Goal: Task Accomplishment & Management: Use online tool/utility

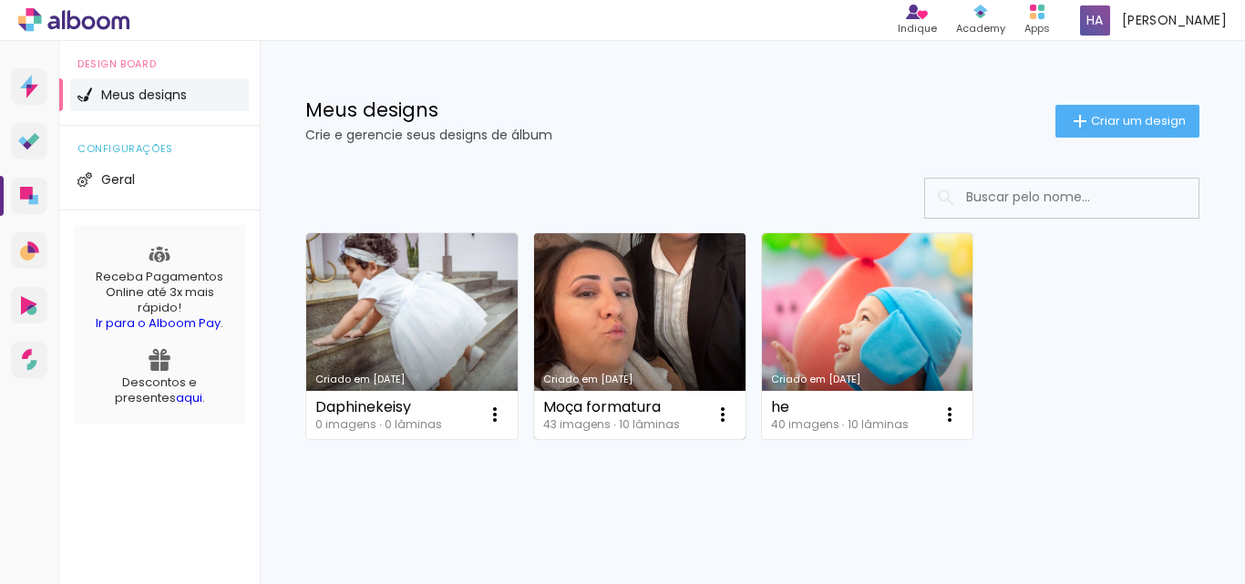
click at [651, 324] on link "Criado em [DATE]" at bounding box center [640, 336] width 212 height 206
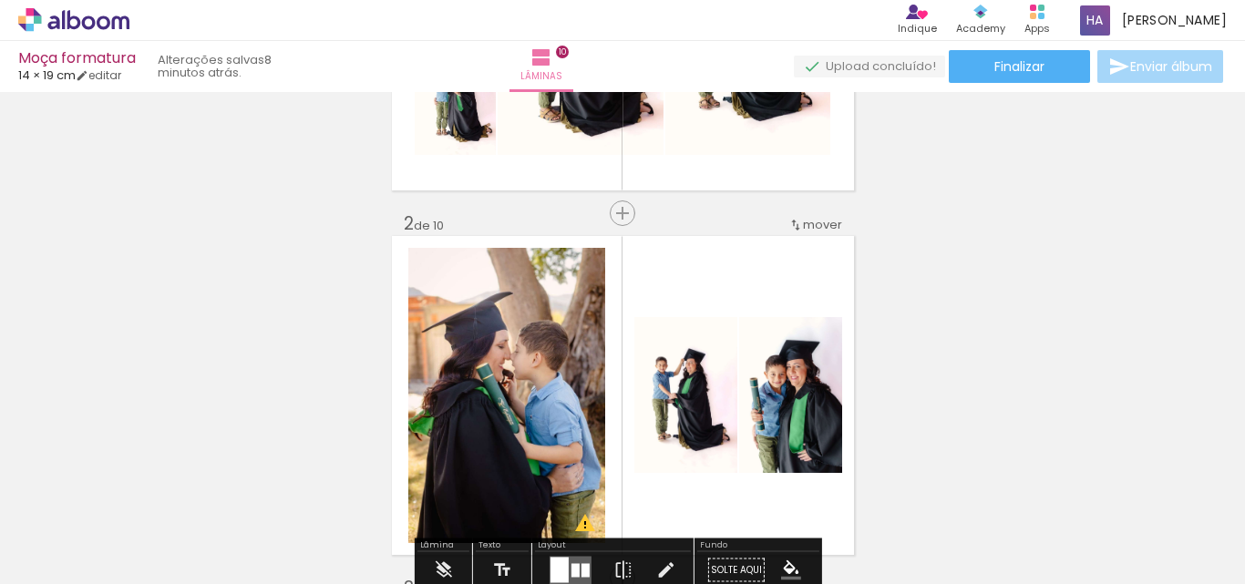
scroll to position [1185, 0]
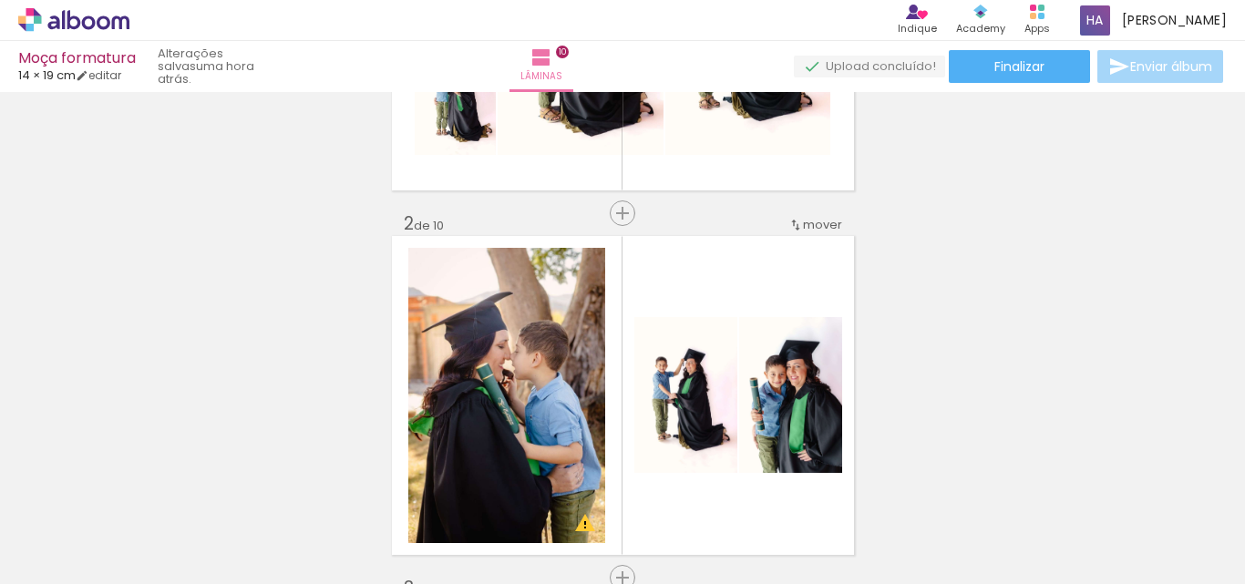
scroll to position [1185, 0]
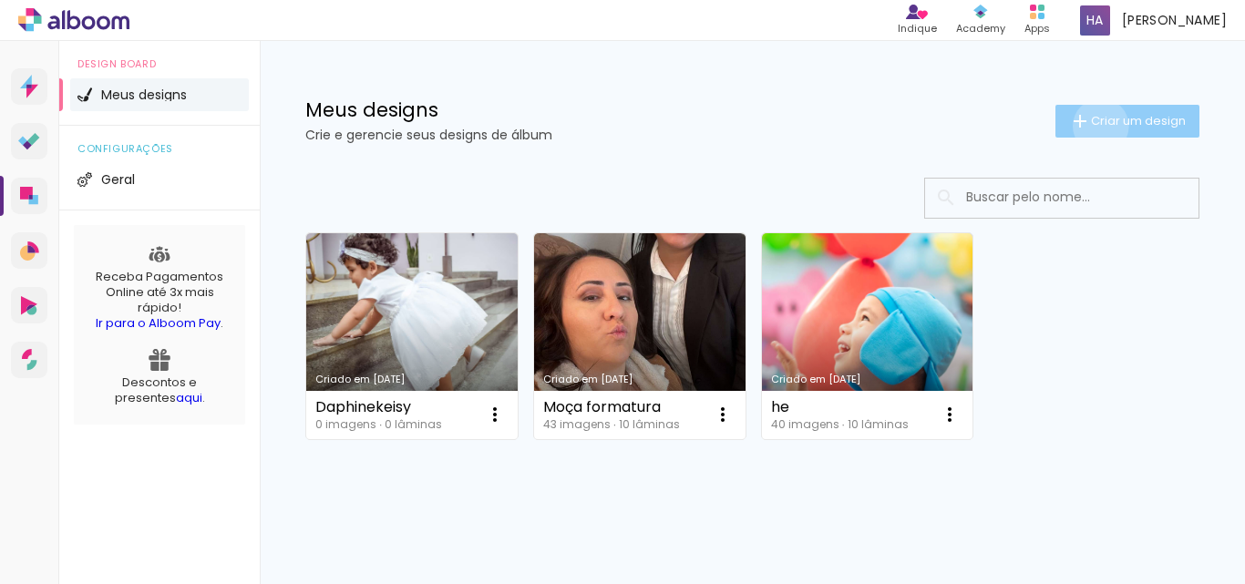
click at [1091, 126] on span "Criar um design" at bounding box center [1138, 121] width 95 height 12
click at [0, 0] on input at bounding box center [0, 0] width 0 height 0
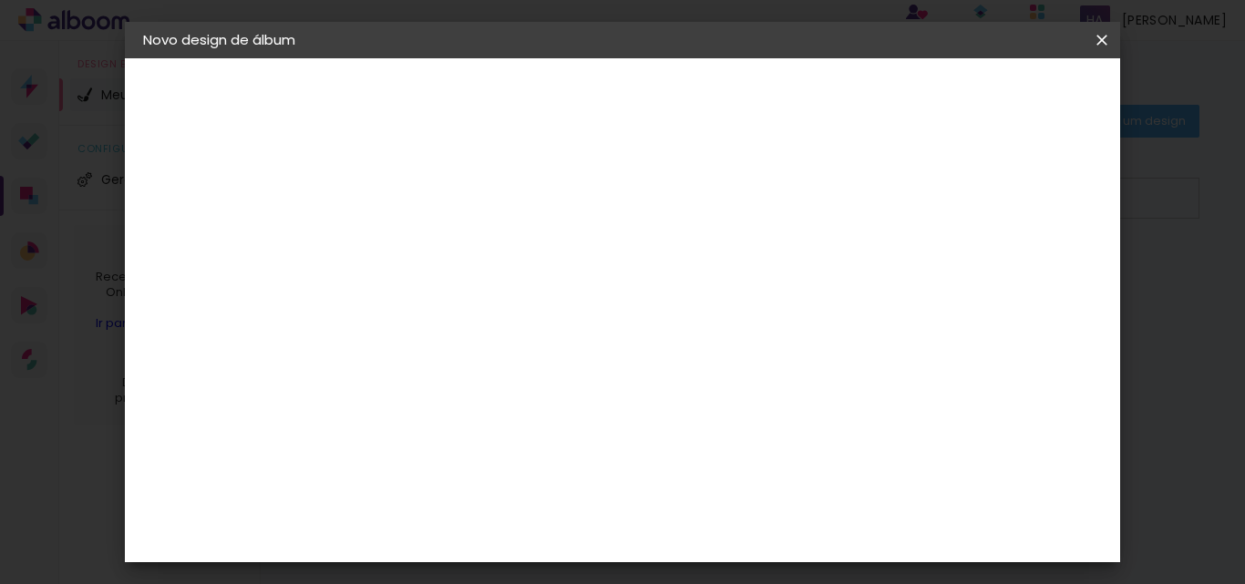
click at [441, 242] on input at bounding box center [441, 245] width 0 height 28
type input "[PERSON_NAME]"
type paper-input "[PERSON_NAME]"
click at [0, 0] on slot "Avançar" at bounding box center [0, 0] width 0 height 0
click at [0, 0] on slot "Tamanho Livre" at bounding box center [0, 0] width 0 height 0
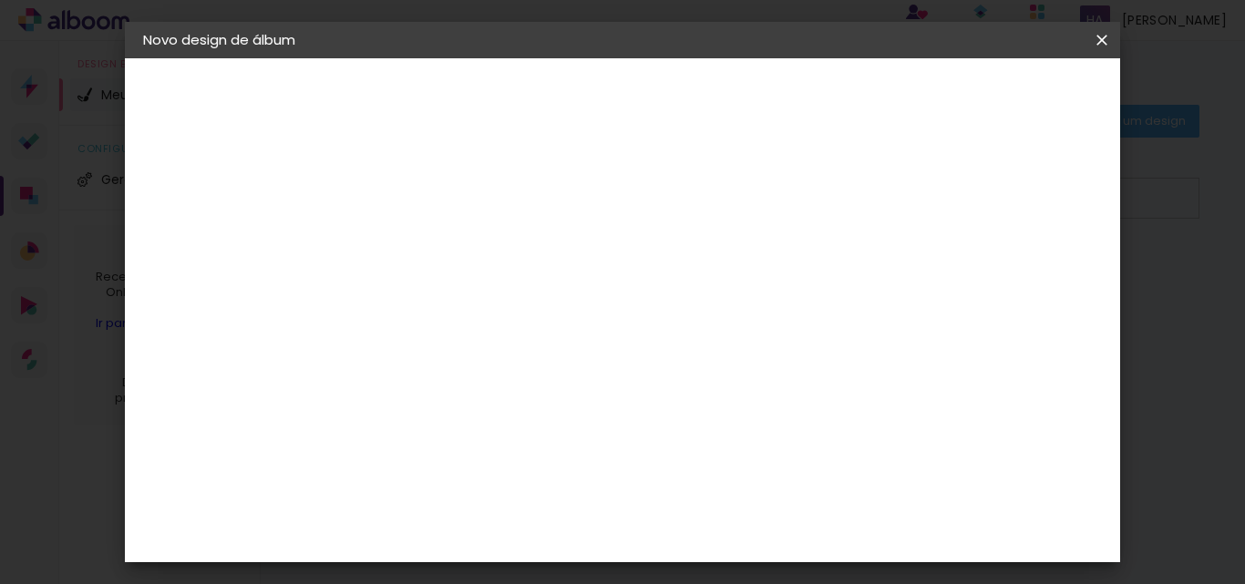
click at [0, 0] on slot "Avançar" at bounding box center [0, 0] width 0 height 0
drag, startPoint x: 403, startPoint y: 474, endPoint x: 378, endPoint y: 472, distance: 24.7
click at [378, 472] on input "30" at bounding box center [383, 470] width 47 height 27
type input "19,2"
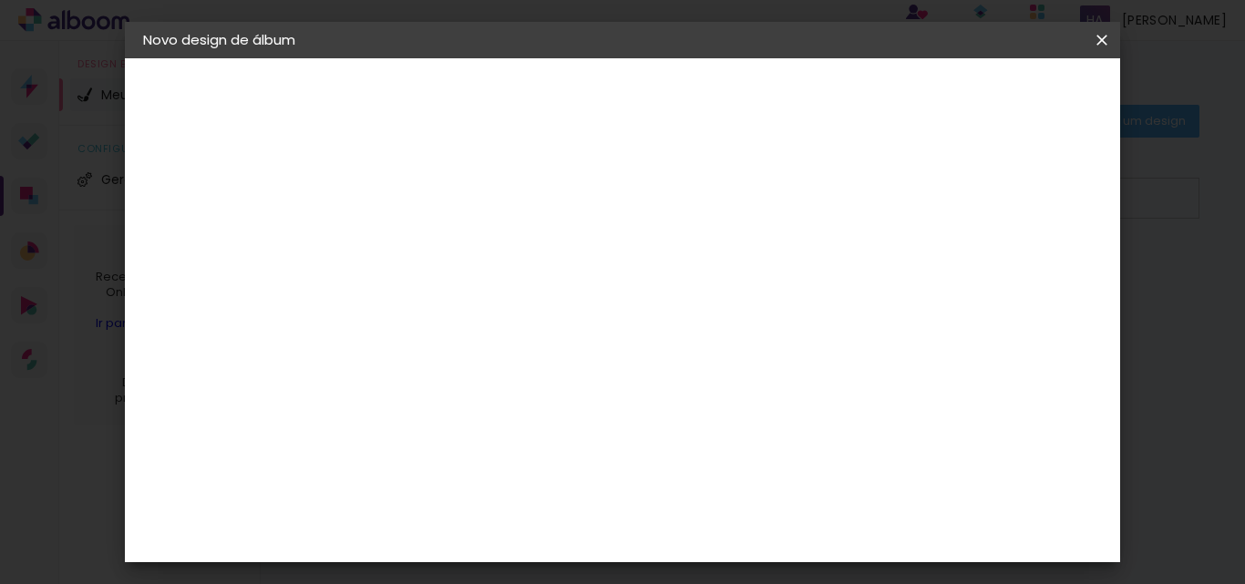
type paper-input "19,2"
drag, startPoint x: 755, startPoint y: 398, endPoint x: 678, endPoint y: 400, distance: 76.6
click at [678, 400] on div "cm" at bounding box center [734, 399] width 526 height 64
type input "6028"
drag, startPoint x: 746, startPoint y: 400, endPoint x: 685, endPoint y: 410, distance: 61.9
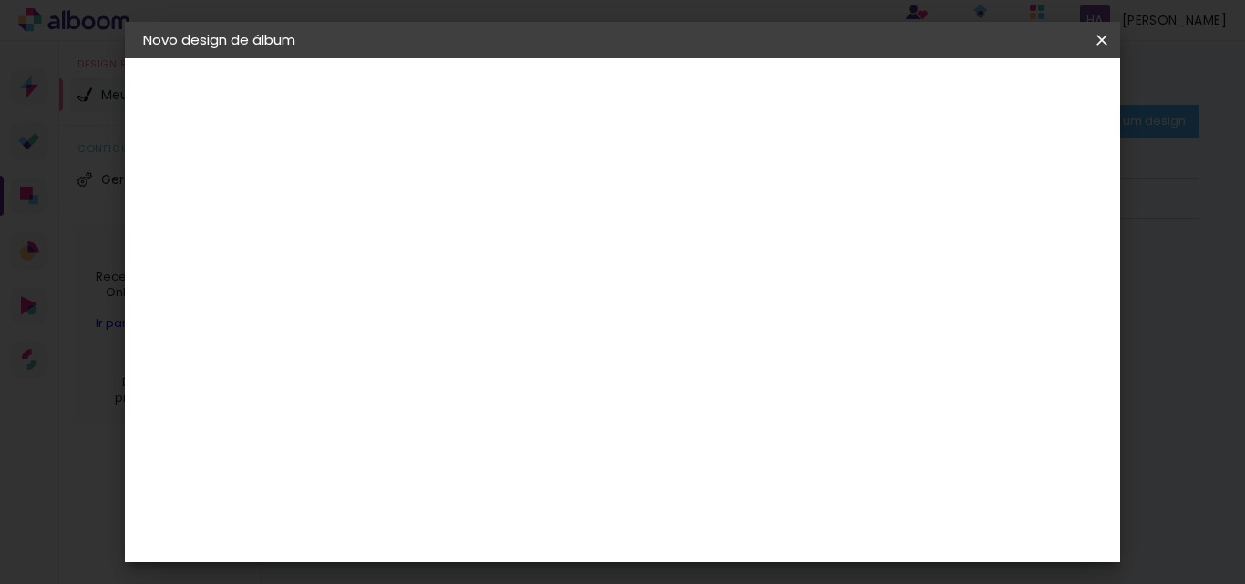
click at [685, 410] on div "cm" at bounding box center [734, 405] width 526 height 64
drag, startPoint x: 746, startPoint y: 524, endPoint x: 720, endPoint y: 525, distance: 25.5
click at [720, 525] on input "28" at bounding box center [723, 529] width 47 height 27
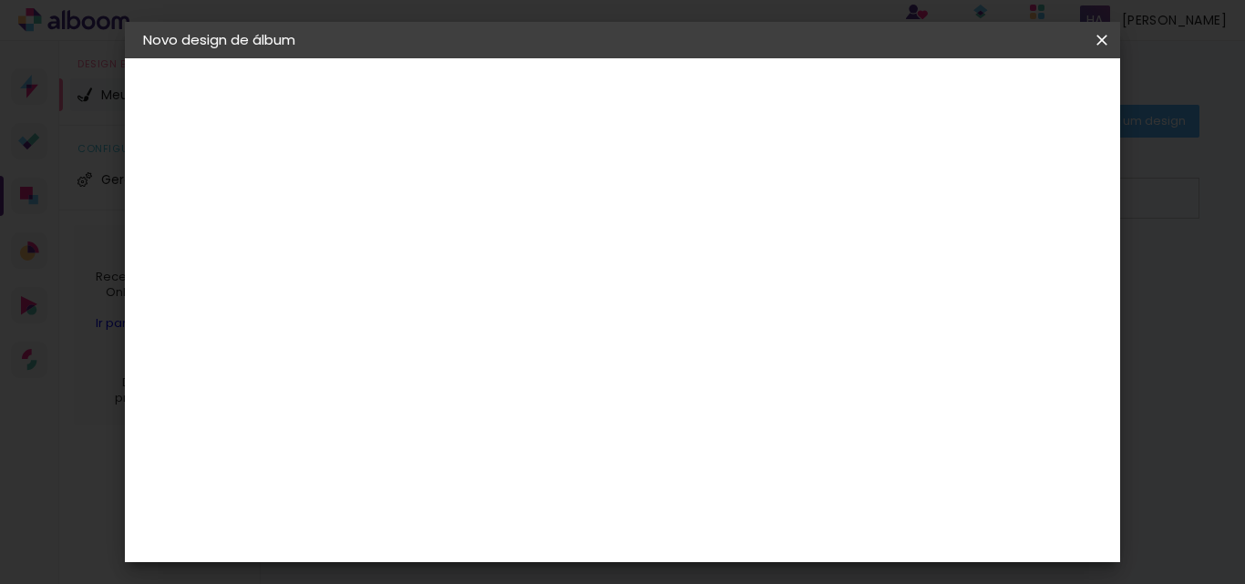
type input "52"
type paper-input "52"
type input "1"
type paper-input "1"
click at [450, 214] on input "1" at bounding box center [428, 209] width 63 height 23
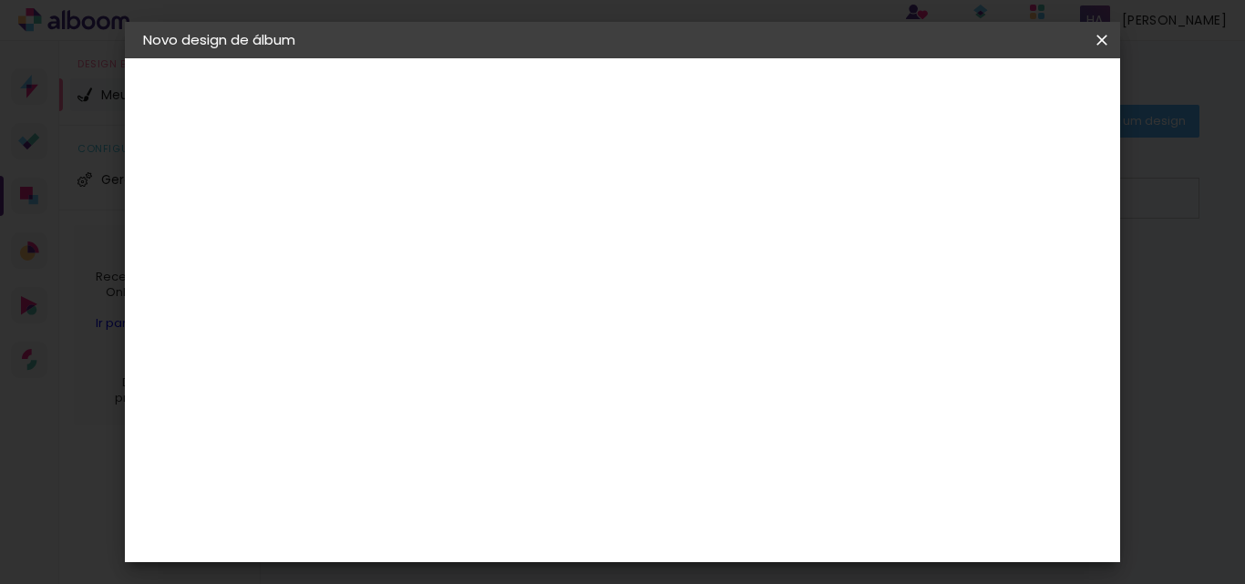
scroll to position [547, 0]
type input "4"
type paper-input "4"
click at [1017, 289] on input "4" at bounding box center [1012, 275] width 33 height 27
type input "3"
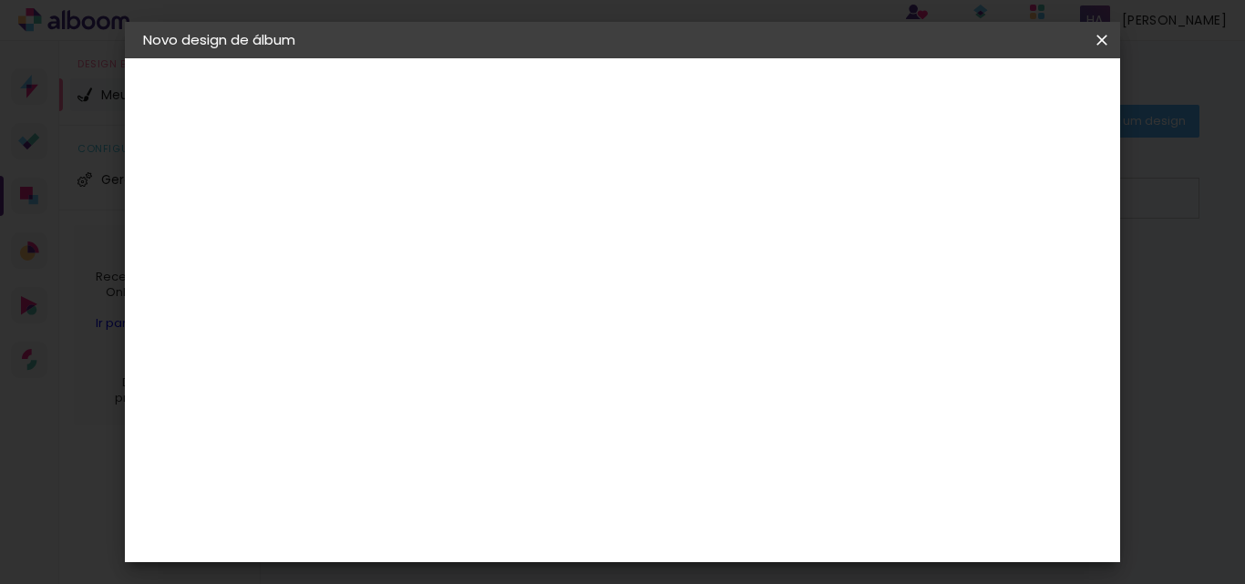
type paper-input "3"
click at [1020, 283] on input "3" at bounding box center [1012, 275] width 33 height 27
type input "2"
type paper-input "2"
click at [1020, 283] on input "2" at bounding box center [1013, 275] width 33 height 27
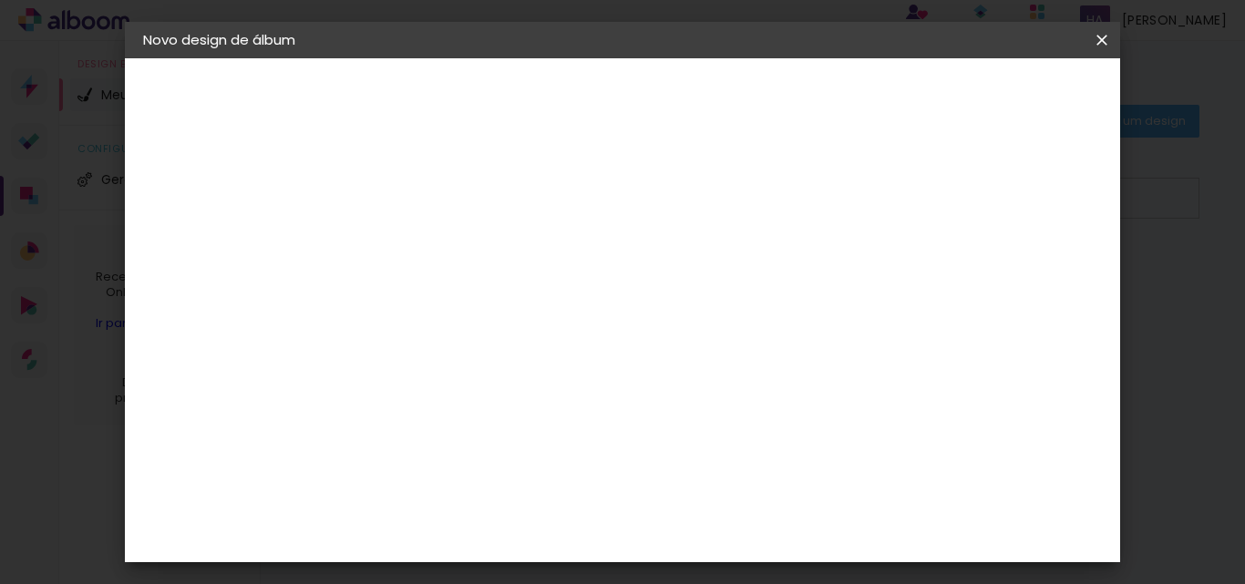
type input "1"
type paper-input "1"
click at [1020, 283] on input "1" at bounding box center [1016, 275] width 33 height 27
type input "0"
click at [1033, 282] on input "0" at bounding box center [1018, 275] width 33 height 27
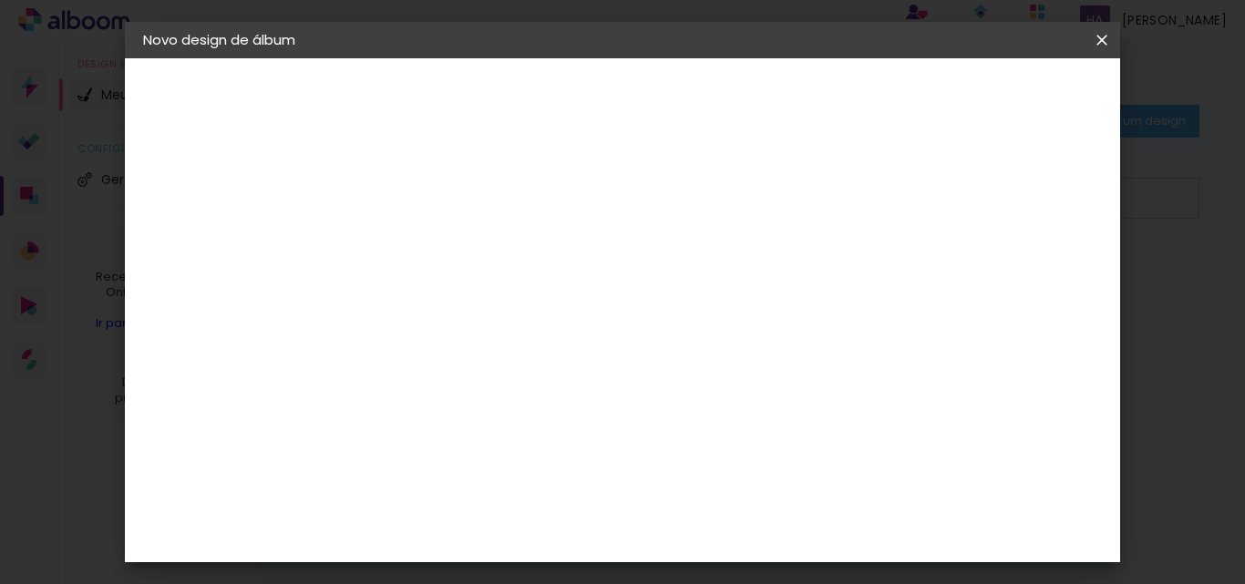
click at [988, 90] on span "Iniciar design" at bounding box center [946, 96] width 83 height 13
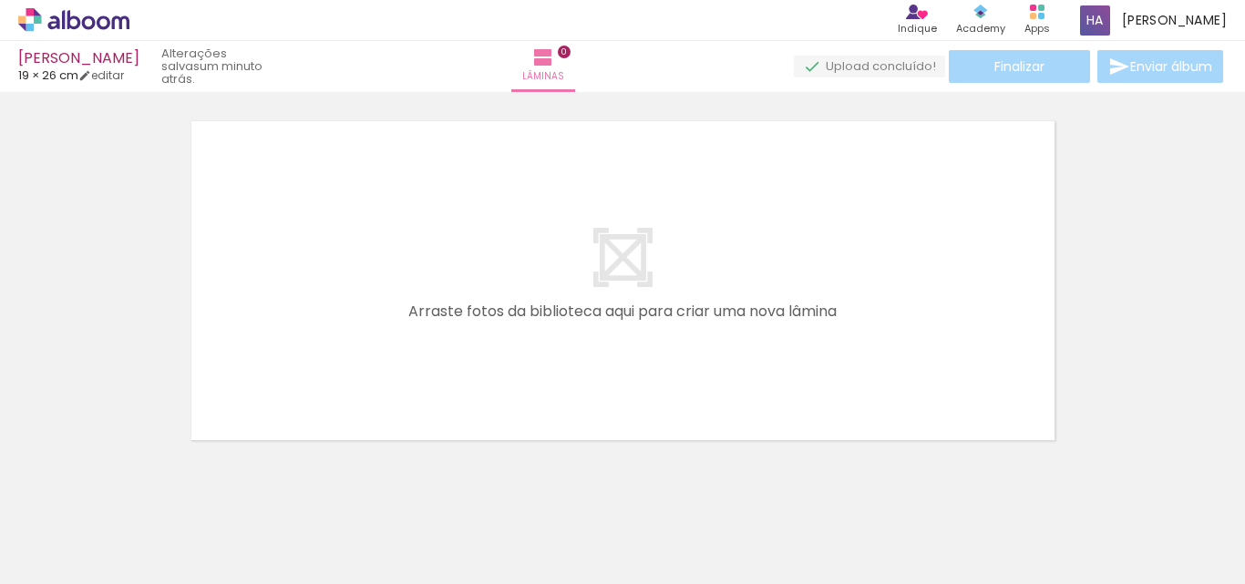
scroll to position [57, 0]
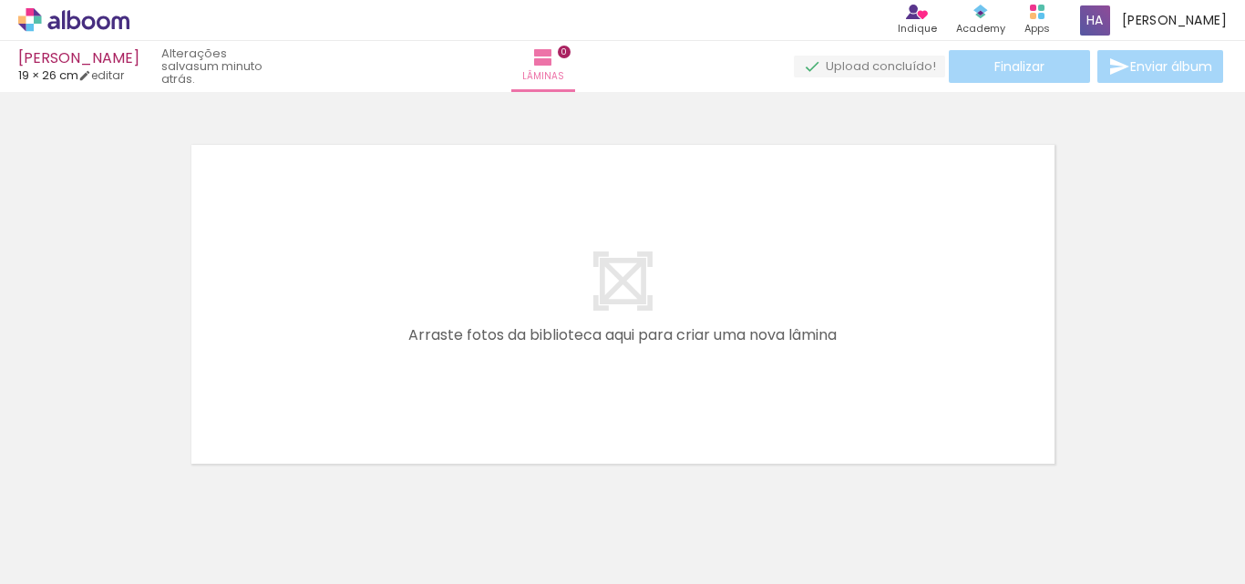
click at [150, 490] on iron-icon at bounding box center [142, 486] width 19 height 19
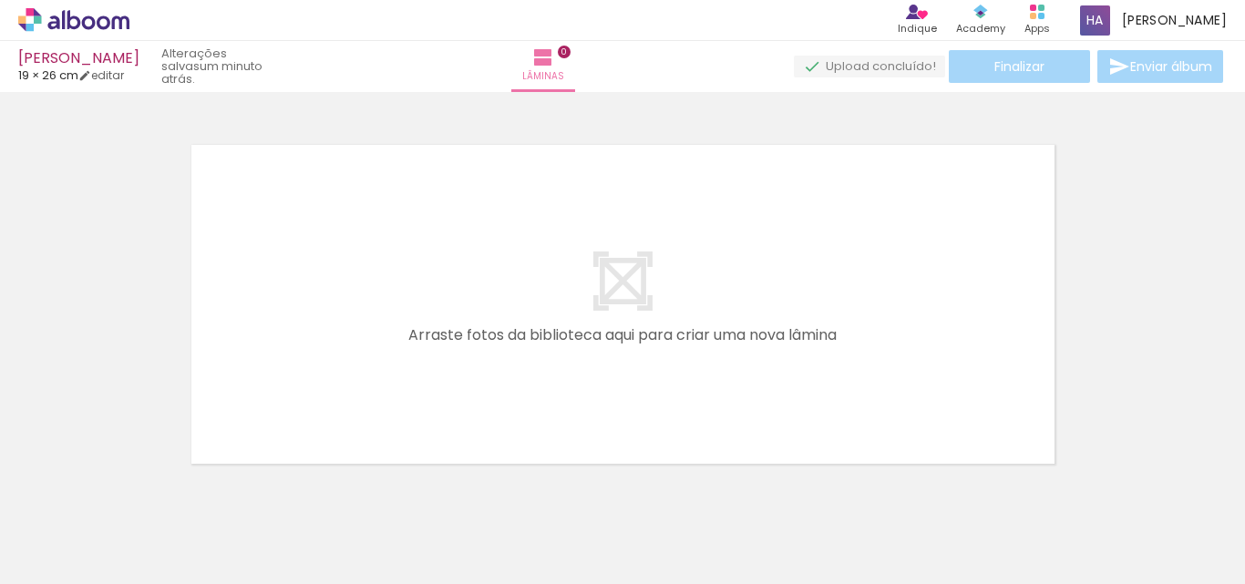
click at [150, 490] on iron-icon at bounding box center [142, 486] width 19 height 19
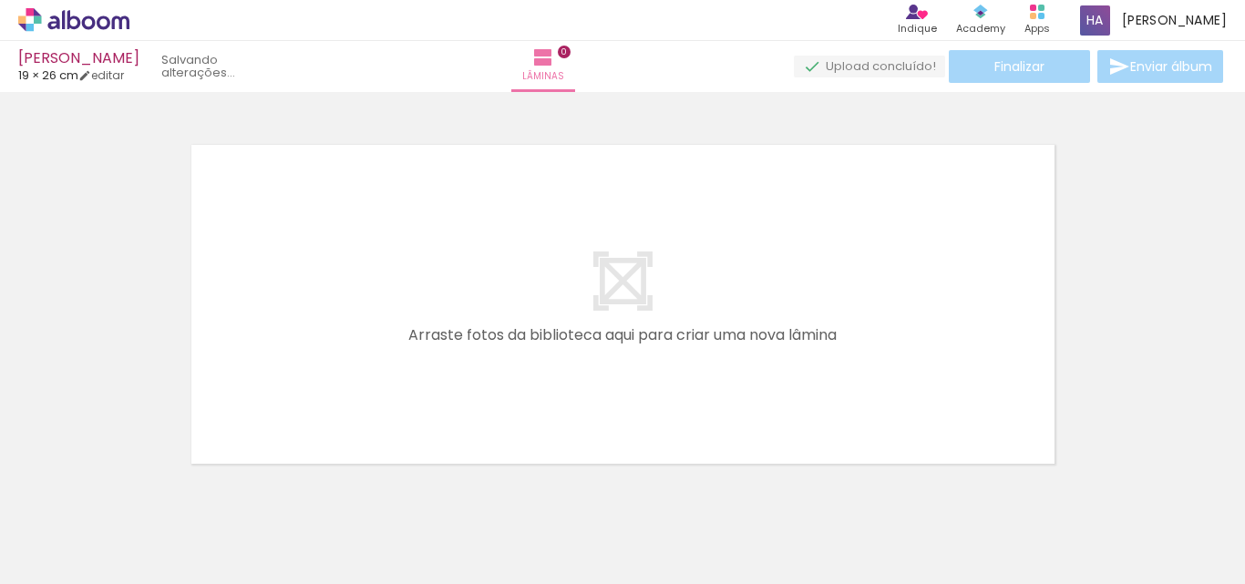
click at [150, 490] on iron-icon at bounding box center [142, 486] width 19 height 19
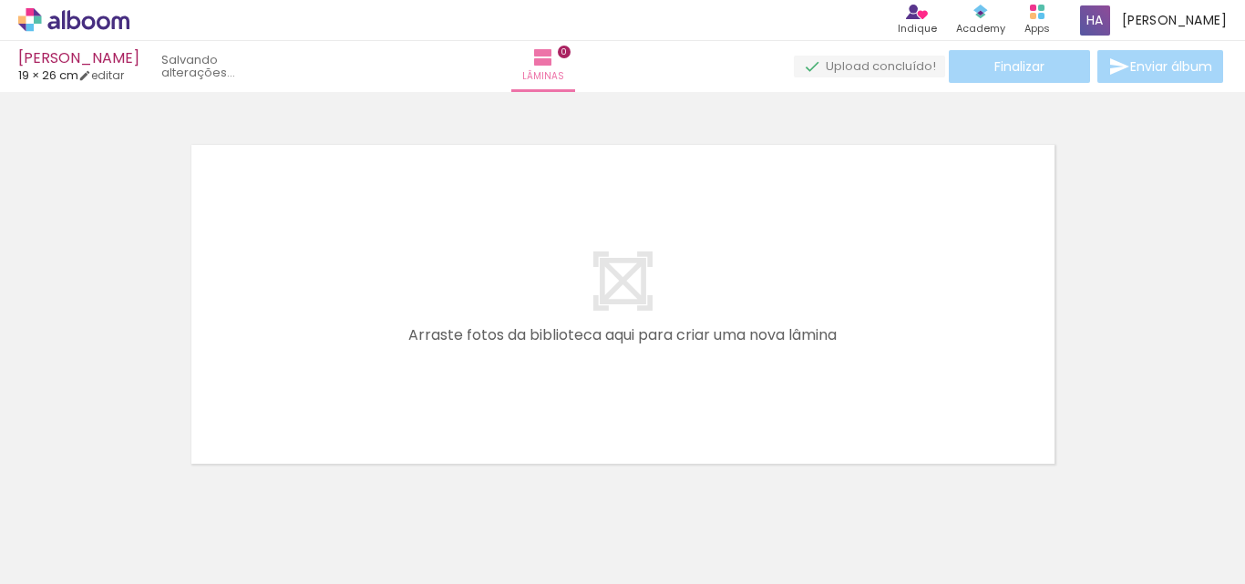
click at [150, 490] on iron-icon at bounding box center [142, 486] width 19 height 19
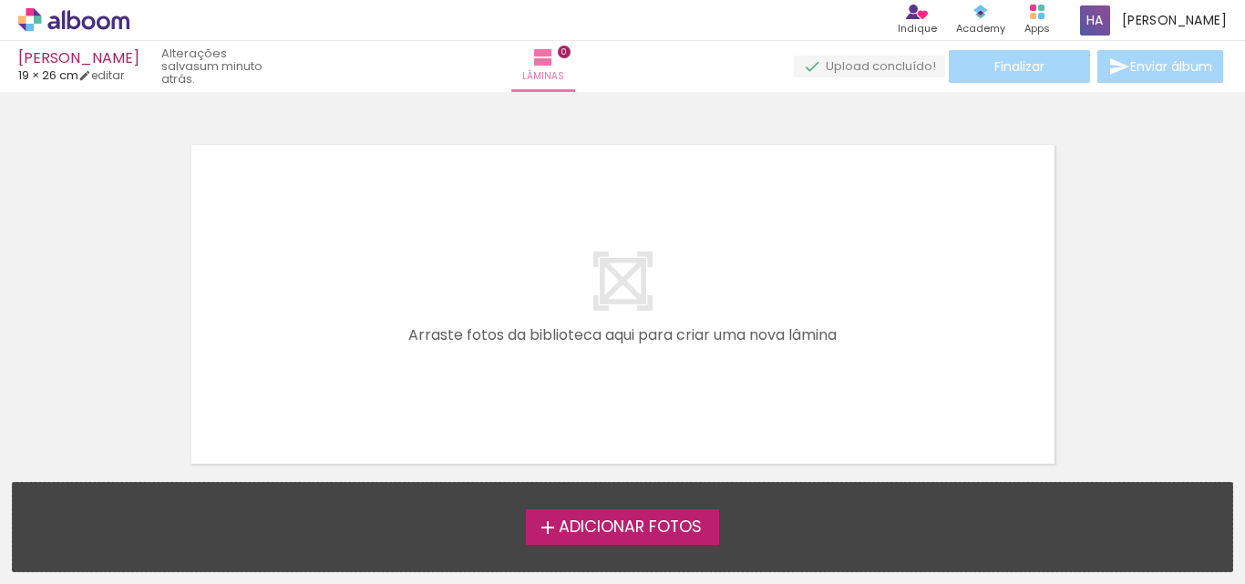
click at [150, 490] on div "Adicionar Fotos Solte suas fotos aqui..." at bounding box center [623, 527] width 1220 height 88
click at [645, 532] on span "Adicionar Fotos" at bounding box center [630, 528] width 143 height 16
click at [0, 0] on input "file" at bounding box center [0, 0] width 0 height 0
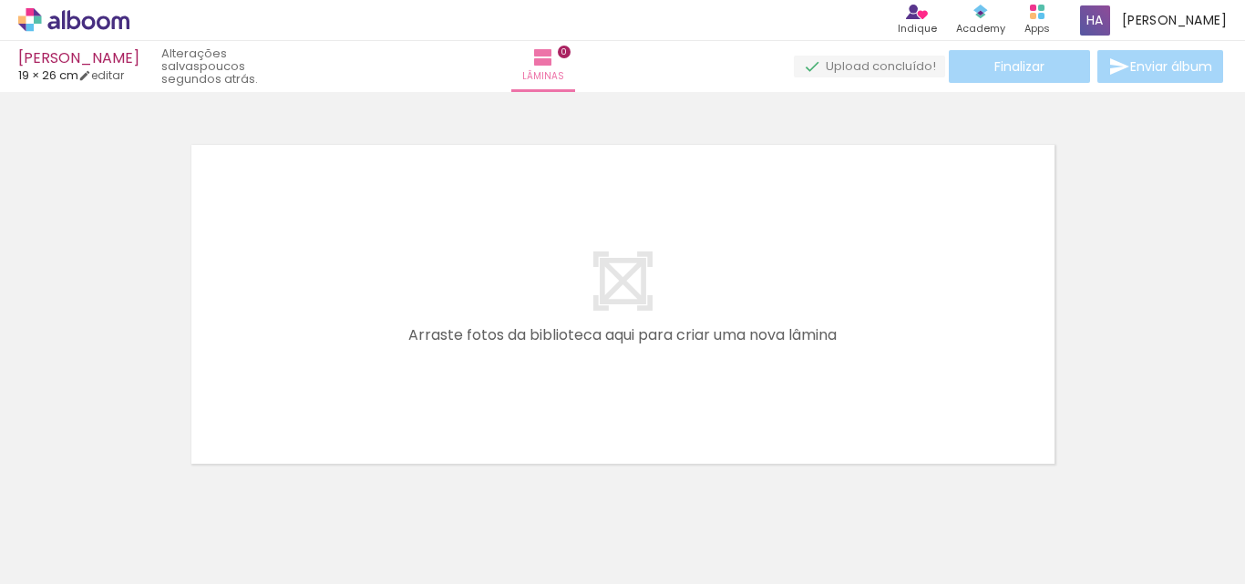
click at [52, 560] on span "Adicionar Fotos" at bounding box center [64, 560] width 55 height 20
click at [0, 0] on input "file" at bounding box center [0, 0] width 0 height 0
click at [833, 484] on iron-icon at bounding box center [824, 486] width 19 height 19
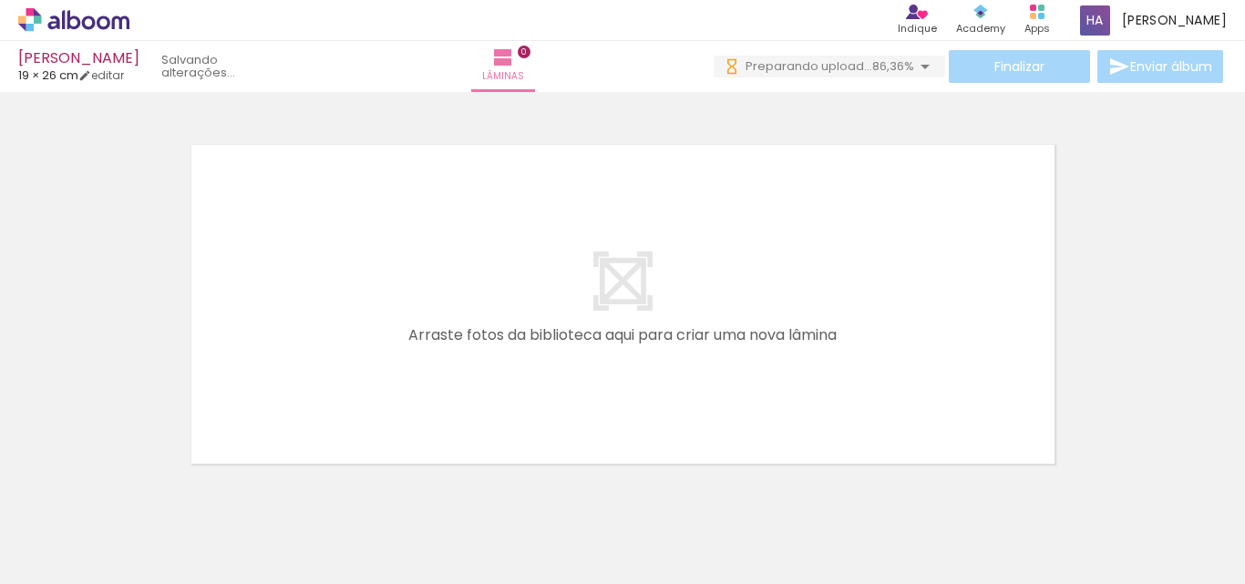
click at [936, 490] on iron-icon at bounding box center [926, 486] width 19 height 19
click at [1038, 491] on iron-icon at bounding box center [1028, 486] width 19 height 19
click at [1136, 479] on iron-icon at bounding box center [1130, 486] width 19 height 19
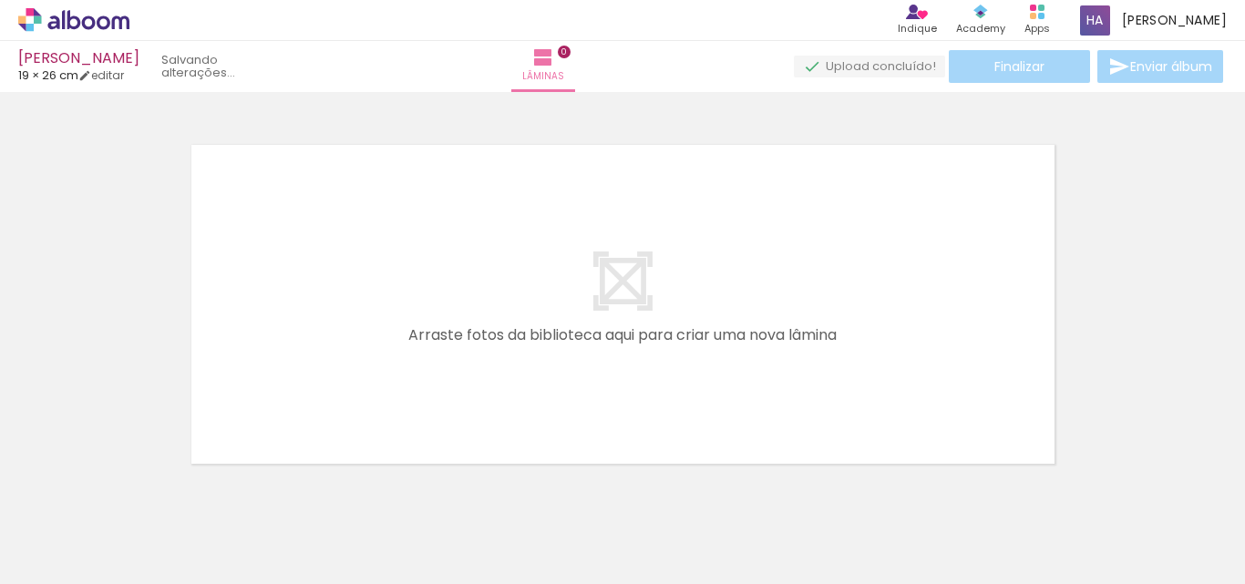
scroll to position [0, 0]
click at [152, 493] on iron-icon at bounding box center [142, 486] width 19 height 19
click at [148, 486] on iron-icon at bounding box center [142, 486] width 19 height 19
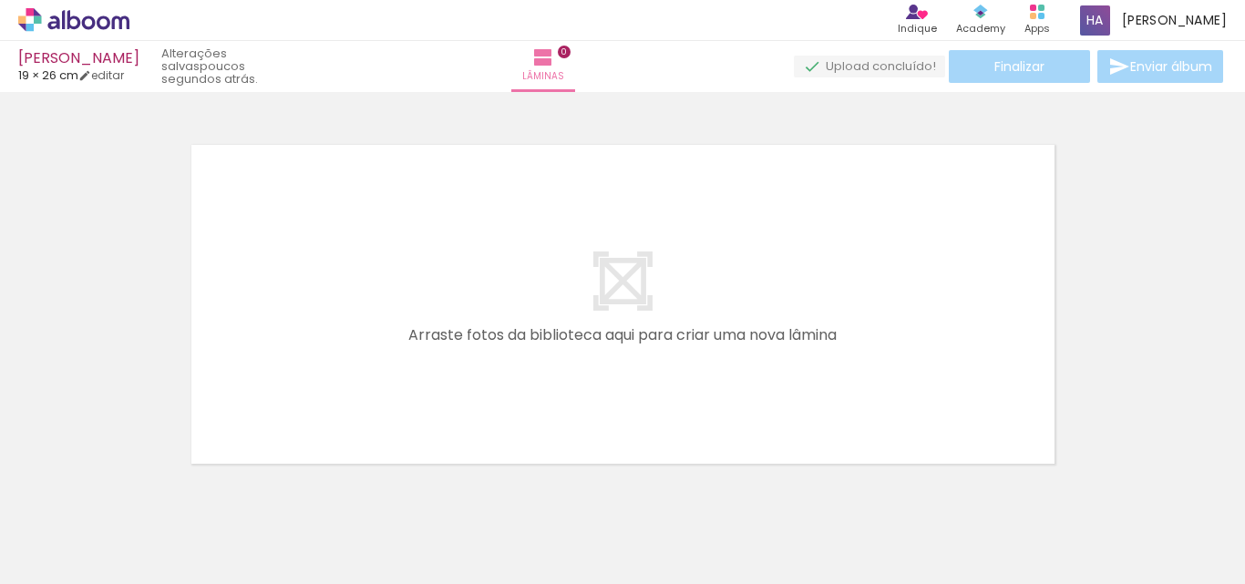
click at [148, 486] on iron-icon at bounding box center [142, 486] width 19 height 19
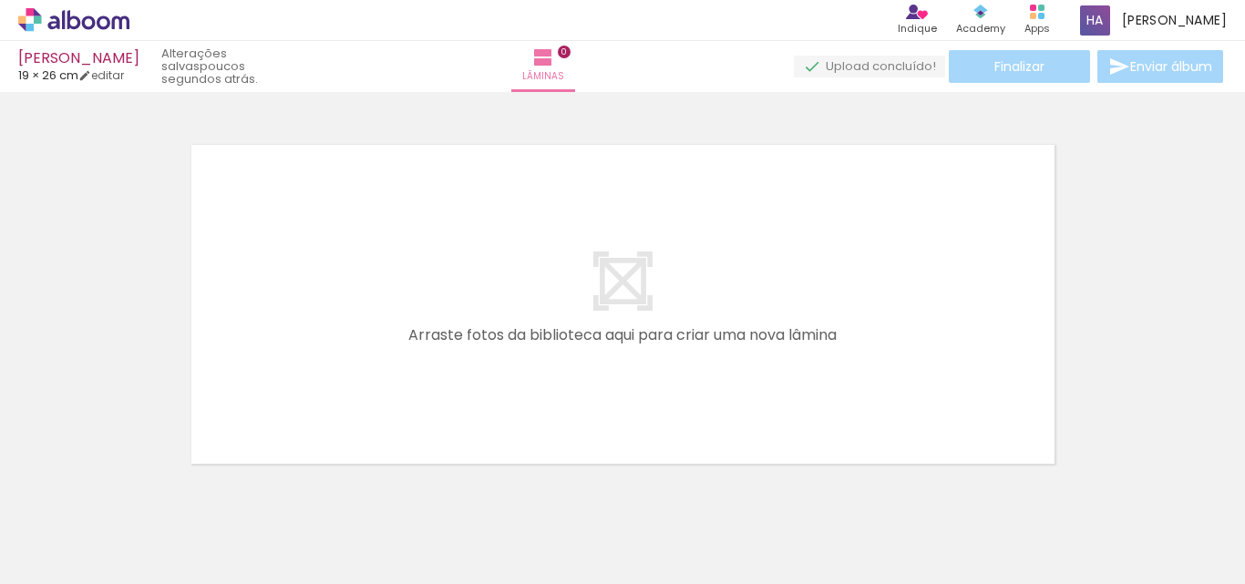
click at [148, 486] on iron-icon at bounding box center [142, 486] width 19 height 19
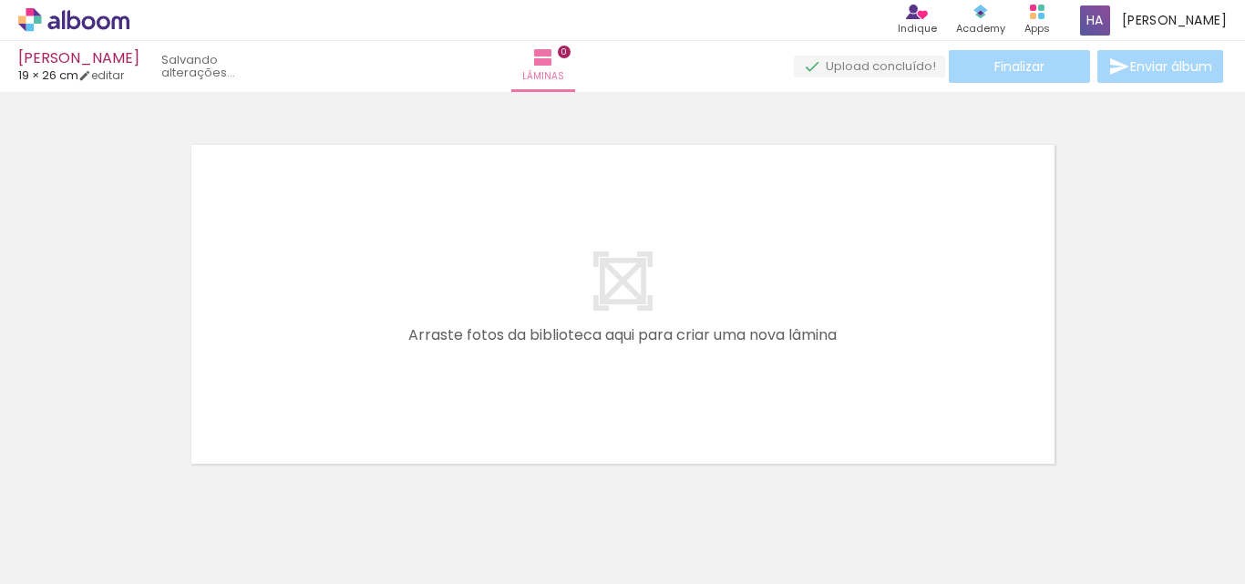
click at [148, 486] on iron-icon at bounding box center [142, 486] width 19 height 19
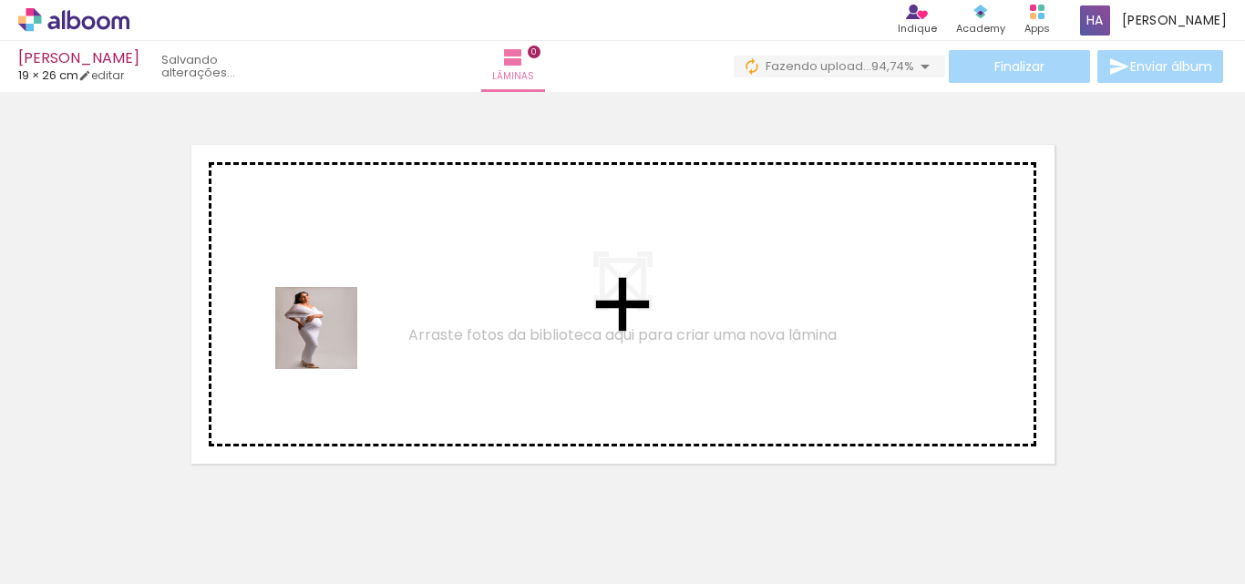
drag, startPoint x: 194, startPoint y: 536, endPoint x: 341, endPoint y: 328, distance: 254.5
click at [341, 328] on quentale-workspace at bounding box center [622, 292] width 1245 height 584
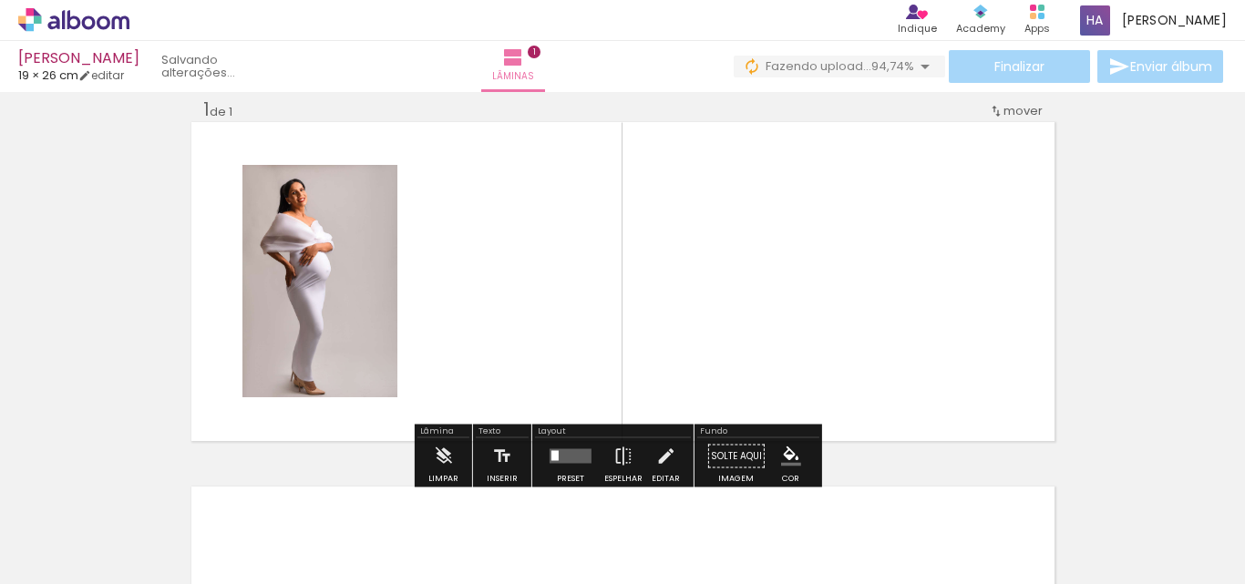
scroll to position [24, 0]
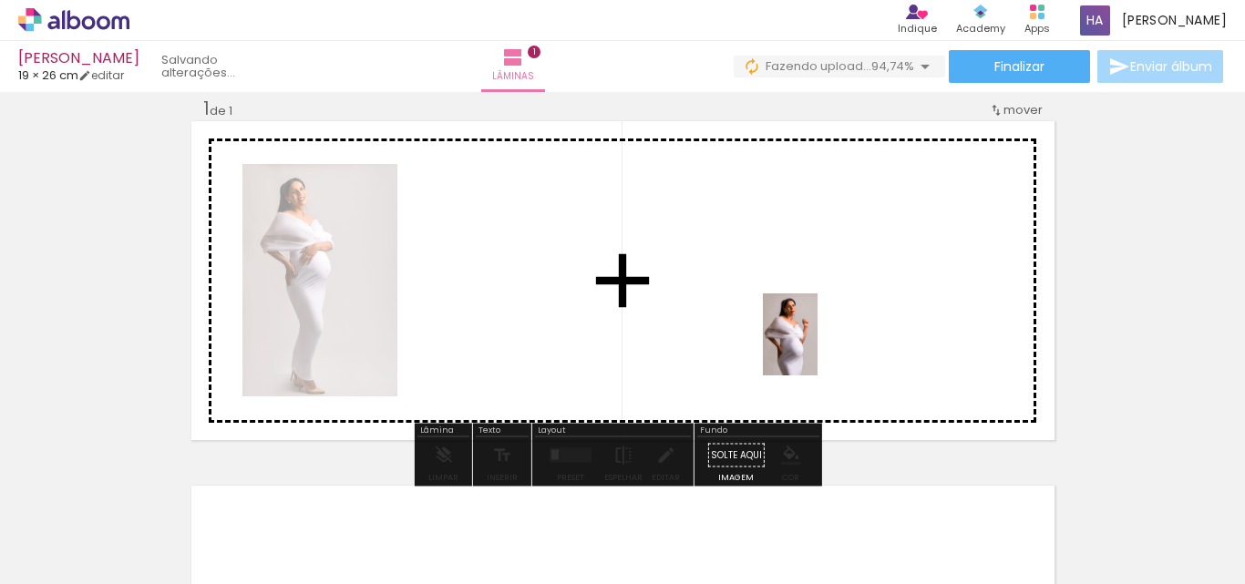
drag, startPoint x: 295, startPoint y: 527, endPoint x: 818, endPoint y: 348, distance: 552.1
click at [818, 348] on quentale-workspace at bounding box center [622, 292] width 1245 height 584
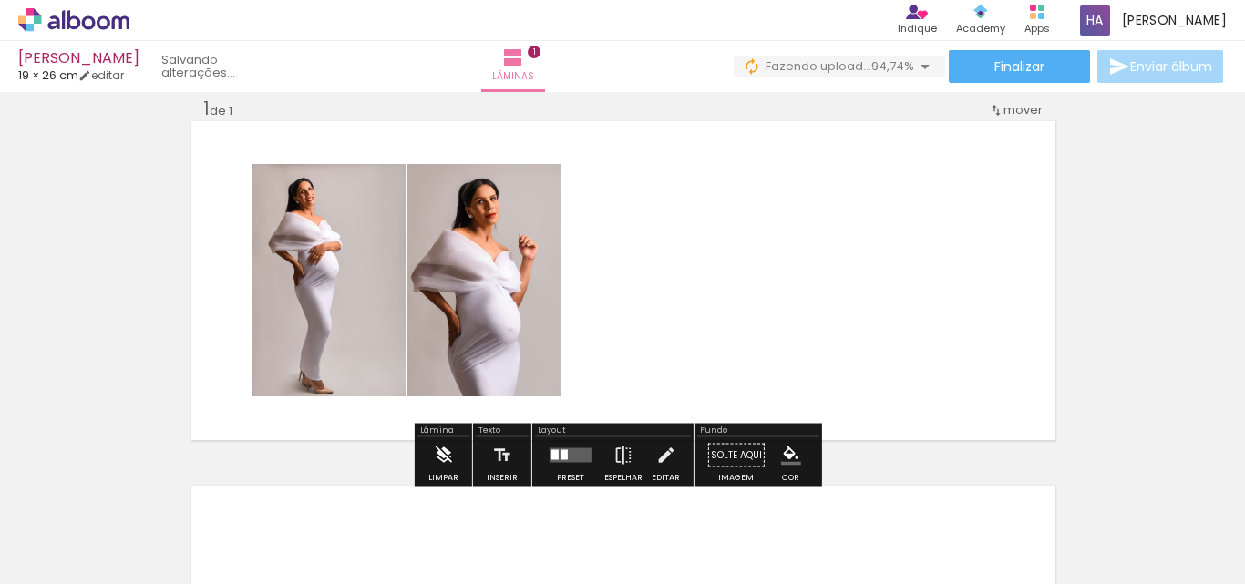
click at [449, 450] on iron-icon at bounding box center [443, 456] width 20 height 36
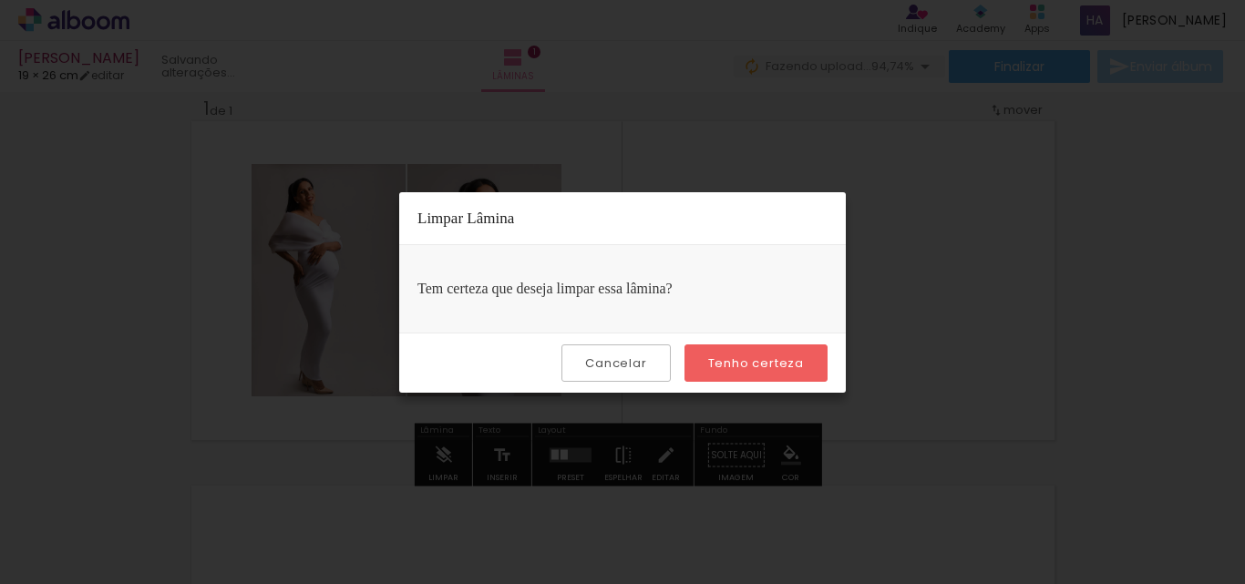
click at [0, 0] on slot "Tenho certeza" at bounding box center [0, 0] width 0 height 0
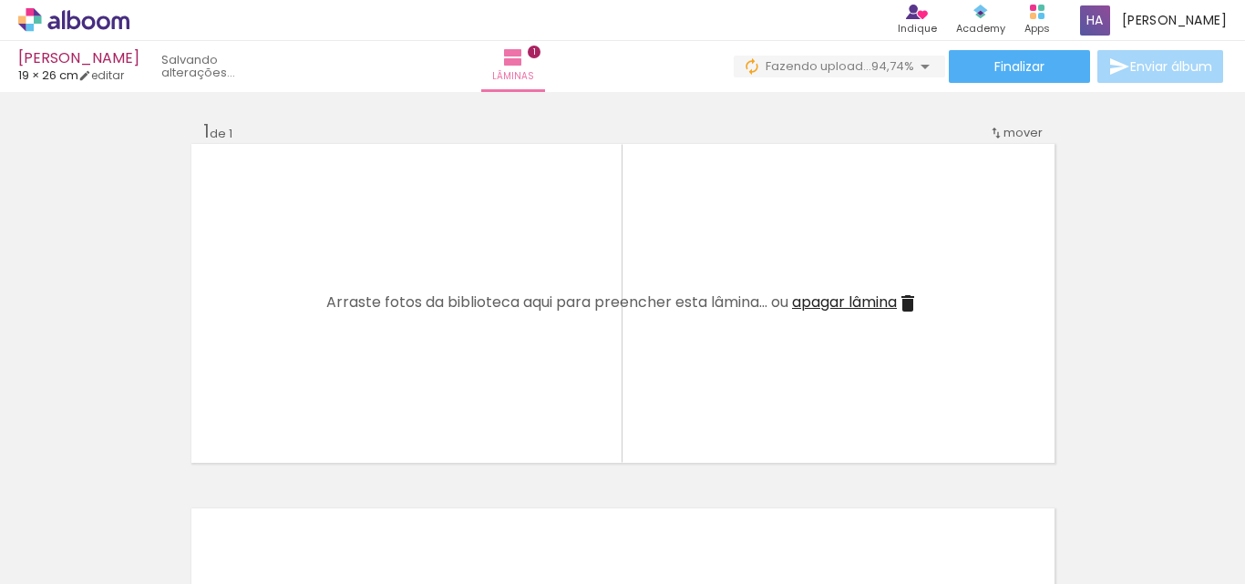
scroll to position [0, 0]
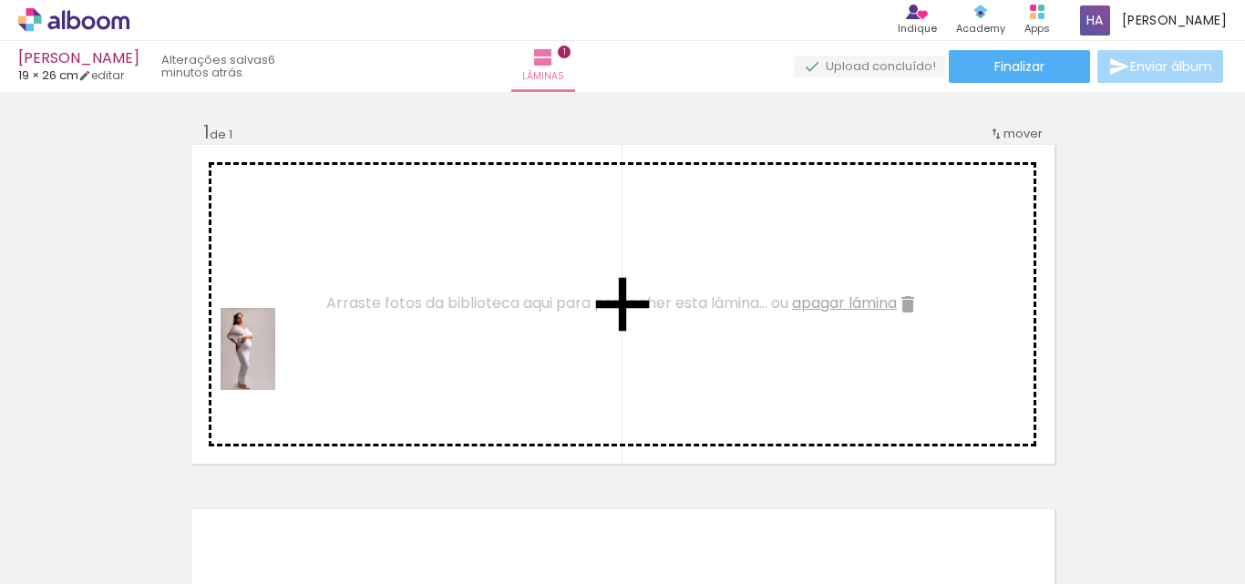
drag, startPoint x: 198, startPoint y: 543, endPoint x: 275, endPoint y: 363, distance: 196.4
click at [275, 363] on quentale-workspace at bounding box center [622, 292] width 1245 height 584
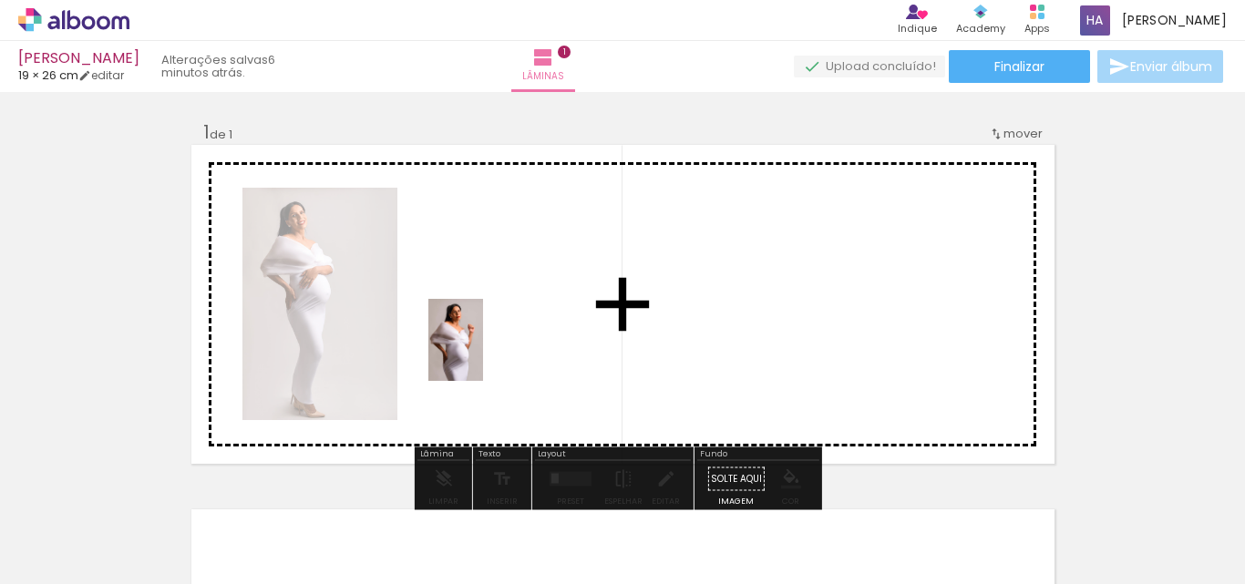
drag, startPoint x: 290, startPoint y: 547, endPoint x: 483, endPoint y: 354, distance: 273.3
click at [483, 354] on quentale-workspace at bounding box center [622, 292] width 1245 height 584
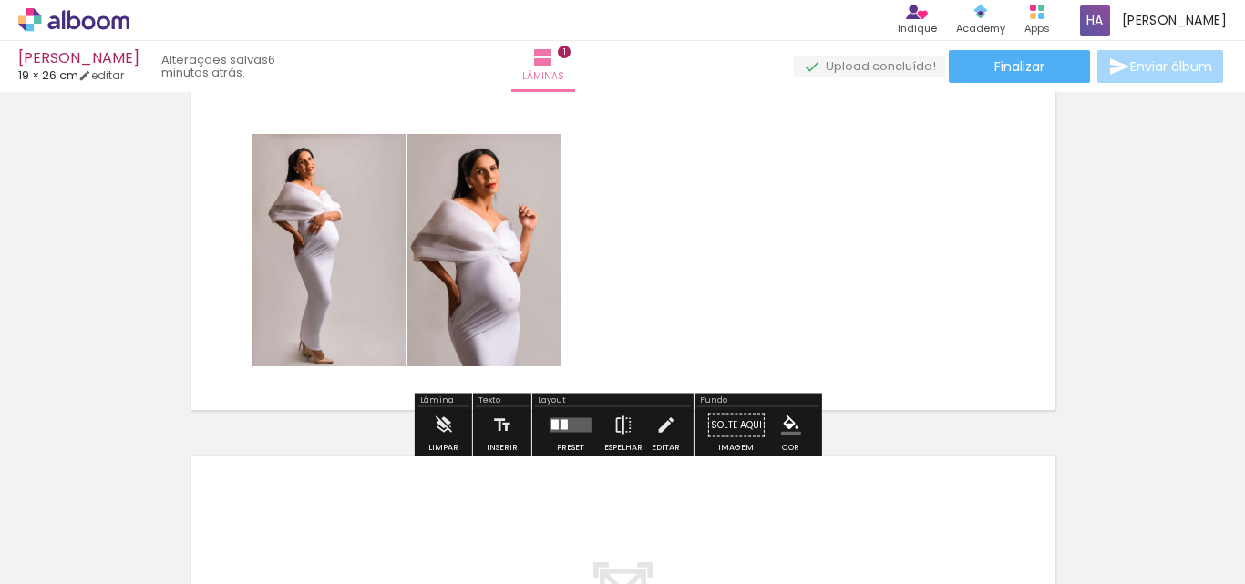
scroll to position [91, 0]
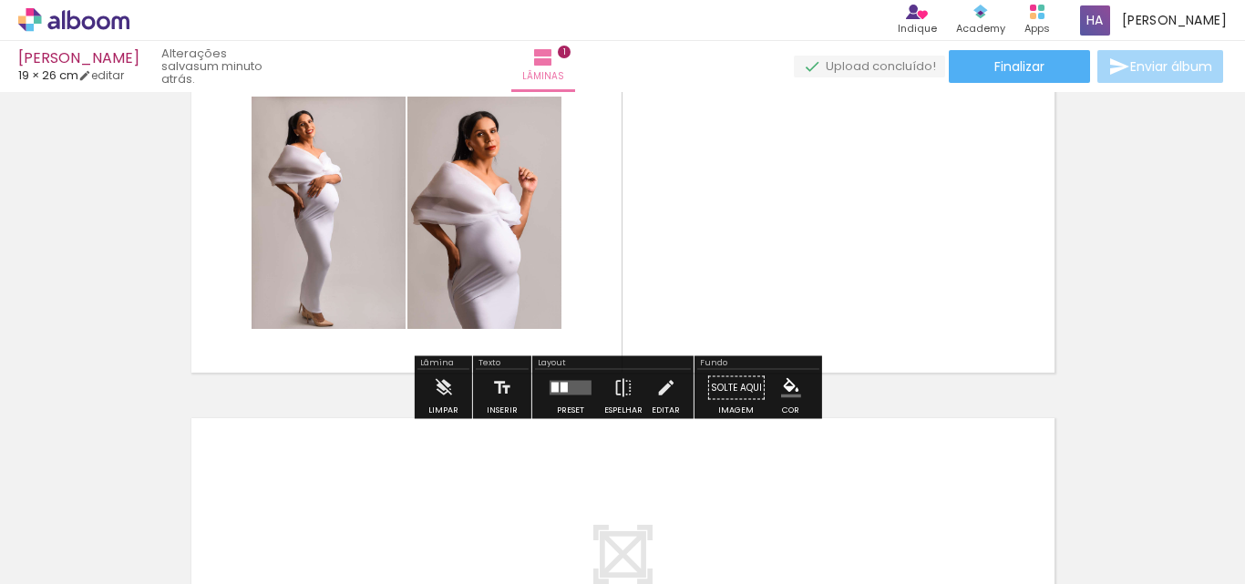
click at [553, 383] on div at bounding box center [555, 388] width 7 height 10
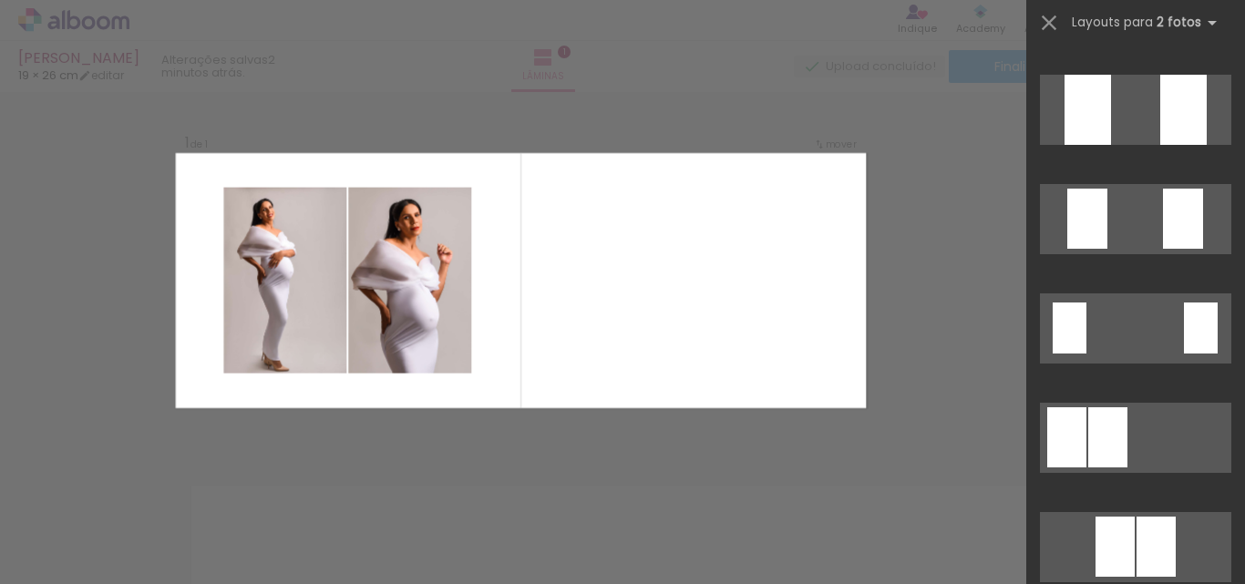
scroll to position [0, 0]
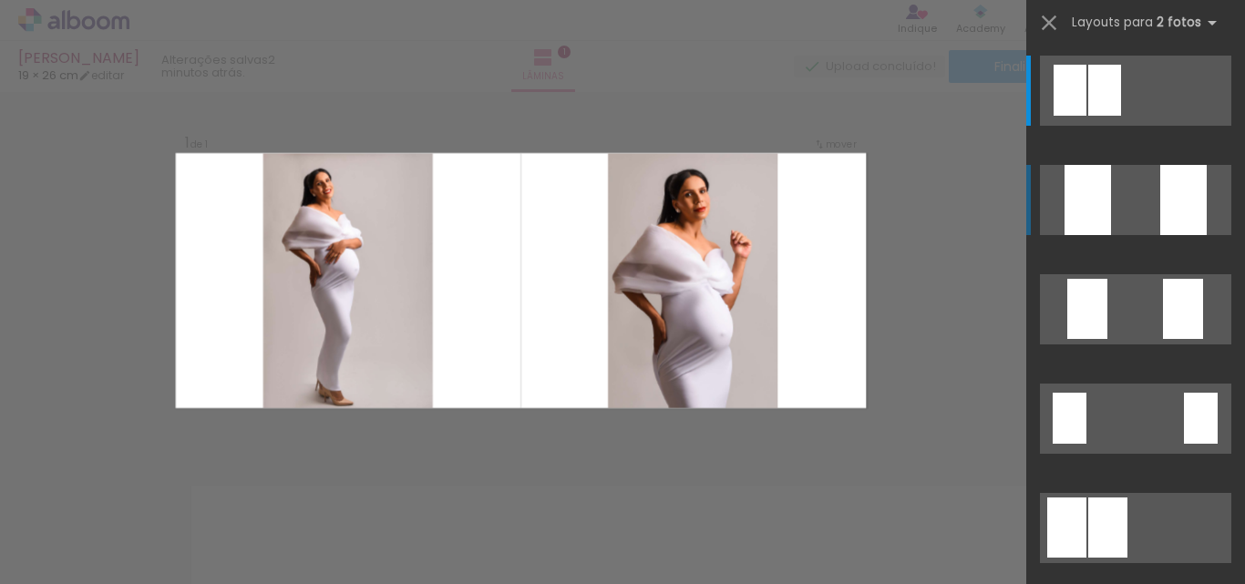
click at [1069, 116] on div at bounding box center [1070, 90] width 33 height 51
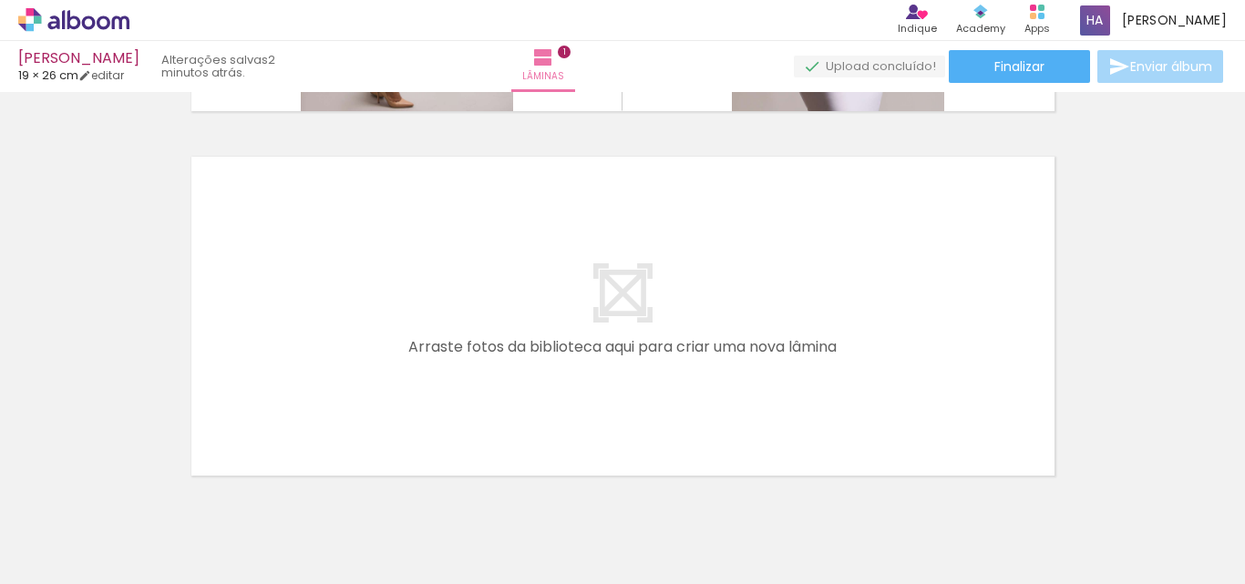
scroll to position [388, 0]
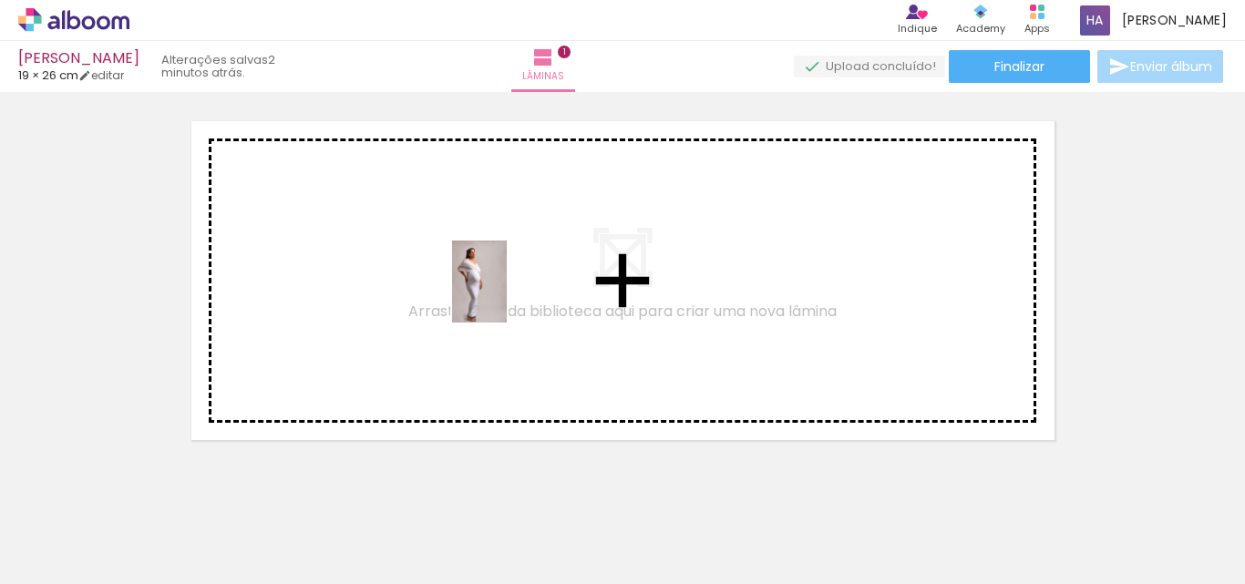
drag, startPoint x: 1075, startPoint y: 541, endPoint x: 507, endPoint y: 295, distance: 618.7
click at [507, 295] on quentale-workspace at bounding box center [622, 292] width 1245 height 584
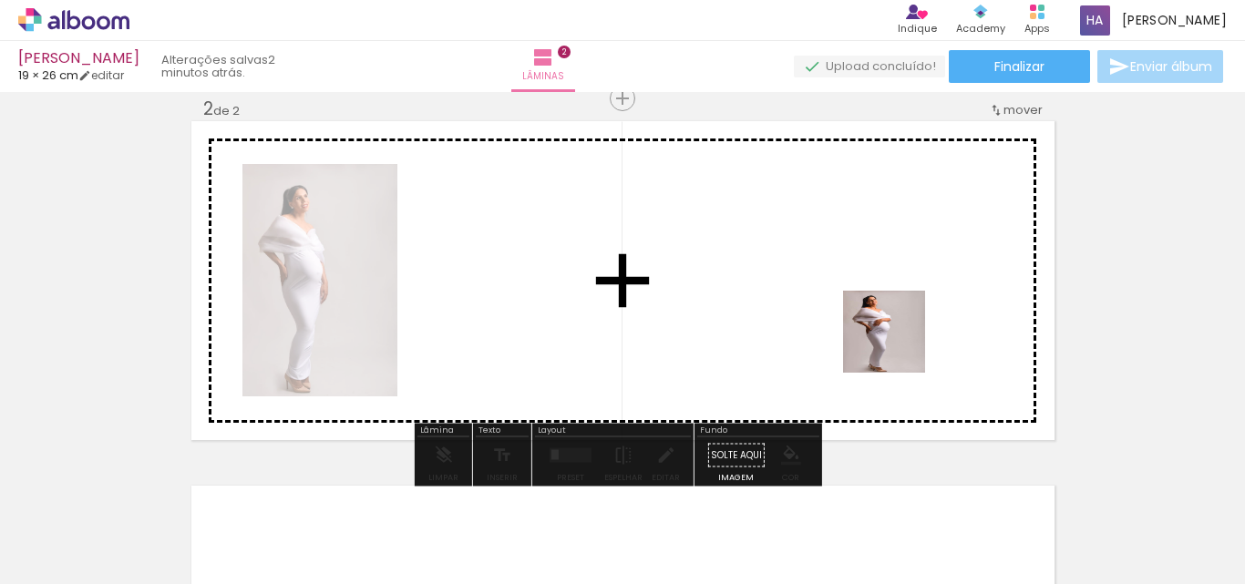
drag, startPoint x: 1192, startPoint y: 531, endPoint x: 846, endPoint y: 311, distance: 409.5
click at [846, 311] on quentale-workspace at bounding box center [622, 292] width 1245 height 584
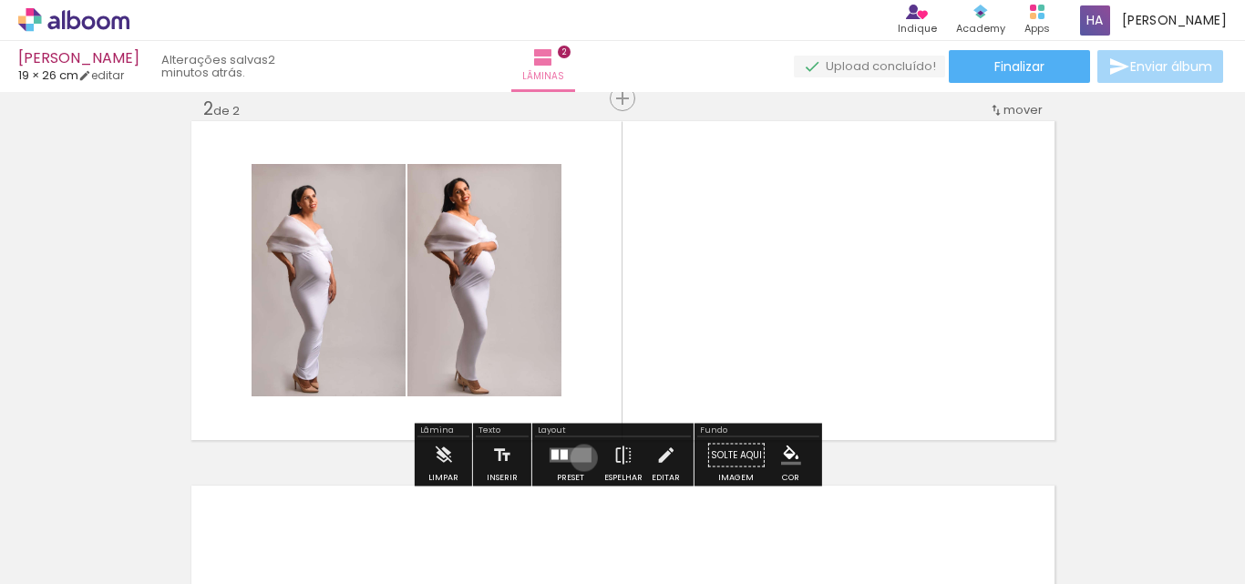
click at [579, 458] on quentale-layouter at bounding box center [571, 456] width 42 height 15
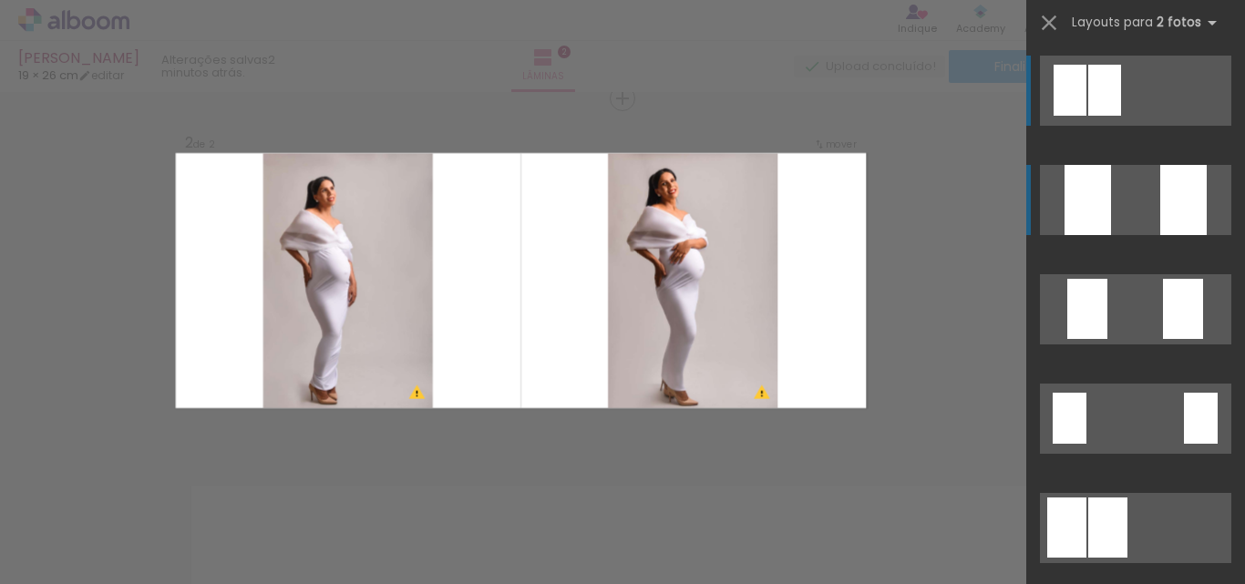
click at [1121, 116] on div at bounding box center [1105, 90] width 33 height 51
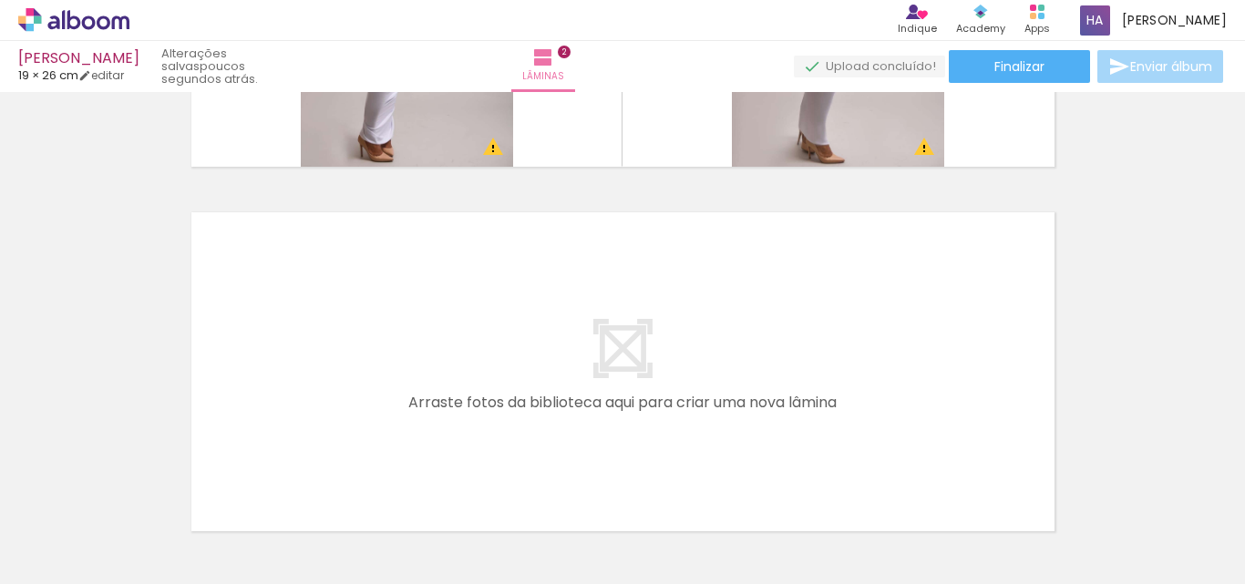
scroll to position [0, 219]
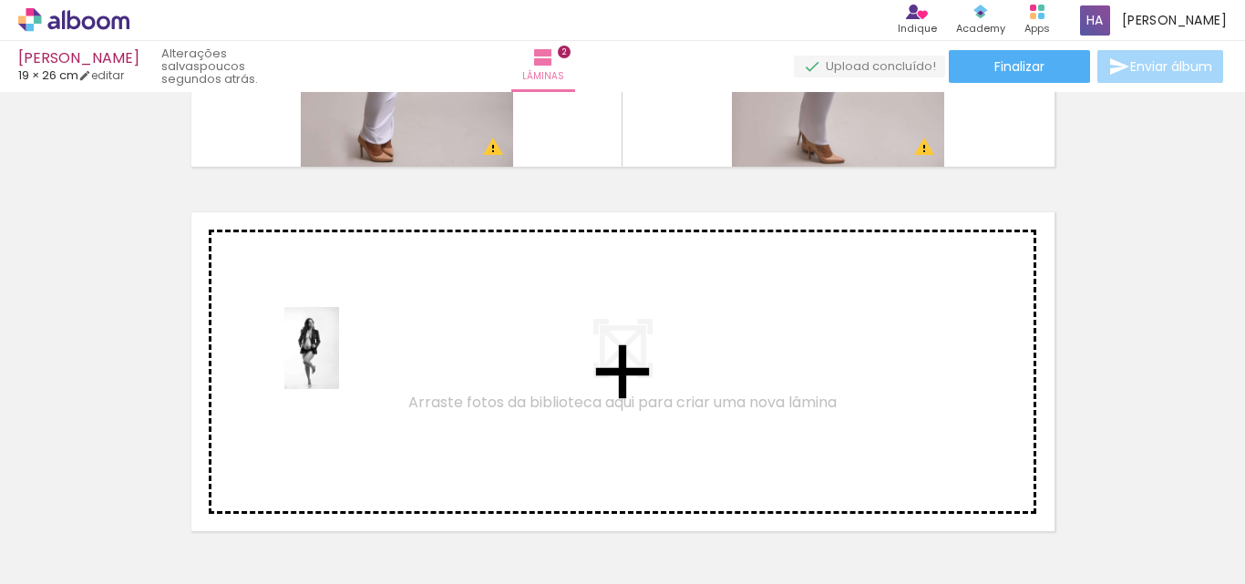
drag, startPoint x: 272, startPoint y: 542, endPoint x: 339, endPoint y: 362, distance: 191.9
click at [339, 362] on quentale-workspace at bounding box center [622, 292] width 1245 height 584
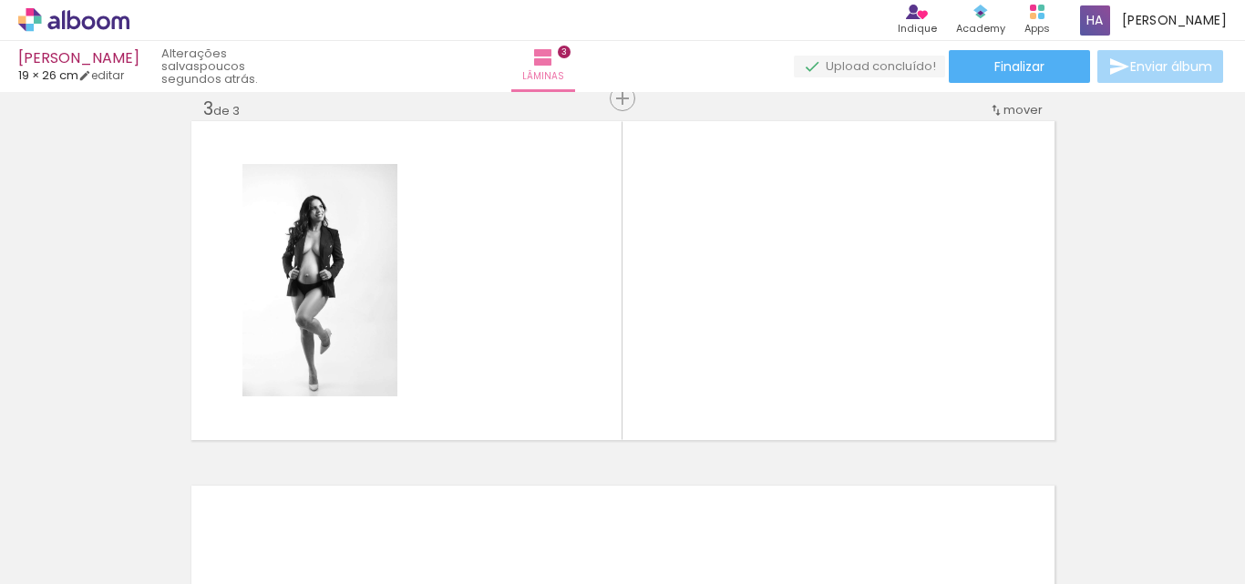
scroll to position [0, 0]
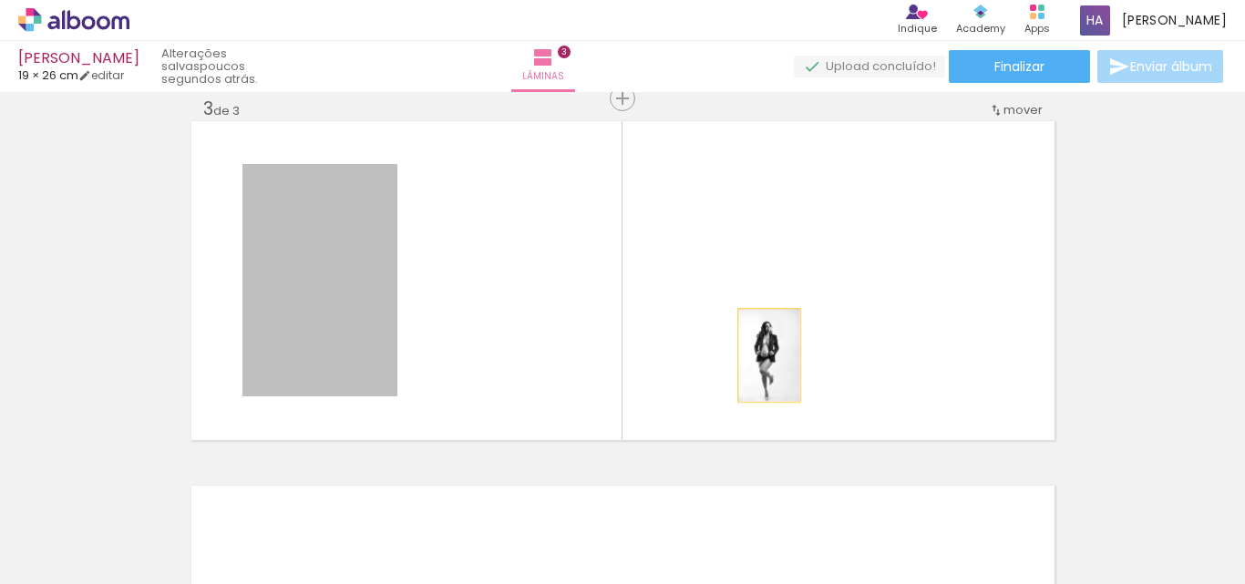
drag, startPoint x: 329, startPoint y: 348, endPoint x: 819, endPoint y: 356, distance: 489.6
click at [819, 356] on quentale-layouter at bounding box center [622, 280] width 863 height 319
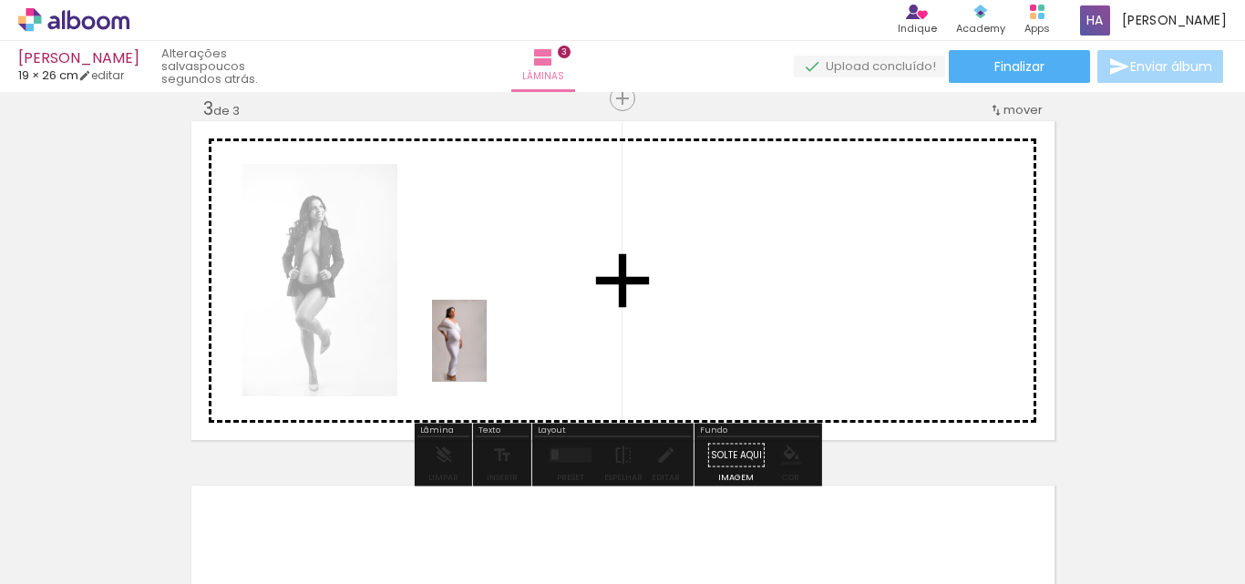
drag, startPoint x: 387, startPoint y: 532, endPoint x: 487, endPoint y: 355, distance: 203.7
click at [487, 355] on quentale-workspace at bounding box center [622, 292] width 1245 height 584
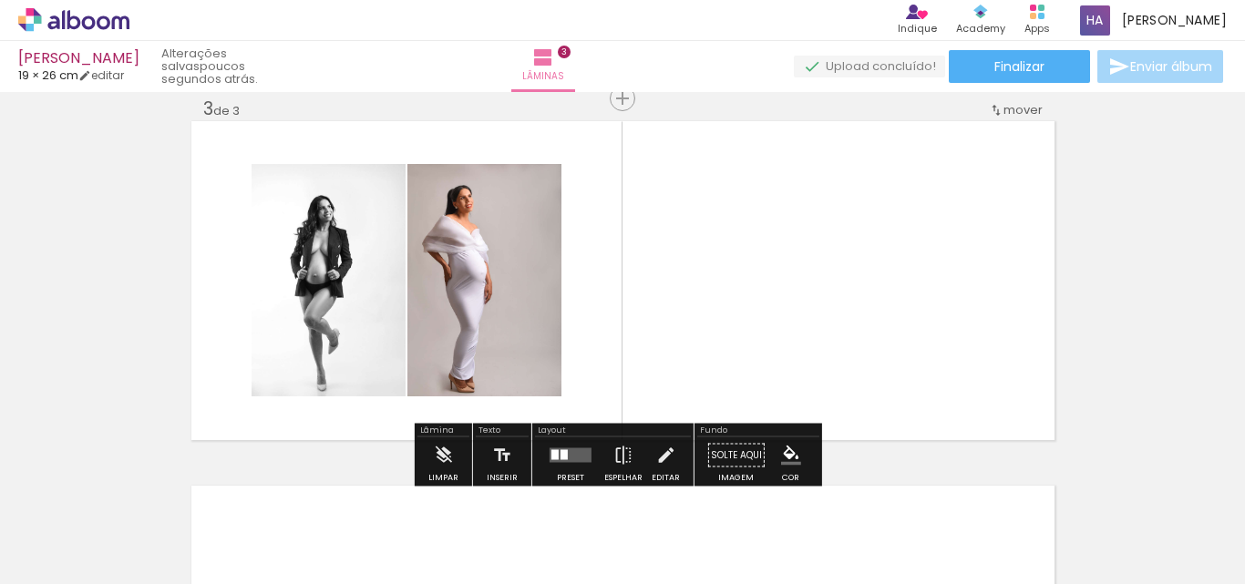
click at [563, 446] on div at bounding box center [570, 456] width 49 height 36
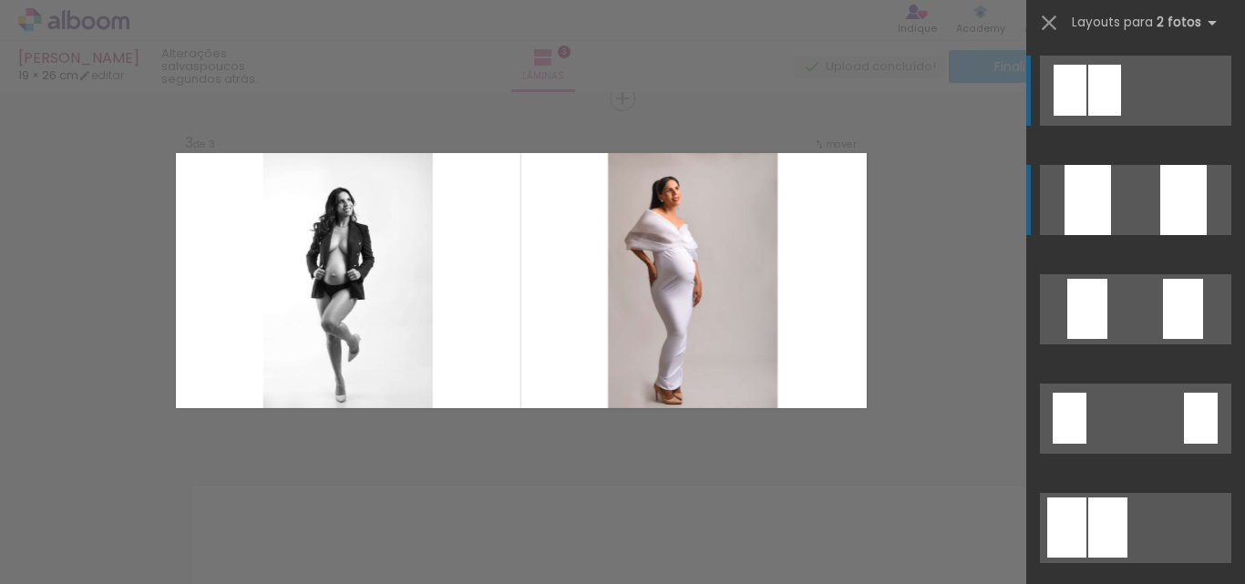
click at [1121, 116] on div at bounding box center [1105, 90] width 33 height 51
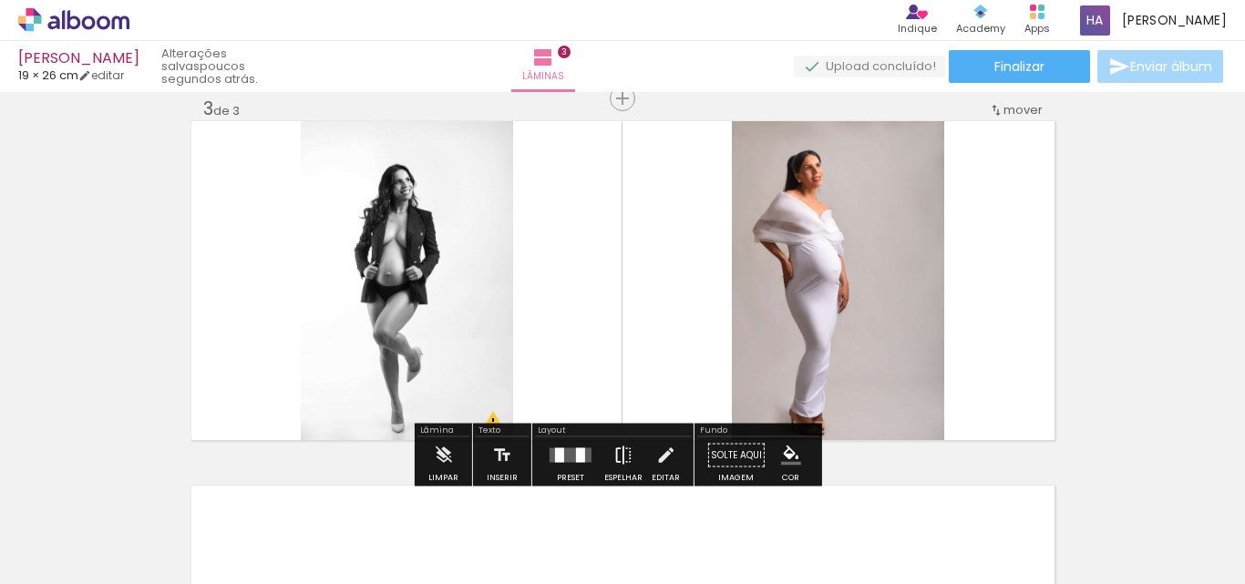
click at [622, 458] on iron-icon at bounding box center [624, 456] width 20 height 36
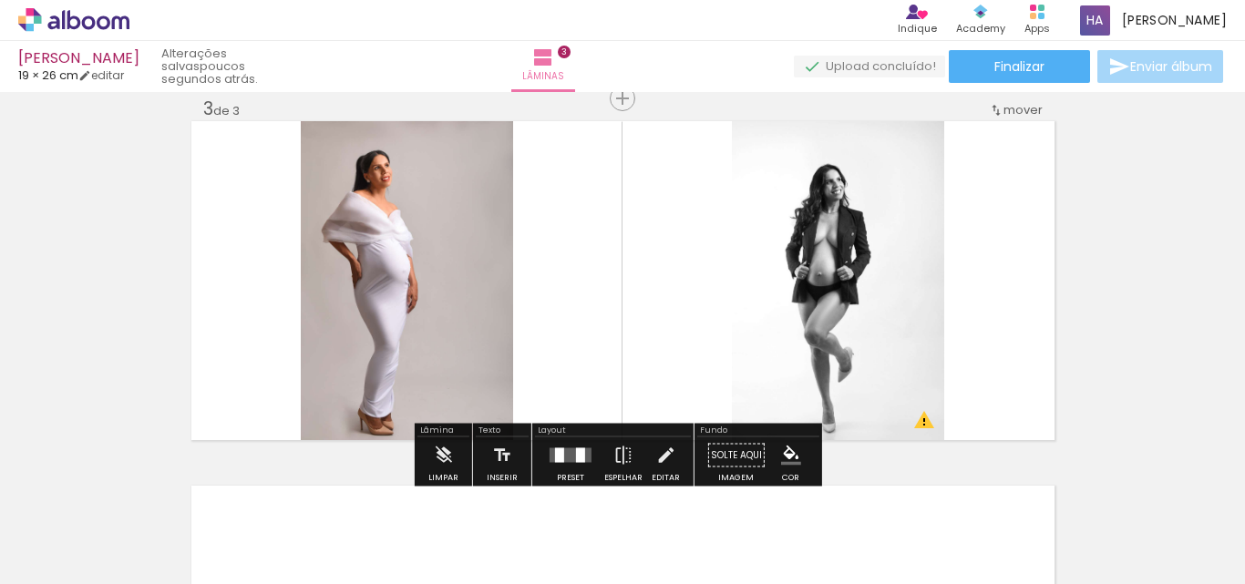
click at [1102, 264] on div "Inserir lâmina 1 de 3 Inserir lâmina 2 de 3 Inserir lâmina 3 de 3 O Designbox p…" at bounding box center [622, 75] width 1245 height 1460
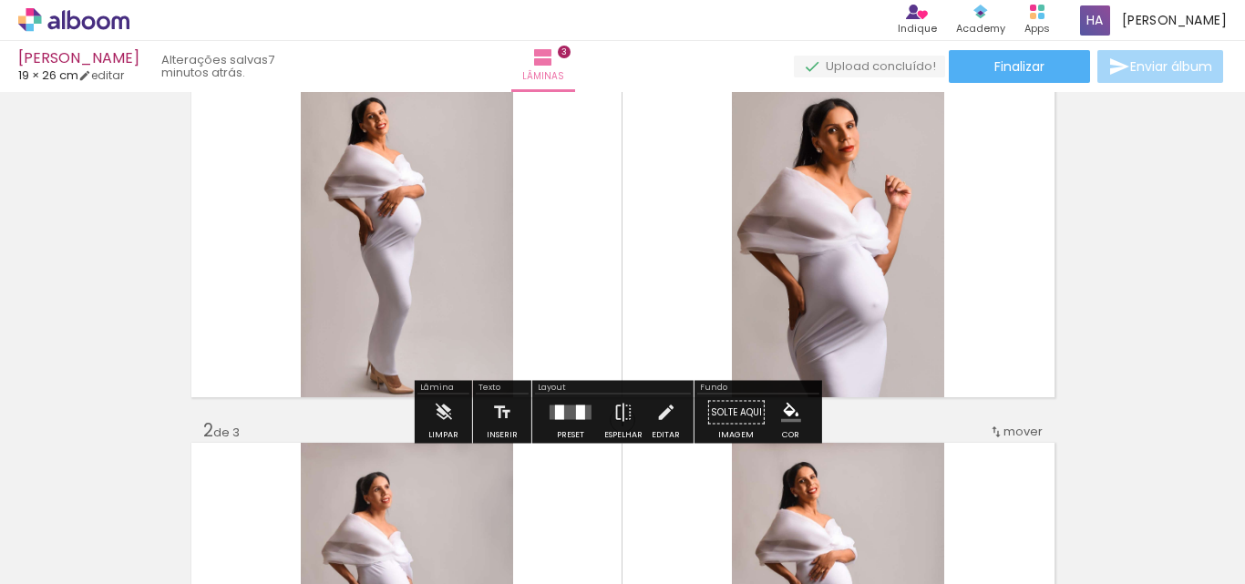
scroll to position [91, 0]
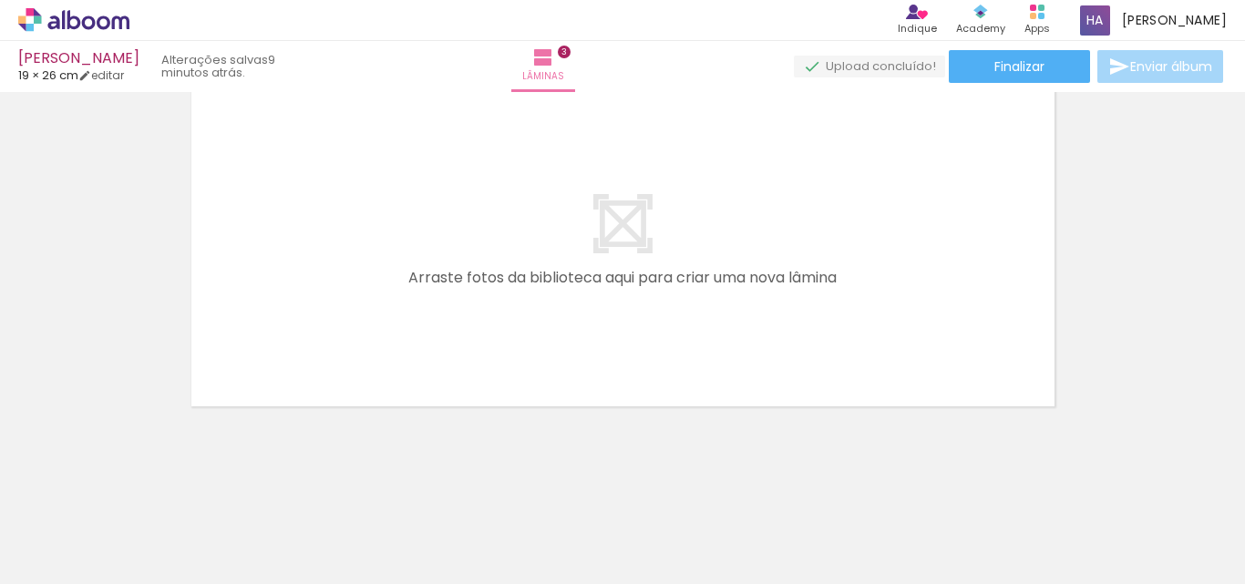
scroll to position [0, 0]
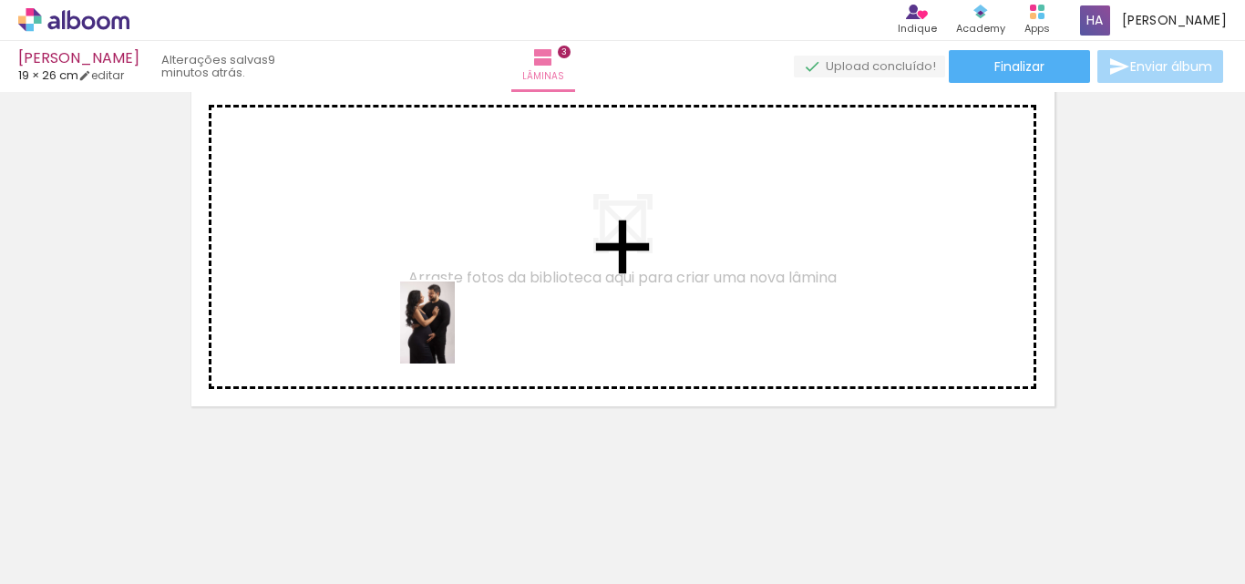
drag, startPoint x: 604, startPoint y: 551, endPoint x: 455, endPoint y: 336, distance: 261.3
click at [455, 336] on quentale-workspace at bounding box center [622, 292] width 1245 height 584
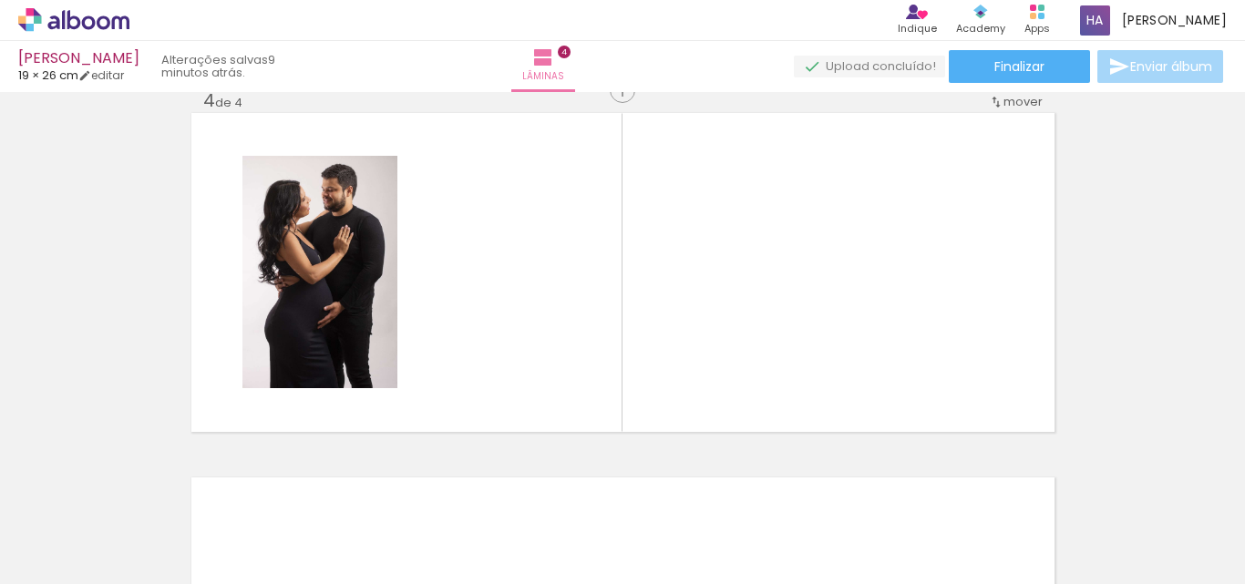
scroll to position [1118, 0]
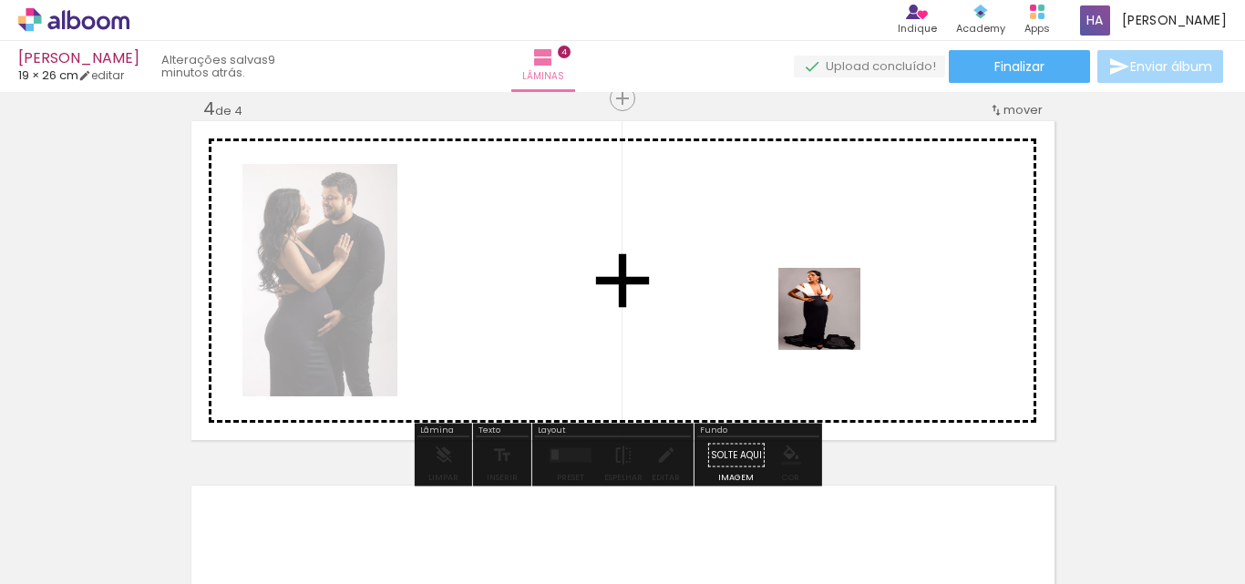
drag, startPoint x: 810, startPoint y: 533, endPoint x: 838, endPoint y: 311, distance: 224.2
click at [838, 311] on quentale-workspace at bounding box center [622, 292] width 1245 height 584
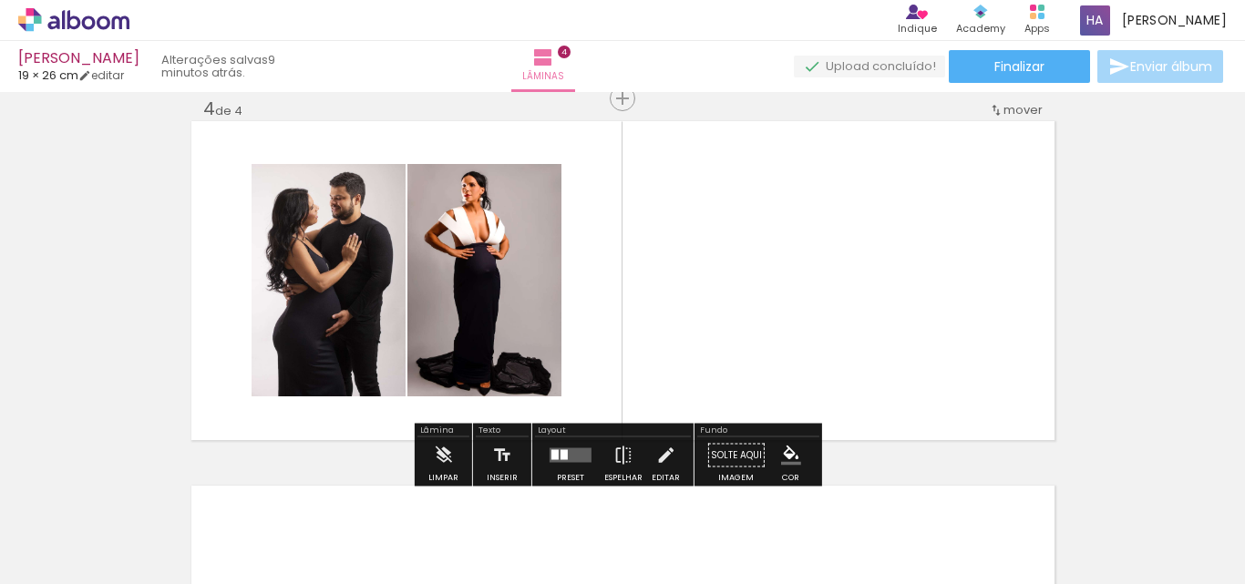
click at [566, 449] on quentale-layouter at bounding box center [571, 456] width 42 height 15
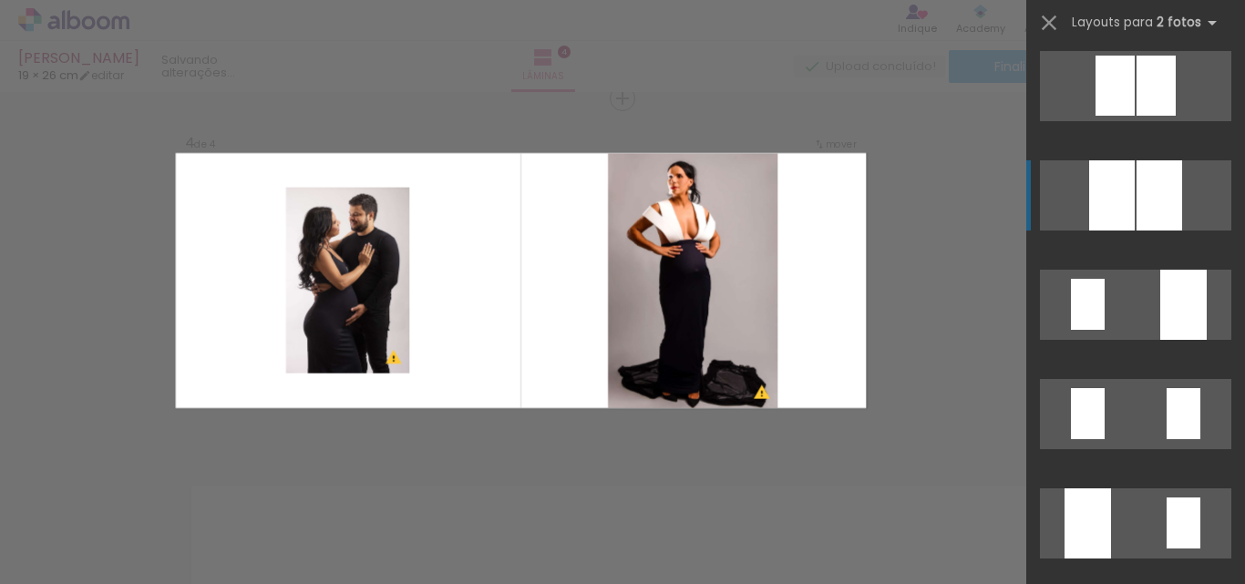
scroll to position [547, 0]
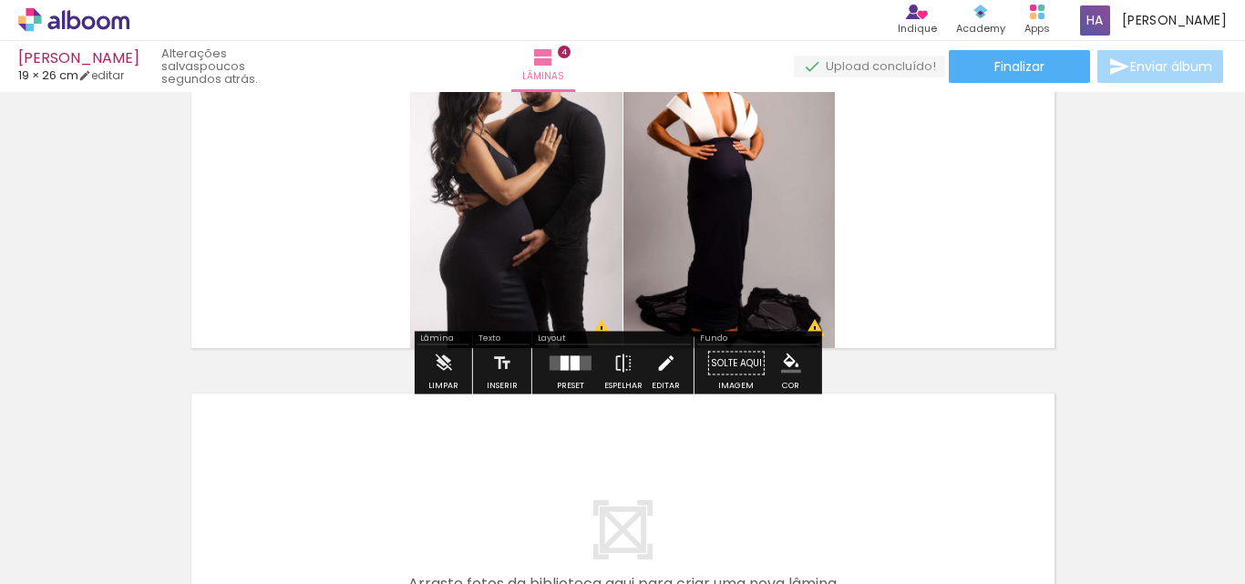
scroll to position [1243, 0]
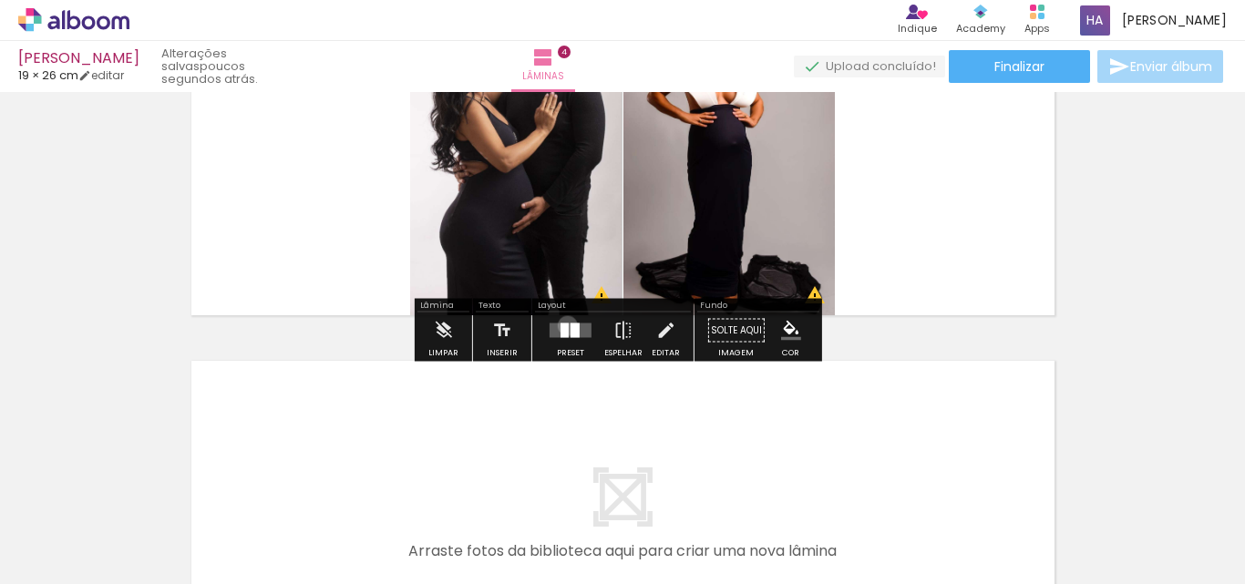
click at [563, 325] on div at bounding box center [565, 331] width 8 height 15
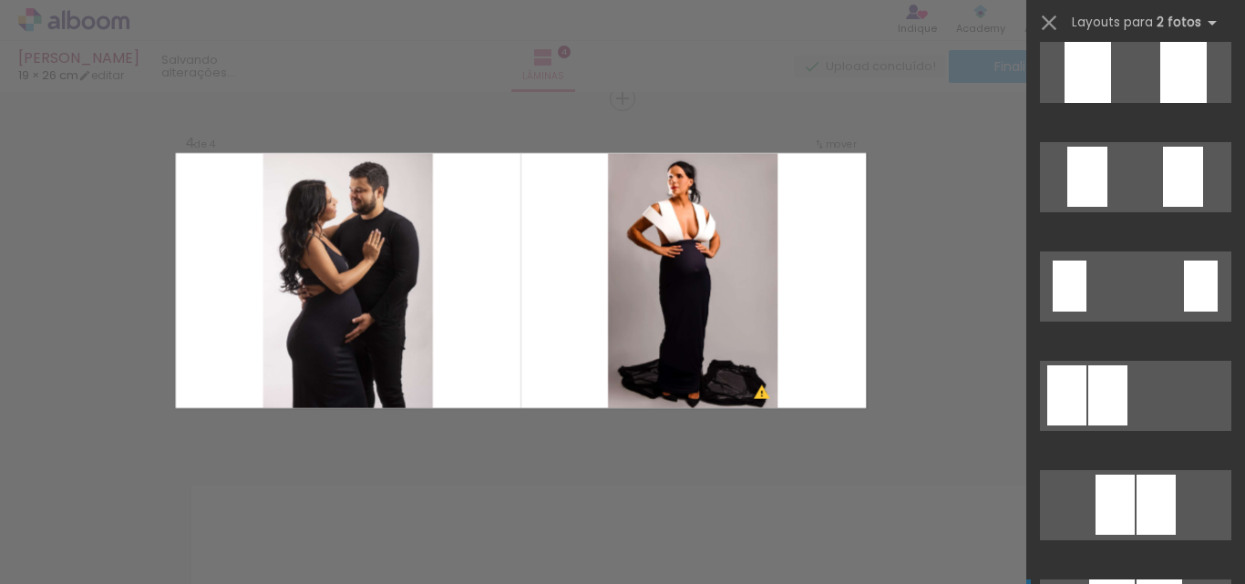
scroll to position [18, 0]
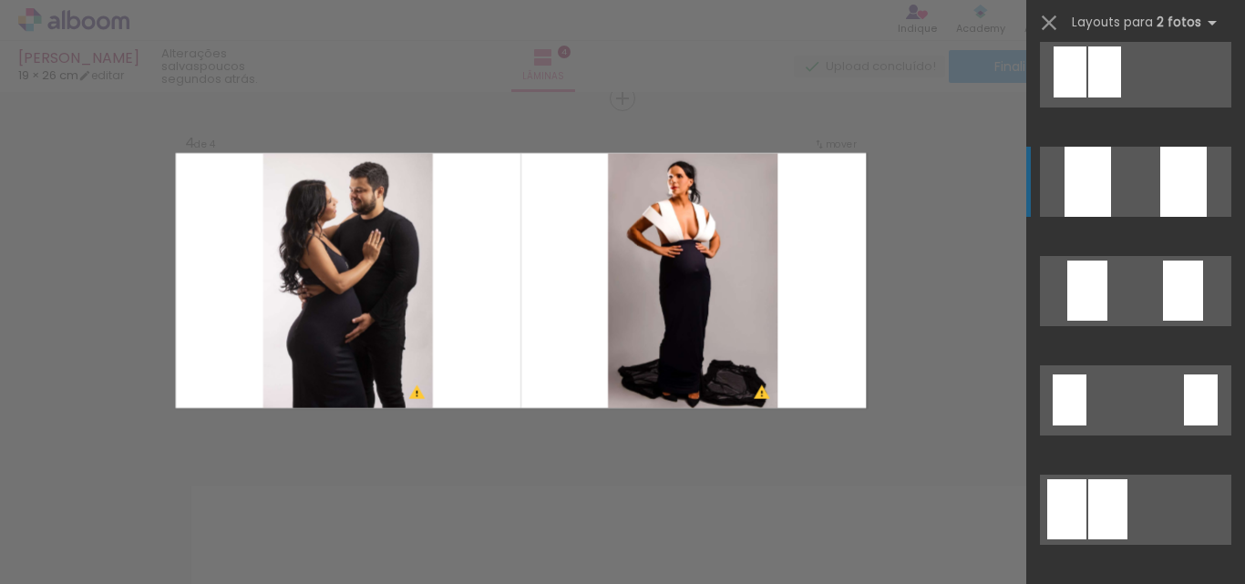
click at [1179, 167] on div at bounding box center [1184, 182] width 46 height 70
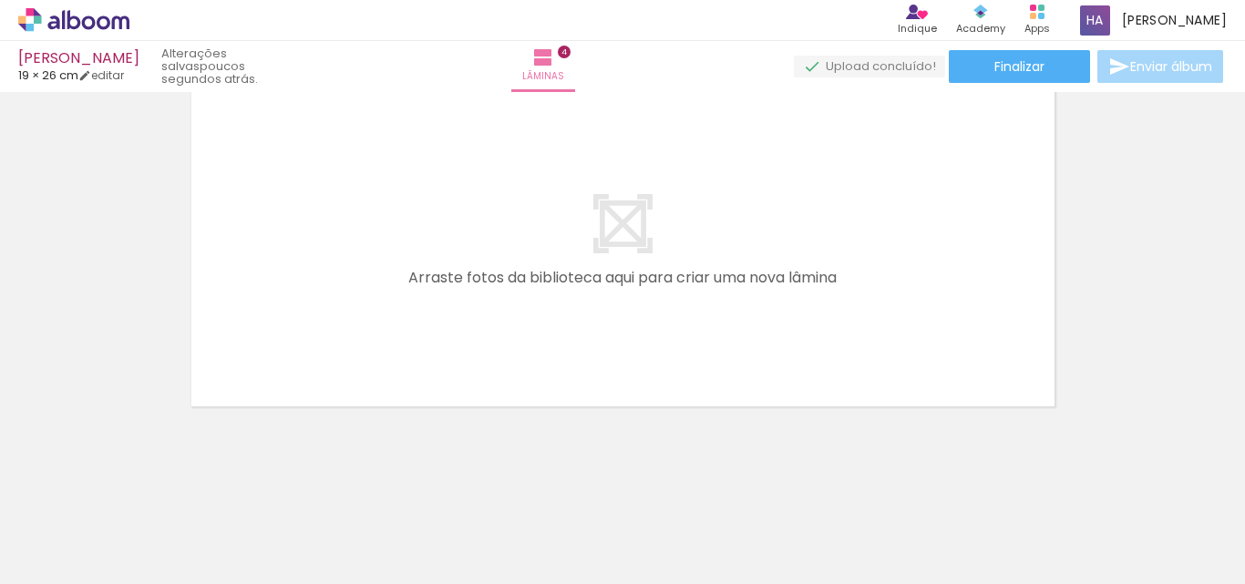
scroll to position [0, 306]
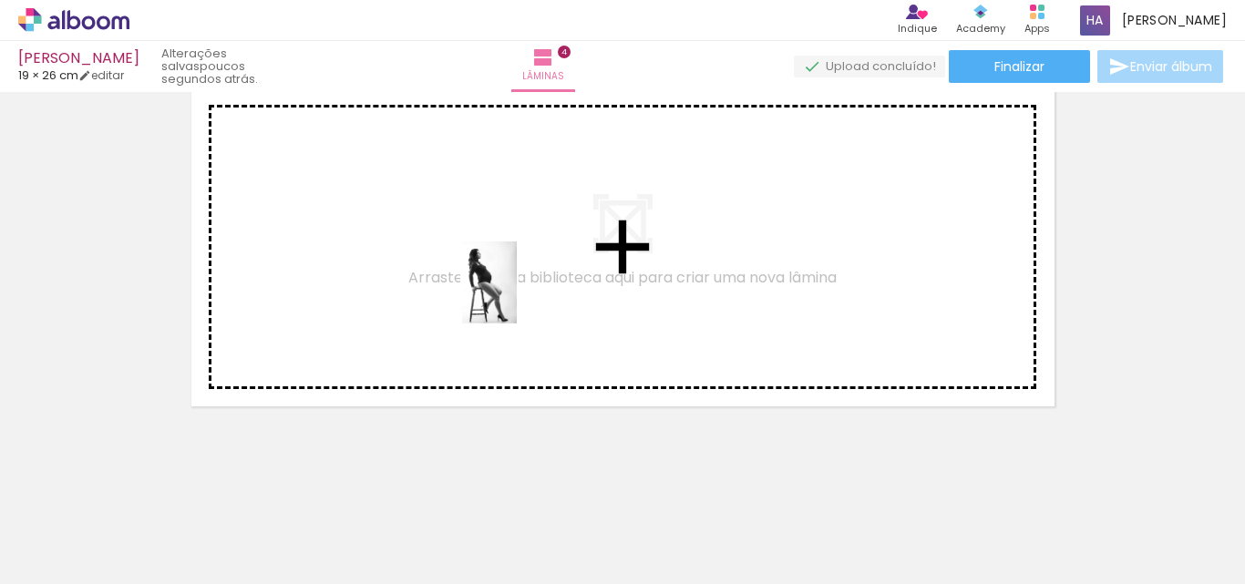
drag, startPoint x: 898, startPoint y: 526, endPoint x: 508, endPoint y: 296, distance: 452.8
click at [508, 296] on quentale-workspace at bounding box center [622, 292] width 1245 height 584
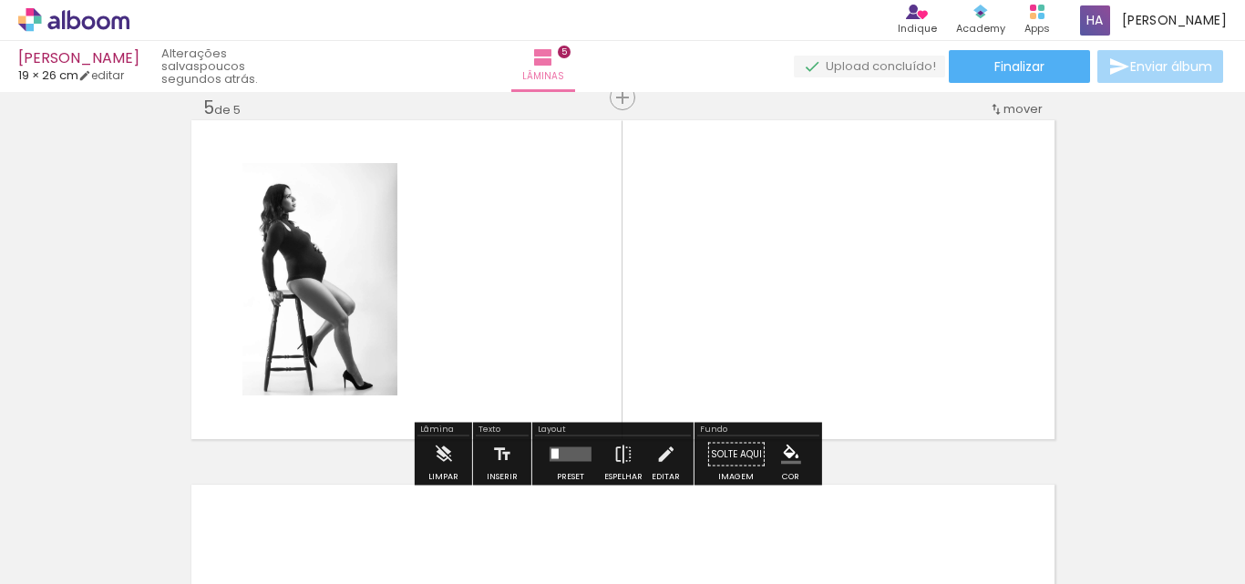
scroll to position [1482, 0]
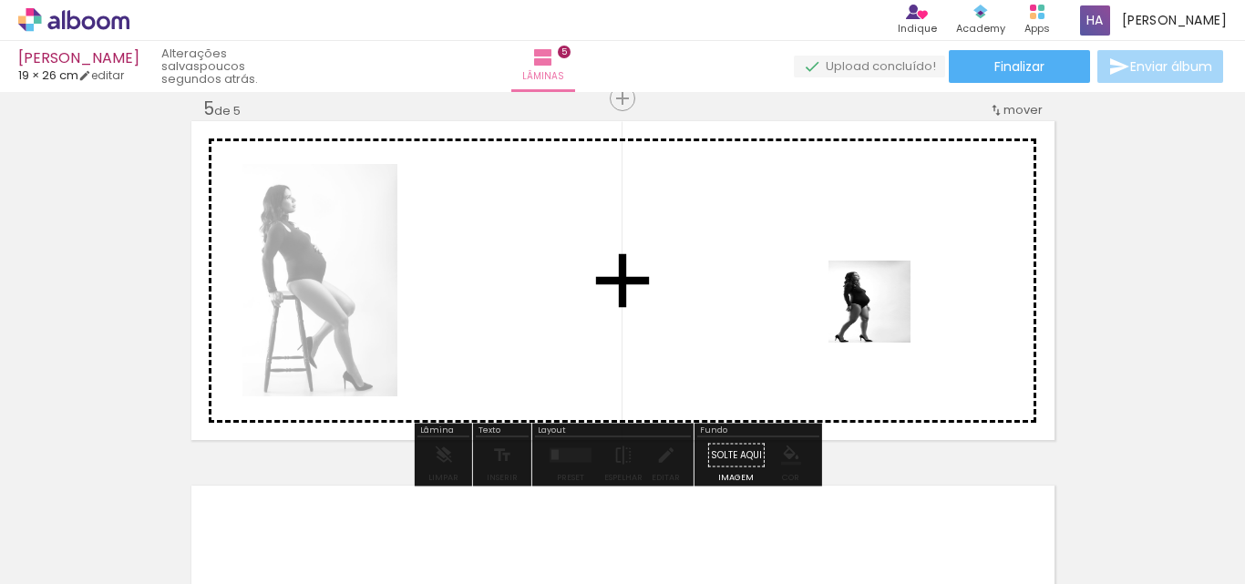
drag, startPoint x: 1017, startPoint y: 552, endPoint x: 846, endPoint y: 234, distance: 361.0
click at [846, 234] on quentale-workspace at bounding box center [622, 292] width 1245 height 584
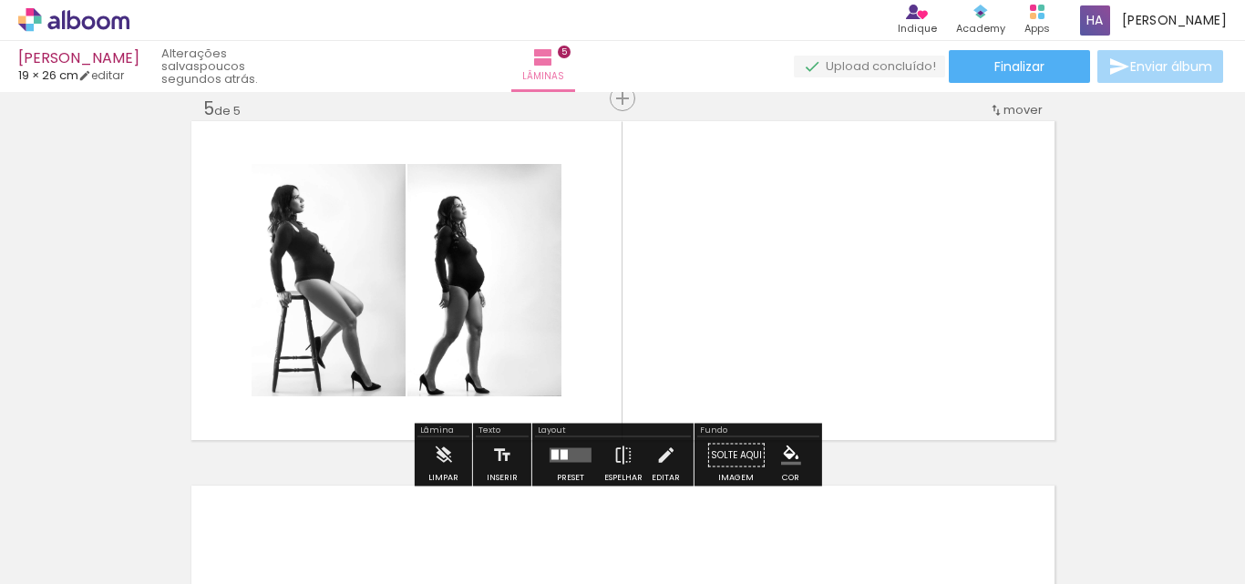
click at [556, 445] on div at bounding box center [570, 456] width 49 height 36
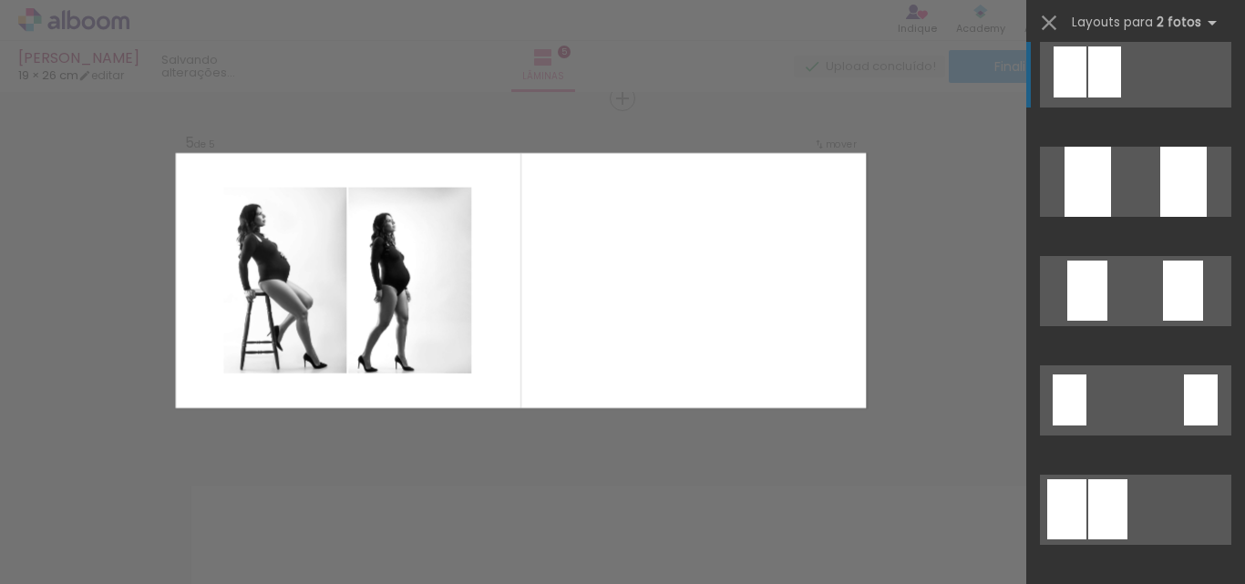
scroll to position [0, 0]
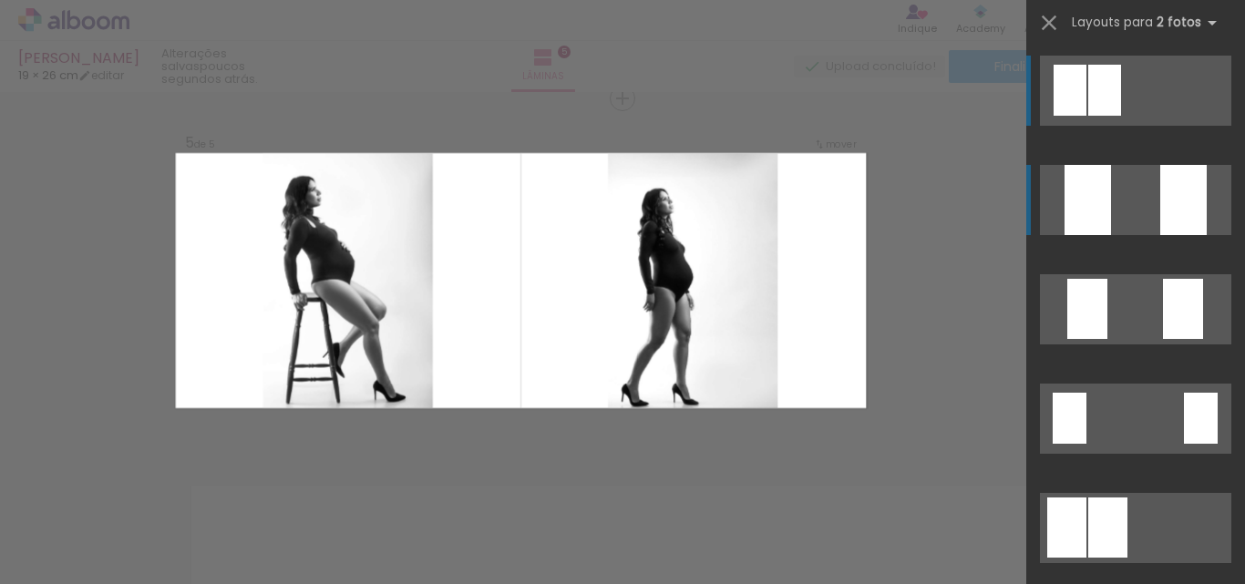
click at [1178, 171] on div at bounding box center [1184, 200] width 46 height 70
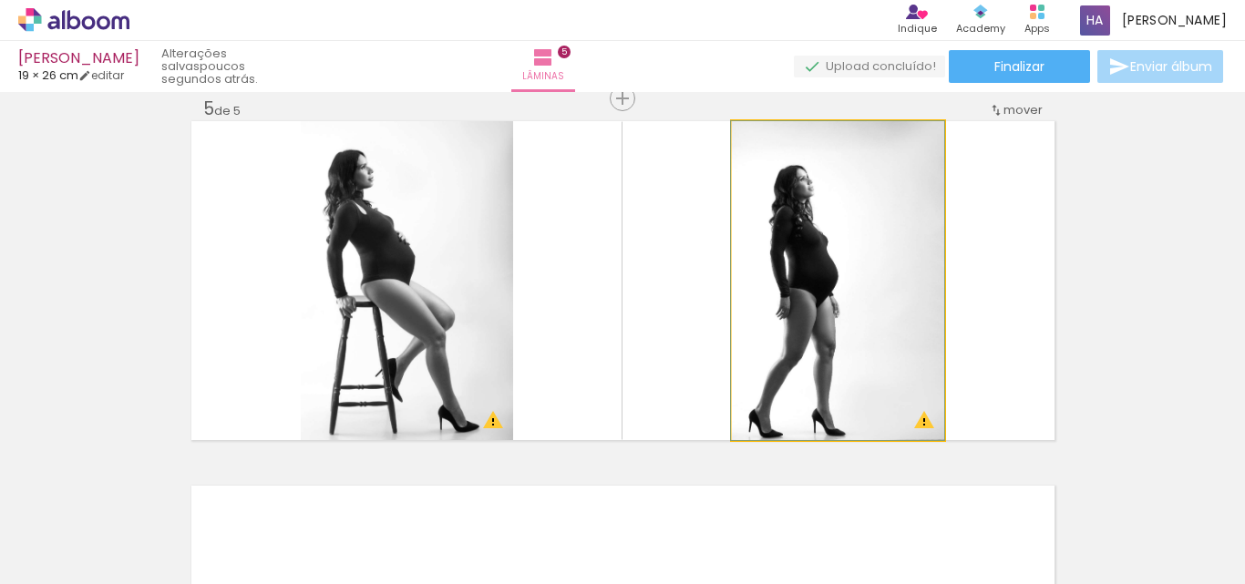
drag, startPoint x: 864, startPoint y: 263, endPoint x: 848, endPoint y: 247, distance: 23.2
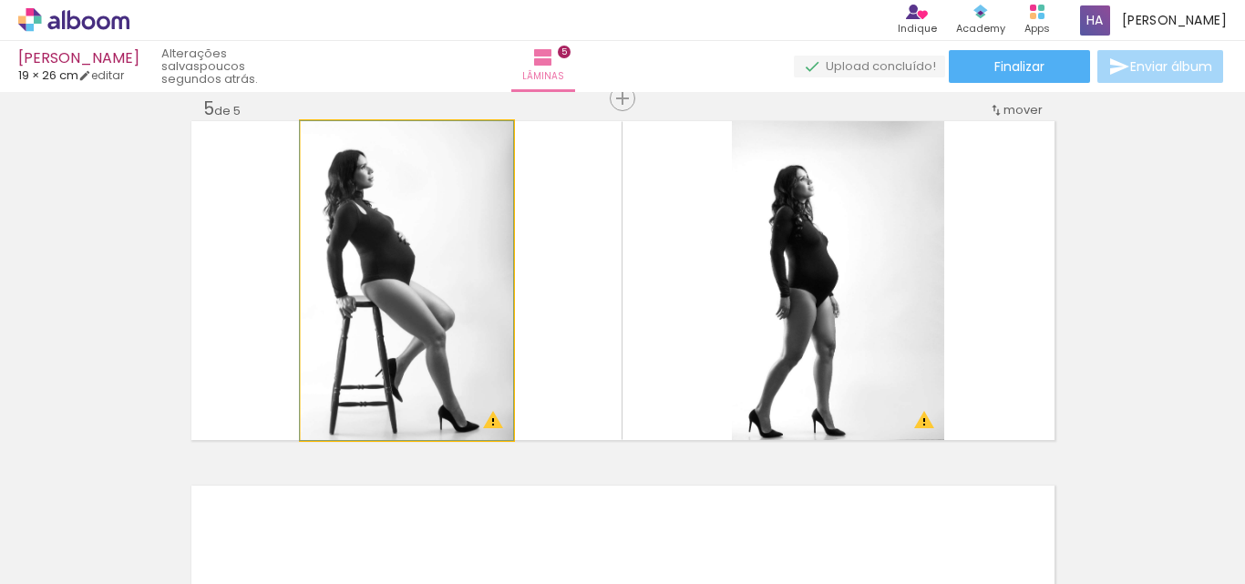
drag, startPoint x: 449, startPoint y: 254, endPoint x: 439, endPoint y: 270, distance: 18.0
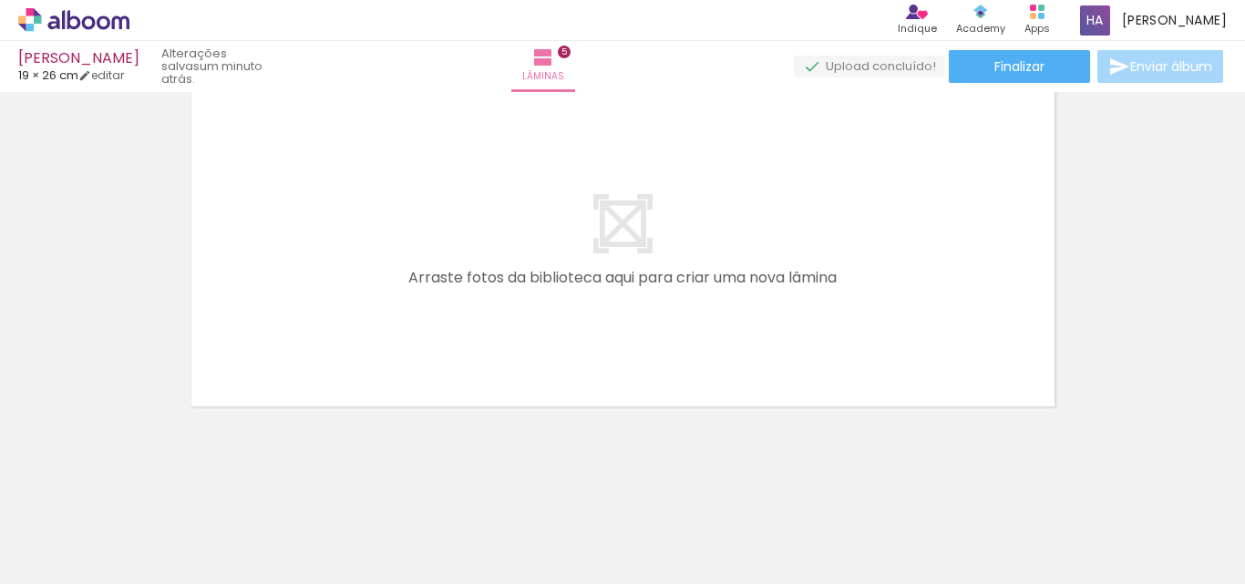
scroll to position [0, 119]
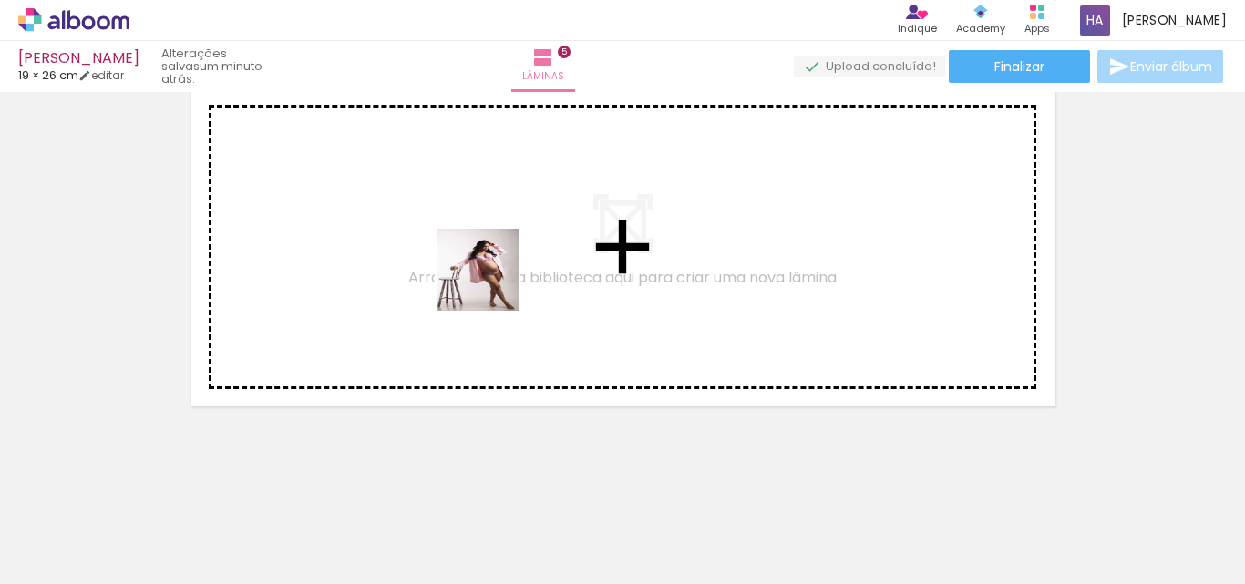
drag, startPoint x: 583, startPoint y: 542, endPoint x: 484, endPoint y: 283, distance: 277.3
click at [484, 283] on quentale-workspace at bounding box center [622, 292] width 1245 height 584
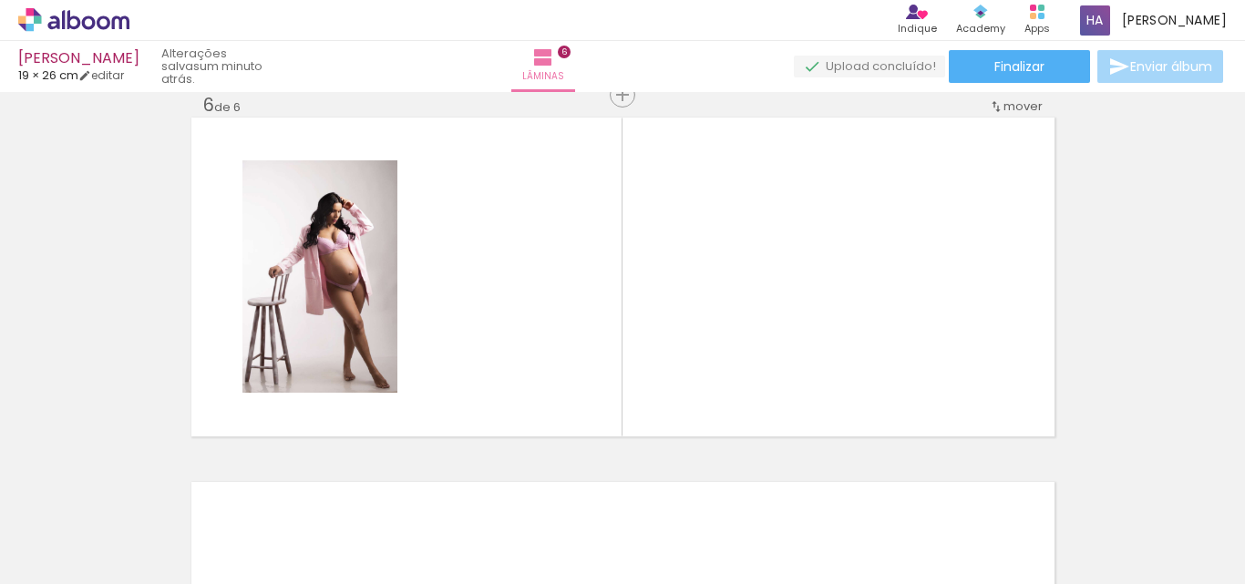
scroll to position [1847, 0]
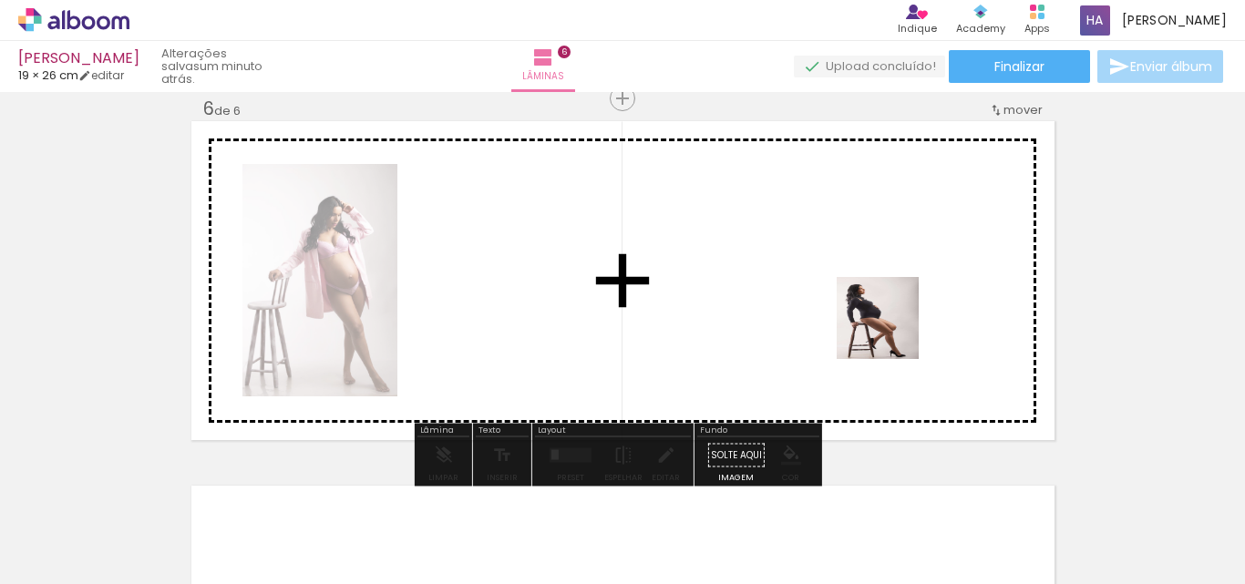
drag, startPoint x: 993, startPoint y: 532, endPoint x: 873, endPoint y: 304, distance: 258.1
click at [873, 304] on quentale-workspace at bounding box center [622, 292] width 1245 height 584
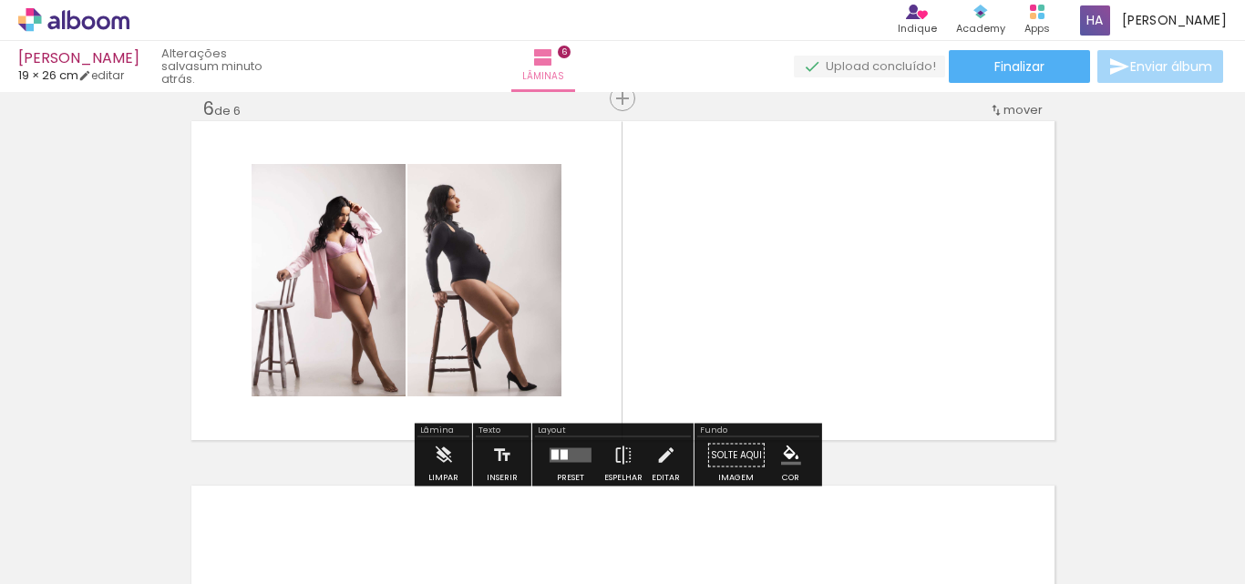
click at [554, 457] on div at bounding box center [555, 455] width 7 height 10
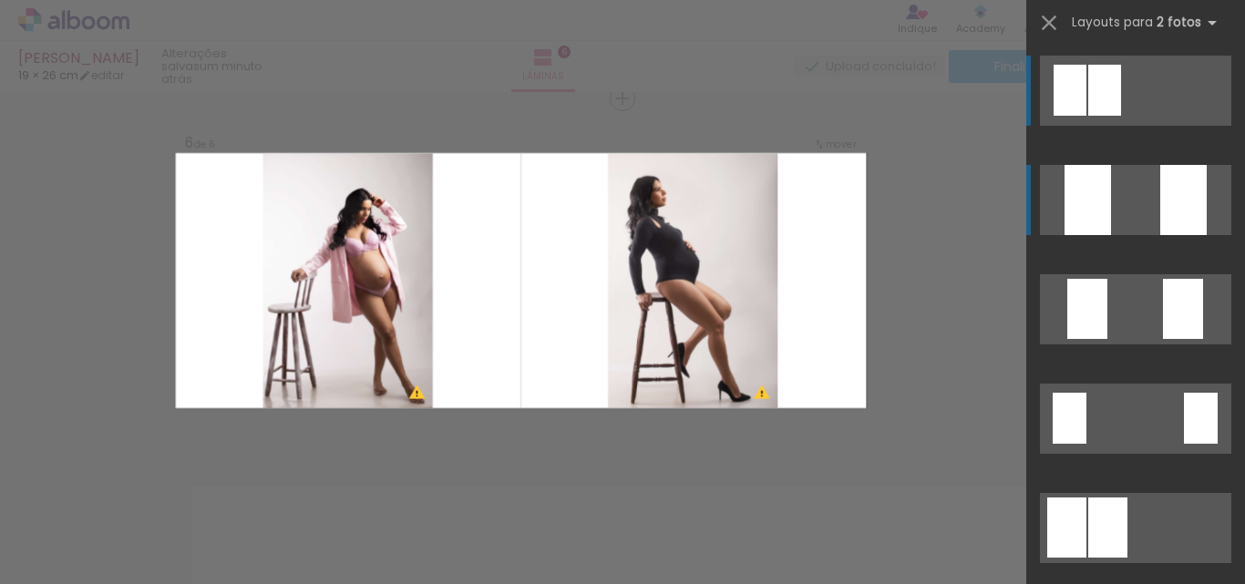
click at [1180, 209] on div at bounding box center [1184, 200] width 46 height 70
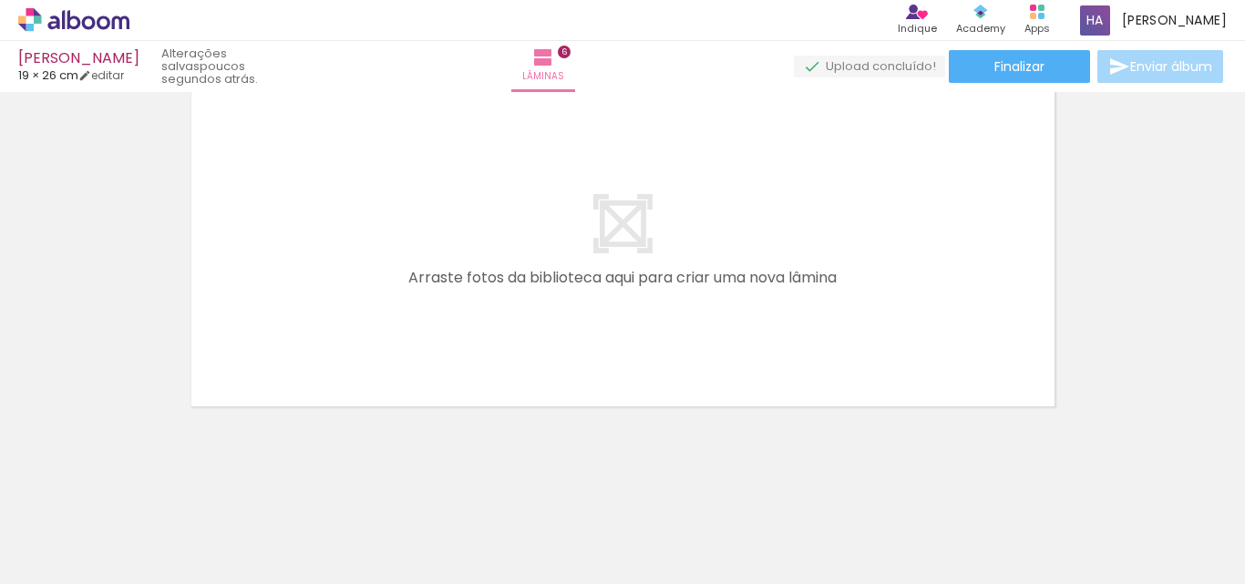
scroll to position [0, 703]
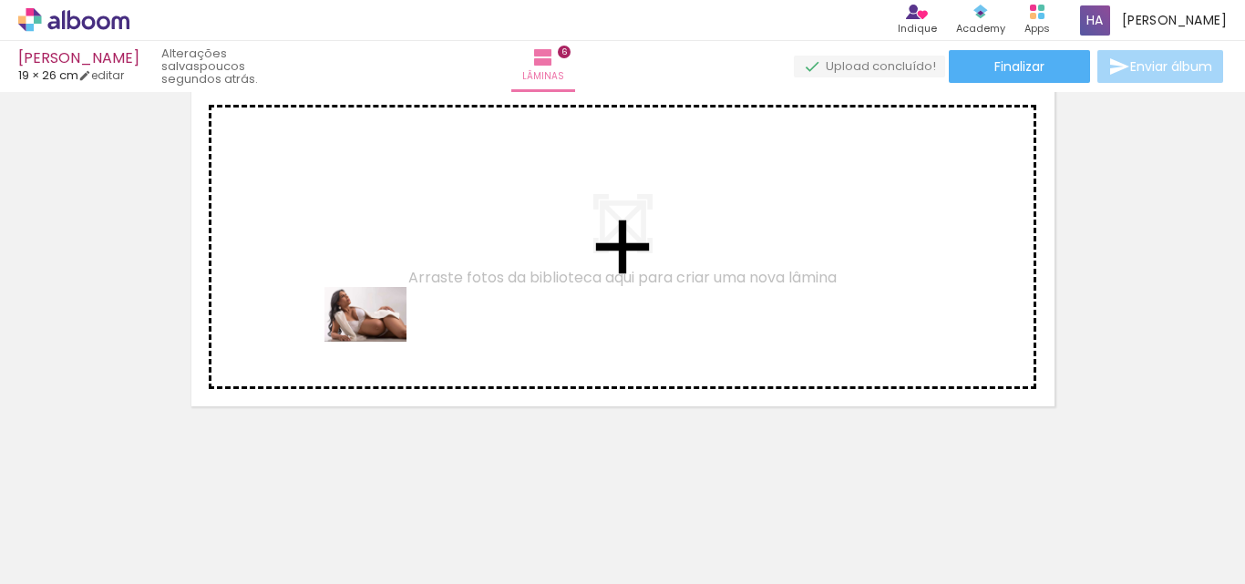
drag, startPoint x: 263, startPoint y: 482, endPoint x: 379, endPoint y: 342, distance: 182.6
click at [379, 342] on quentale-workspace at bounding box center [622, 292] width 1245 height 584
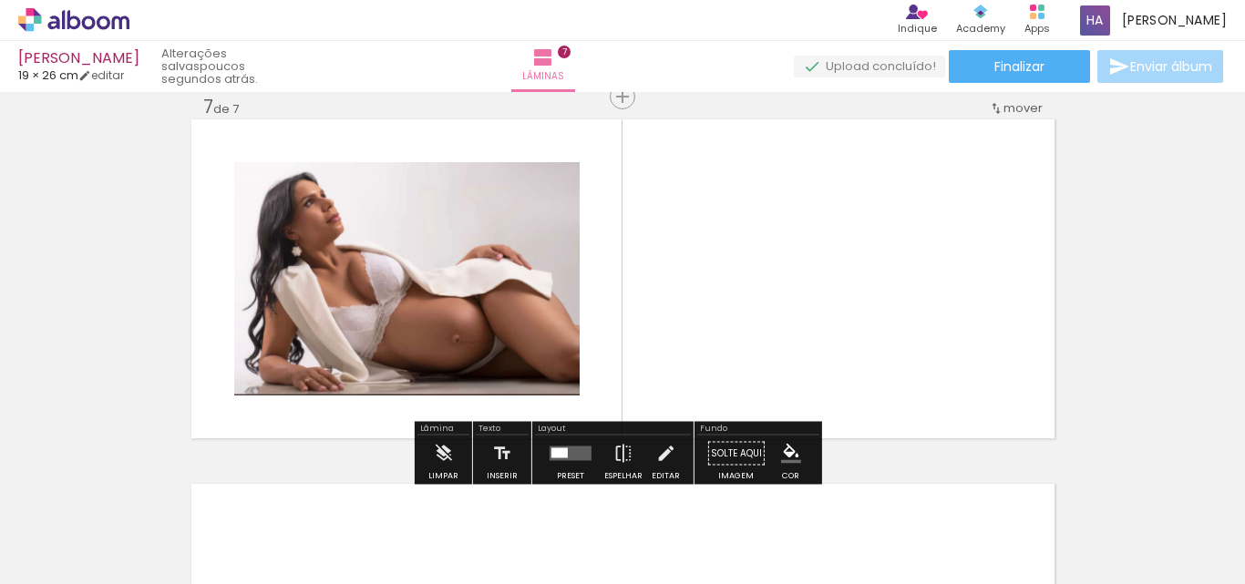
scroll to position [2212, 0]
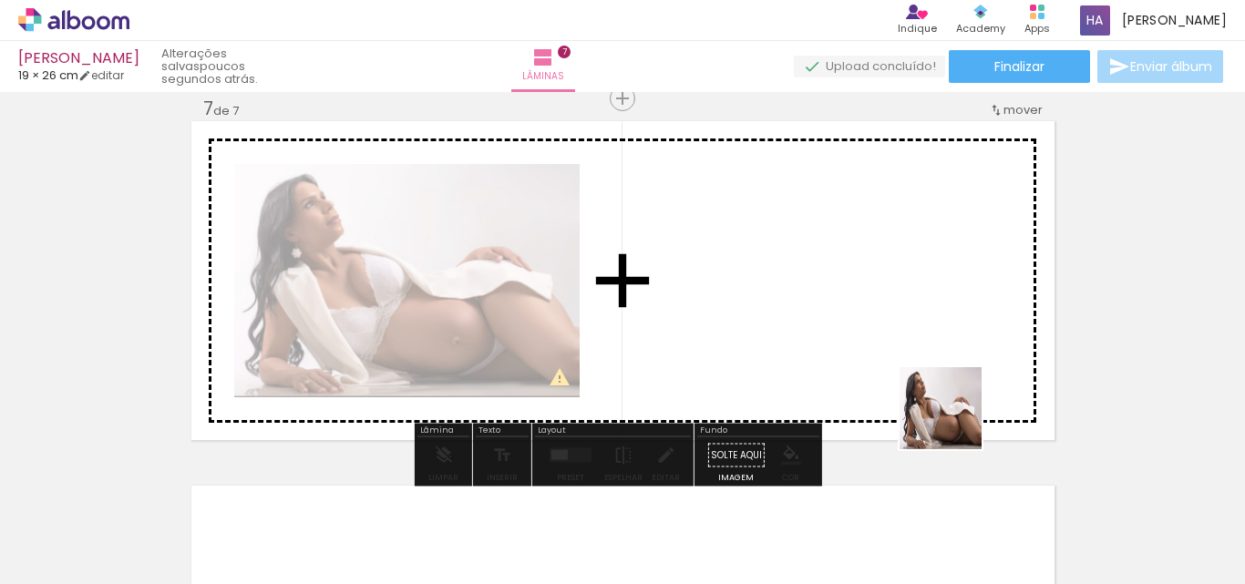
drag, startPoint x: 1116, startPoint y: 548, endPoint x: 882, endPoint y: 330, distance: 320.0
click at [882, 330] on quentale-workspace at bounding box center [622, 292] width 1245 height 584
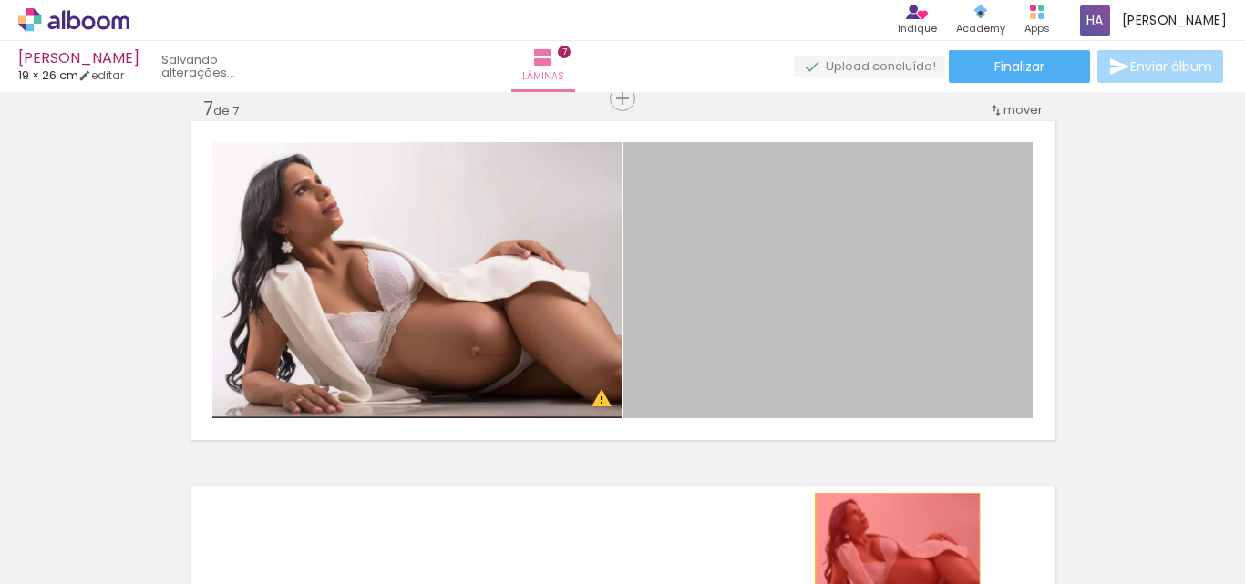
drag, startPoint x: 863, startPoint y: 291, endPoint x: 891, endPoint y: 549, distance: 259.5
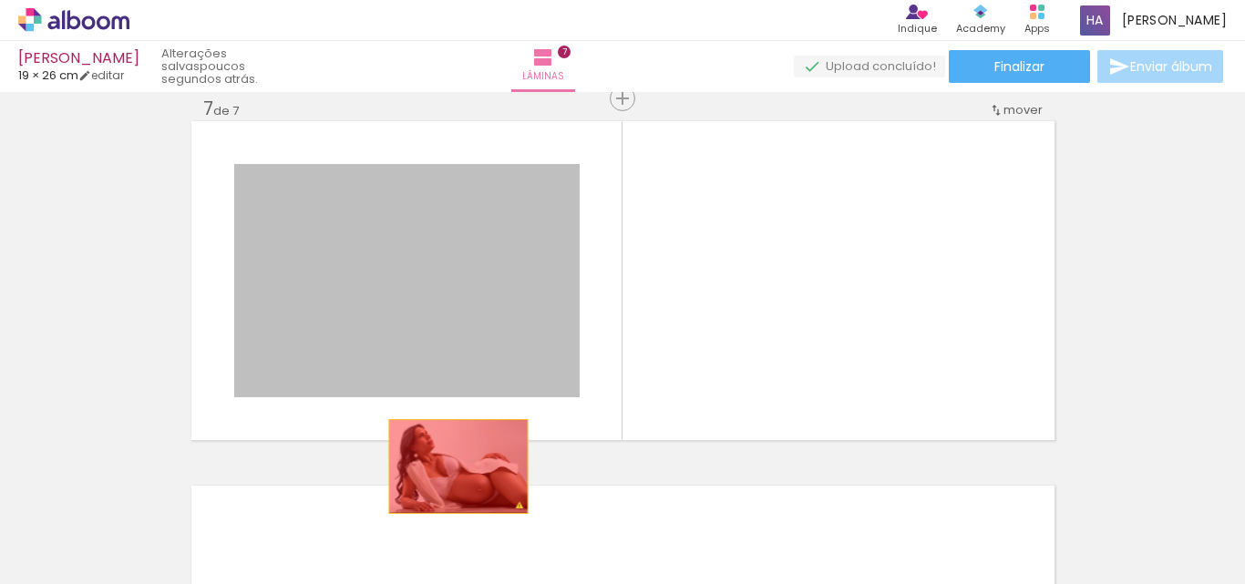
drag, startPoint x: 425, startPoint y: 232, endPoint x: 451, endPoint y: 467, distance: 236.7
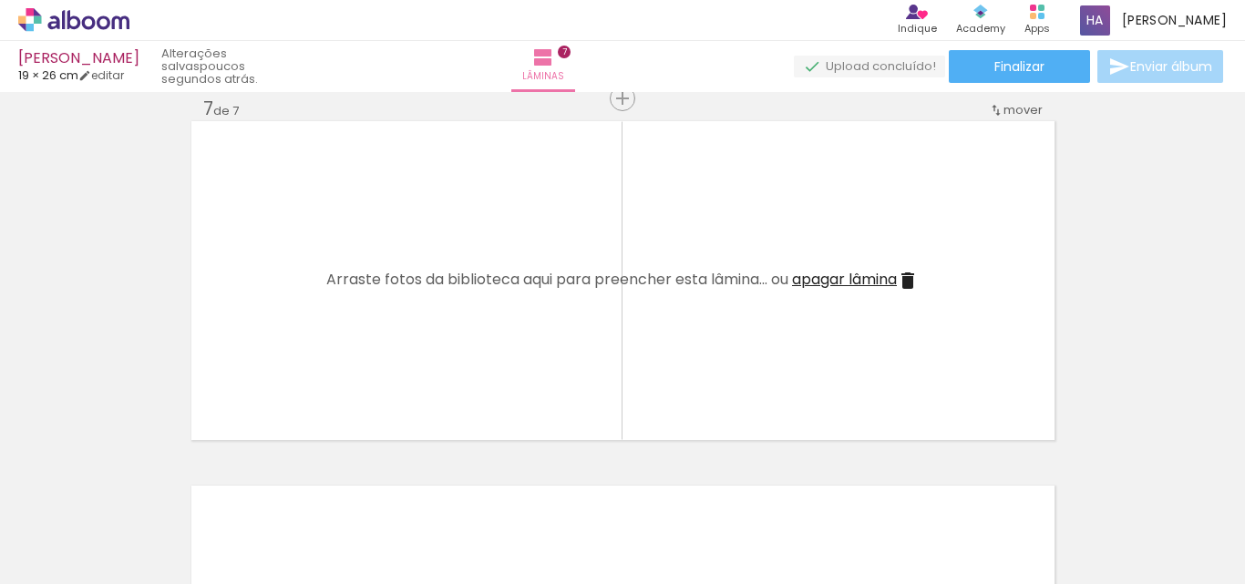
scroll to position [0, 709]
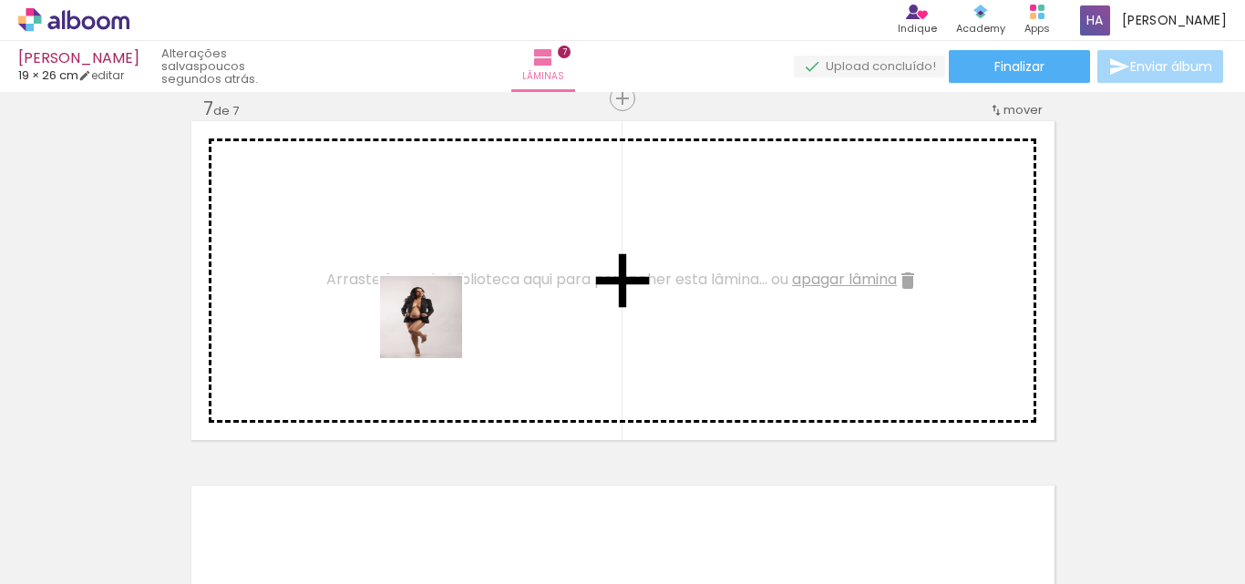
drag, startPoint x: 714, startPoint y: 541, endPoint x: 435, endPoint y: 331, distance: 349.0
click at [435, 331] on quentale-workspace at bounding box center [622, 292] width 1245 height 584
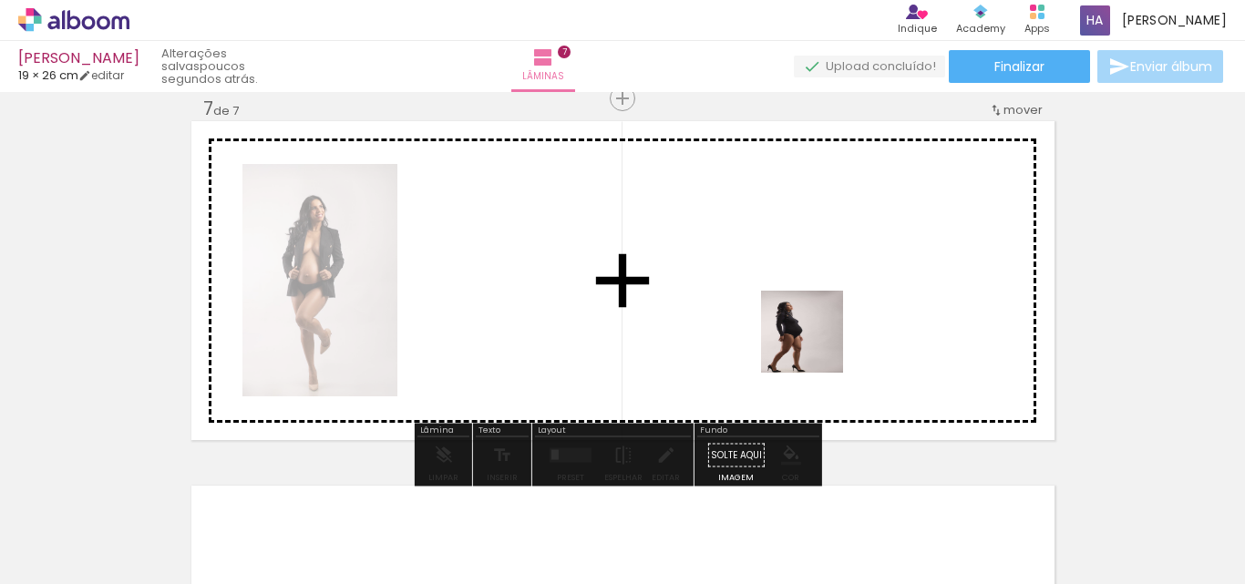
drag, startPoint x: 807, startPoint y: 535, endPoint x: 816, endPoint y: 346, distance: 189.9
click at [816, 346] on quentale-workspace at bounding box center [622, 292] width 1245 height 584
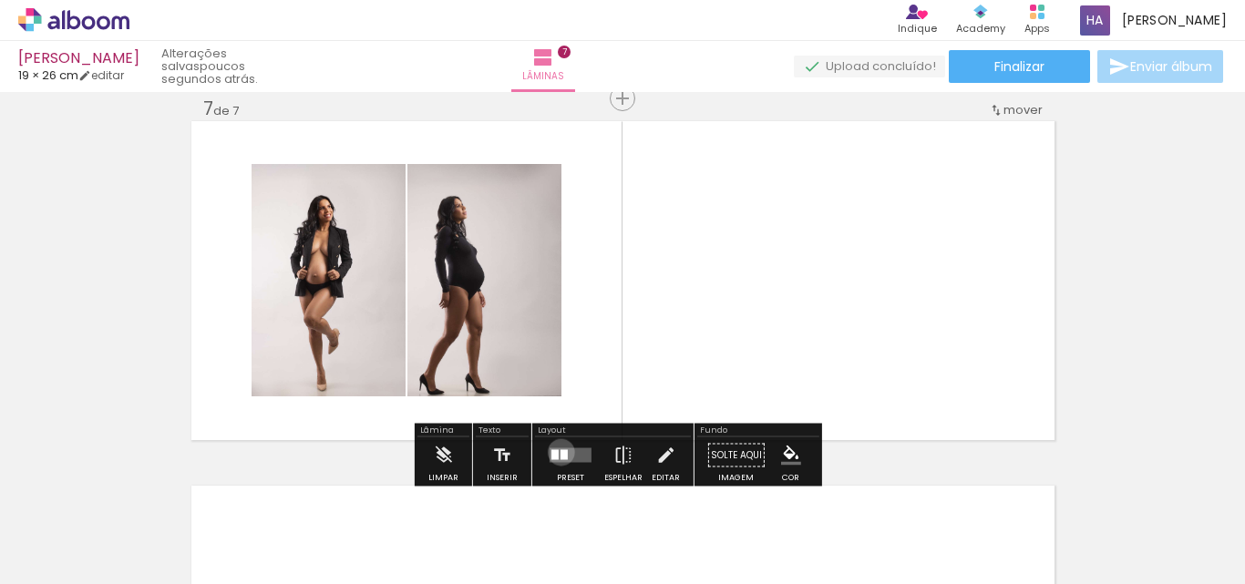
click at [561, 452] on div at bounding box center [564, 455] width 7 height 10
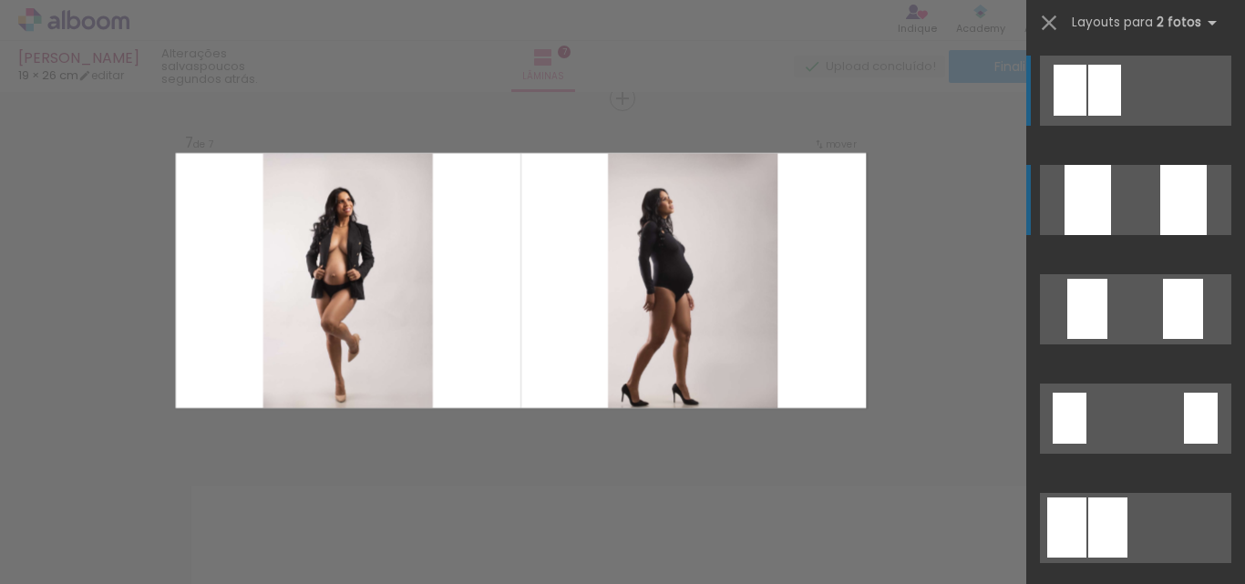
click at [1191, 210] on div at bounding box center [1184, 200] width 46 height 70
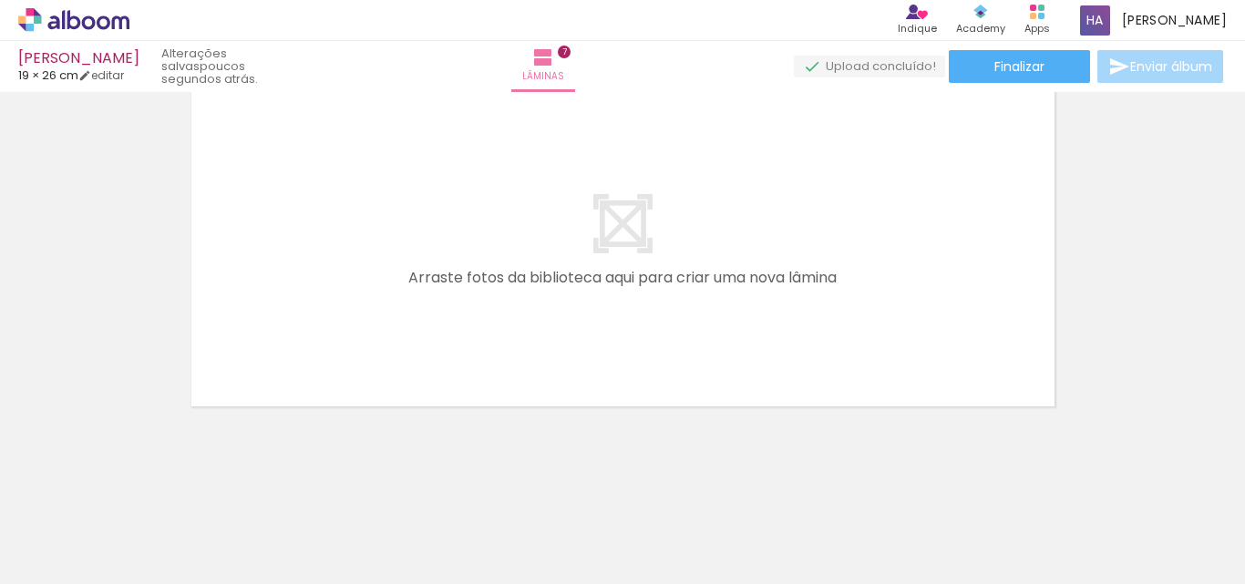
scroll to position [0, 682]
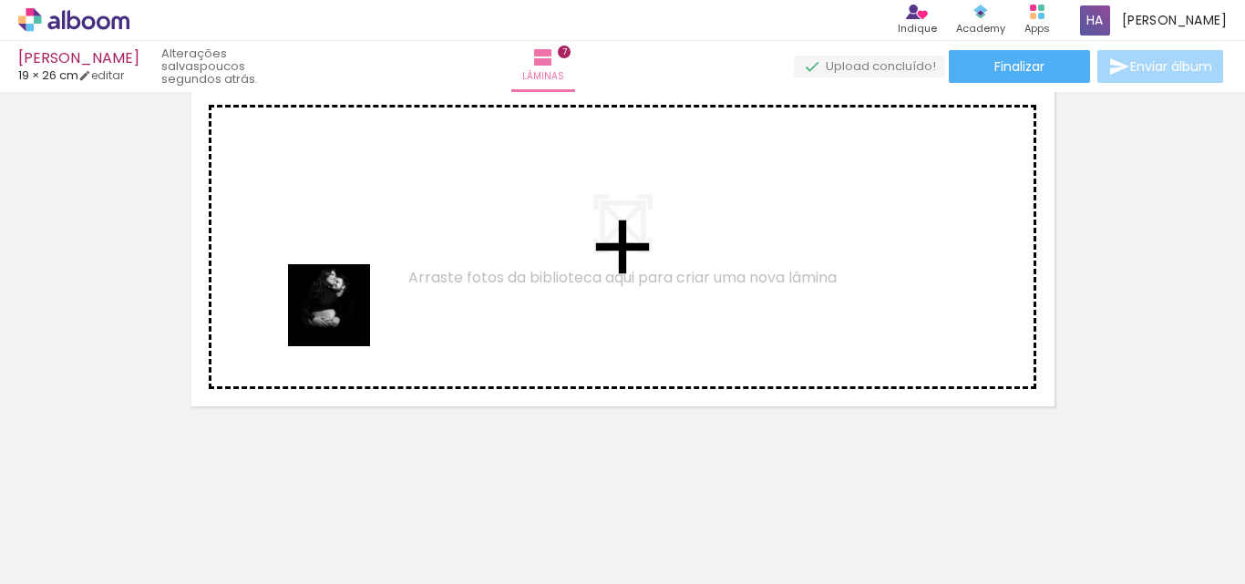
drag, startPoint x: 339, startPoint y: 540, endPoint x: 343, endPoint y: 319, distance: 220.7
click at [343, 319] on quentale-workspace at bounding box center [622, 292] width 1245 height 584
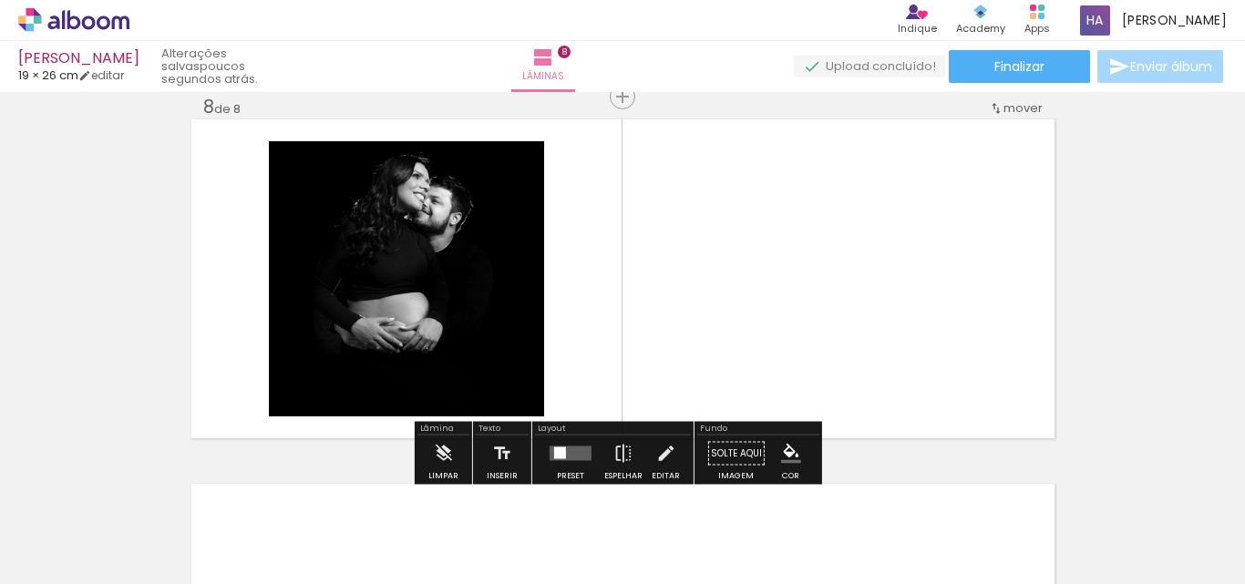
scroll to position [2576, 0]
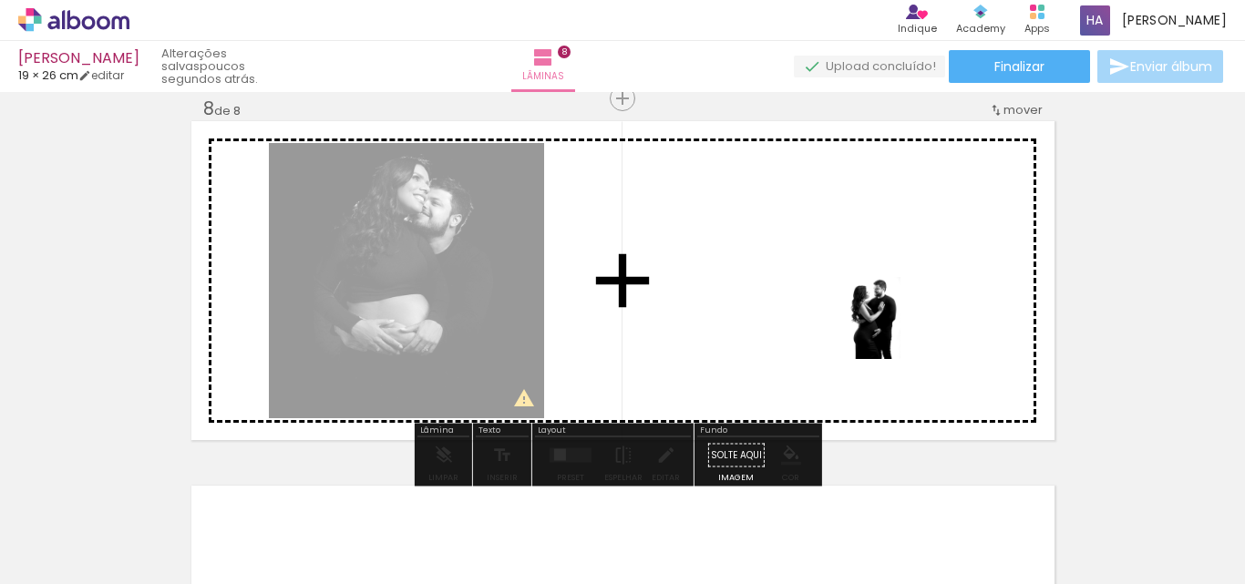
drag, startPoint x: 944, startPoint y: 535, endPoint x: 901, endPoint y: 332, distance: 207.8
click at [901, 332] on quentale-workspace at bounding box center [622, 292] width 1245 height 584
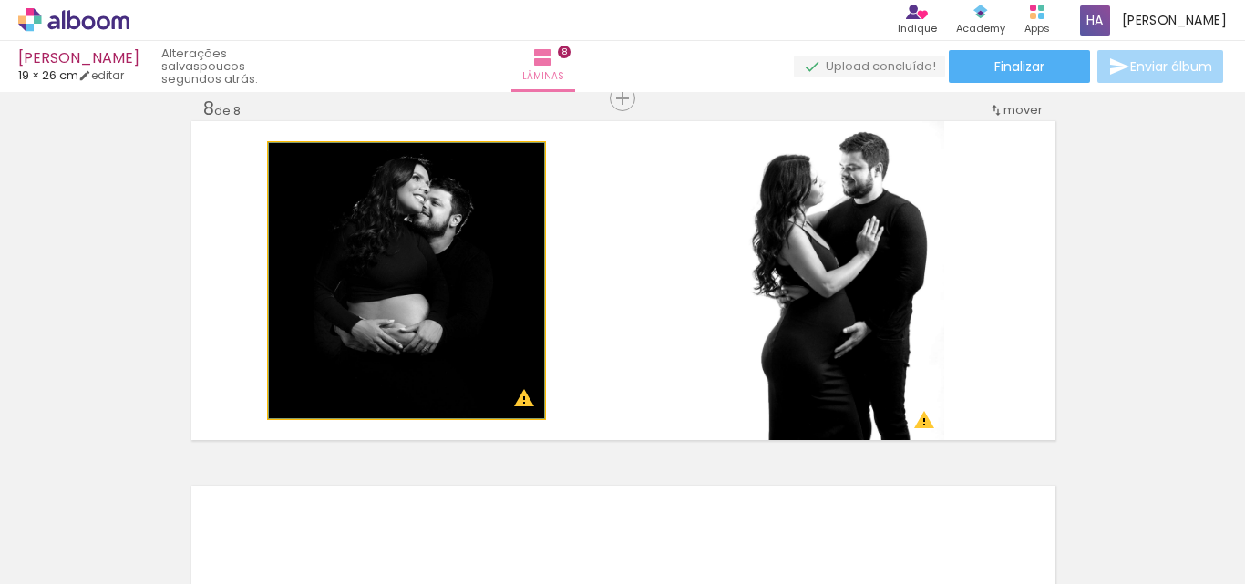
click at [442, 255] on quentale-photo at bounding box center [406, 280] width 275 height 275
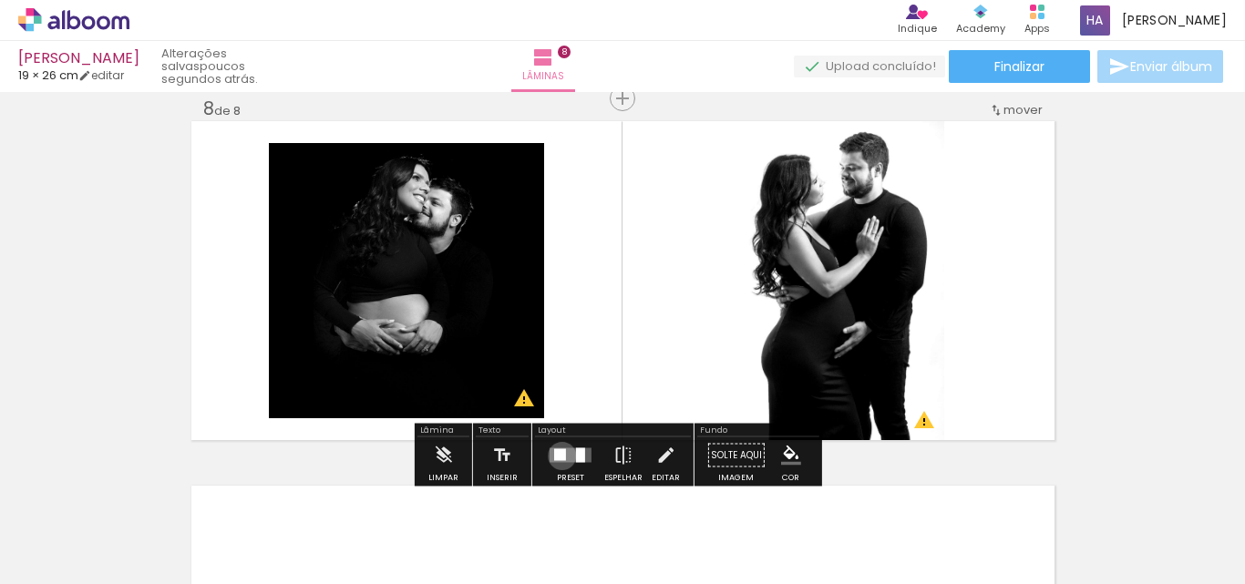
click at [558, 456] on div at bounding box center [560, 455] width 12 height 12
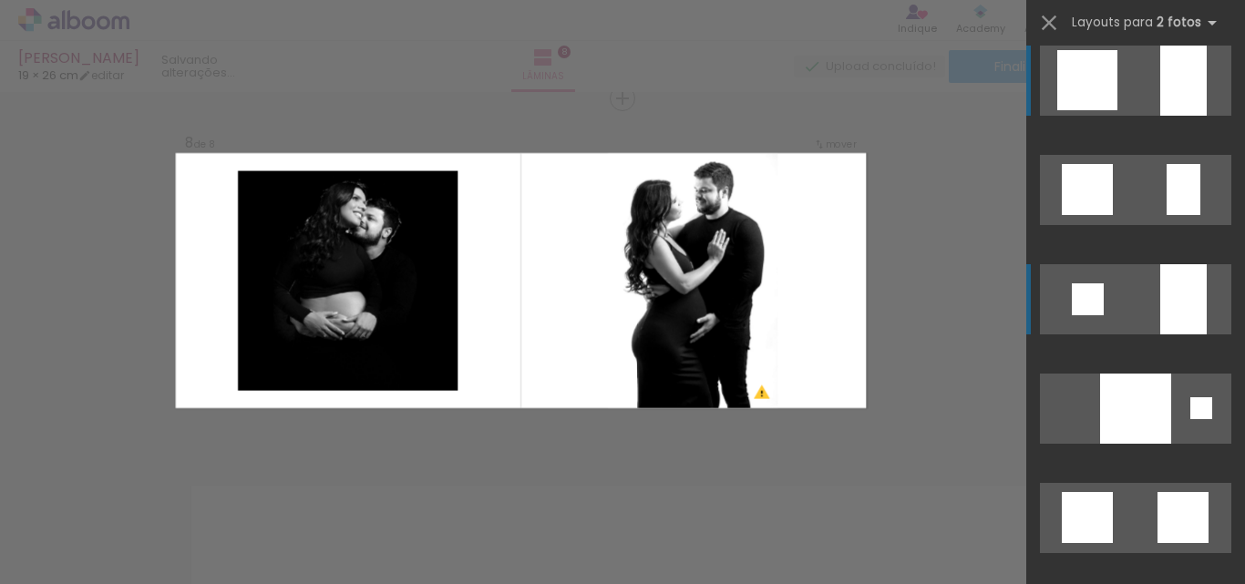
scroll to position [0, 0]
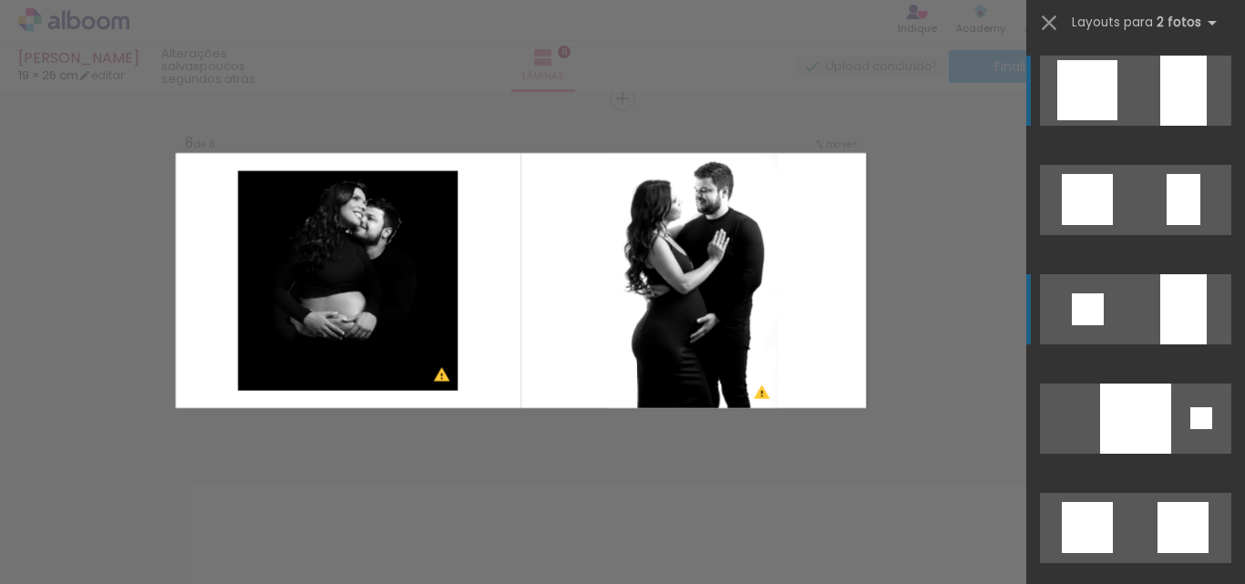
click at [1189, 174] on div at bounding box center [1184, 199] width 34 height 51
click at [1187, 174] on div at bounding box center [1184, 199] width 34 height 51
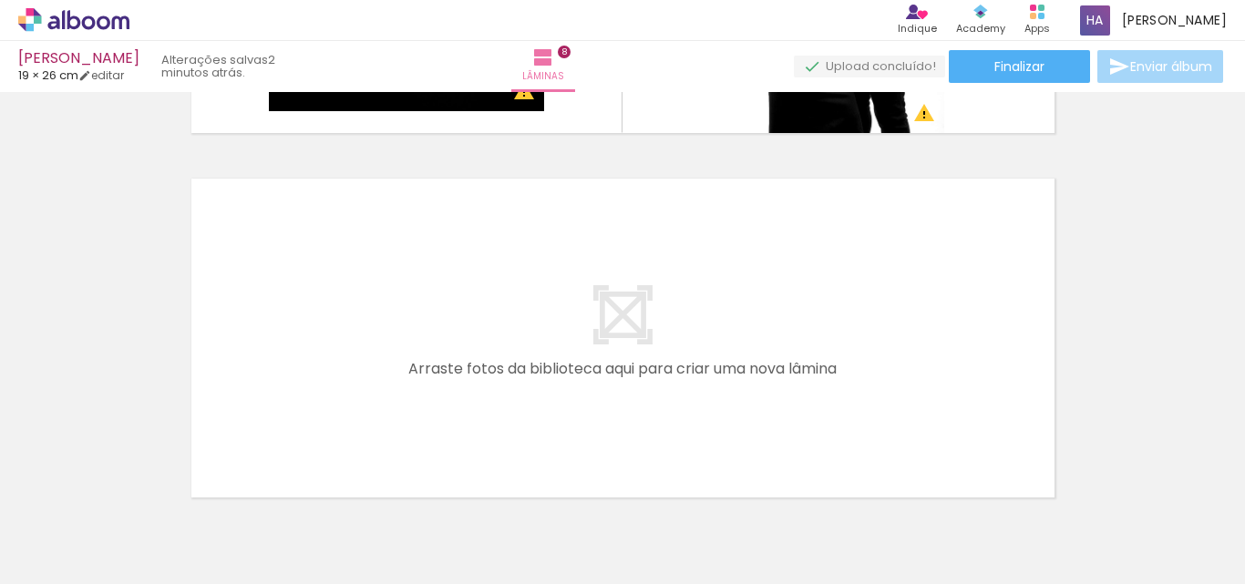
scroll to position [0, 850]
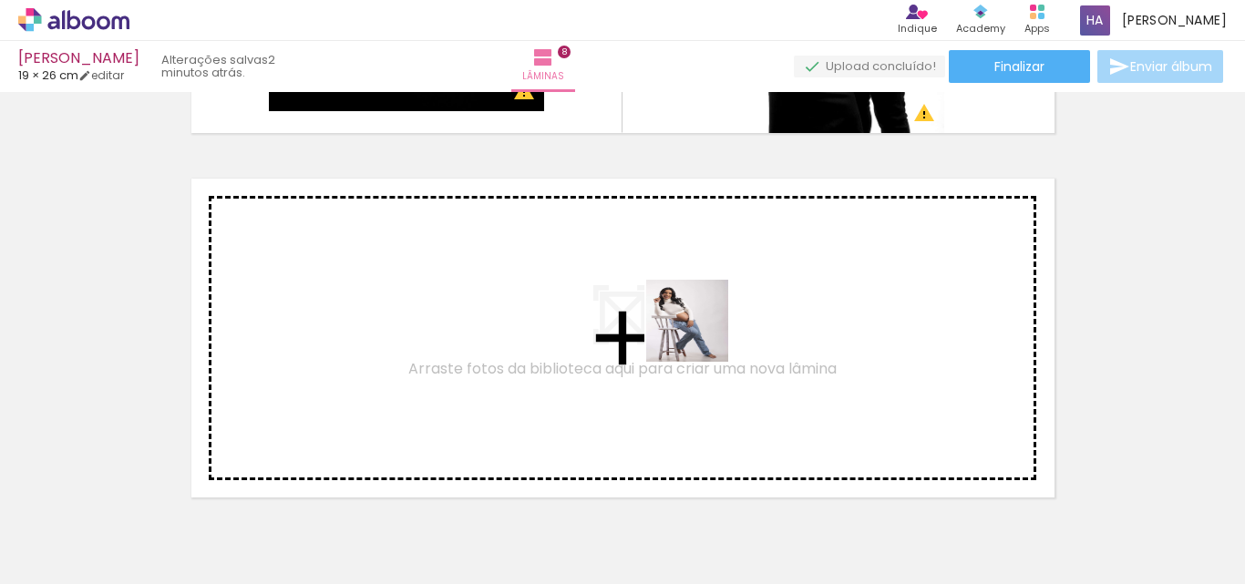
drag, startPoint x: 865, startPoint y: 523, endPoint x: 624, endPoint y: 277, distance: 344.9
click at [624, 277] on quentale-workspace at bounding box center [622, 292] width 1245 height 584
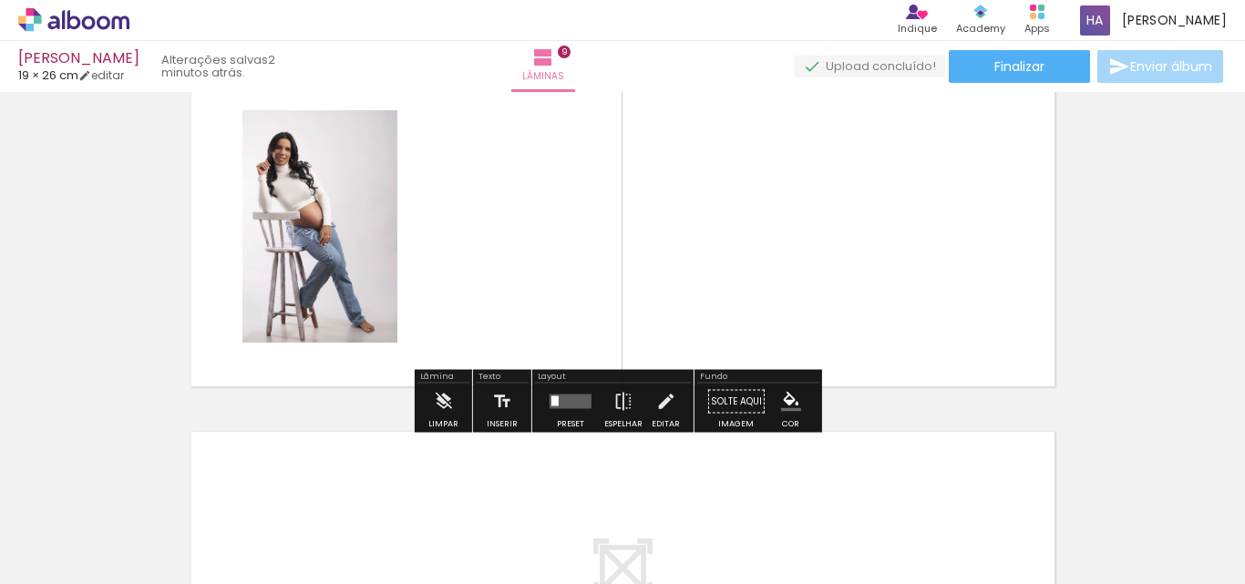
scroll to position [3123, 0]
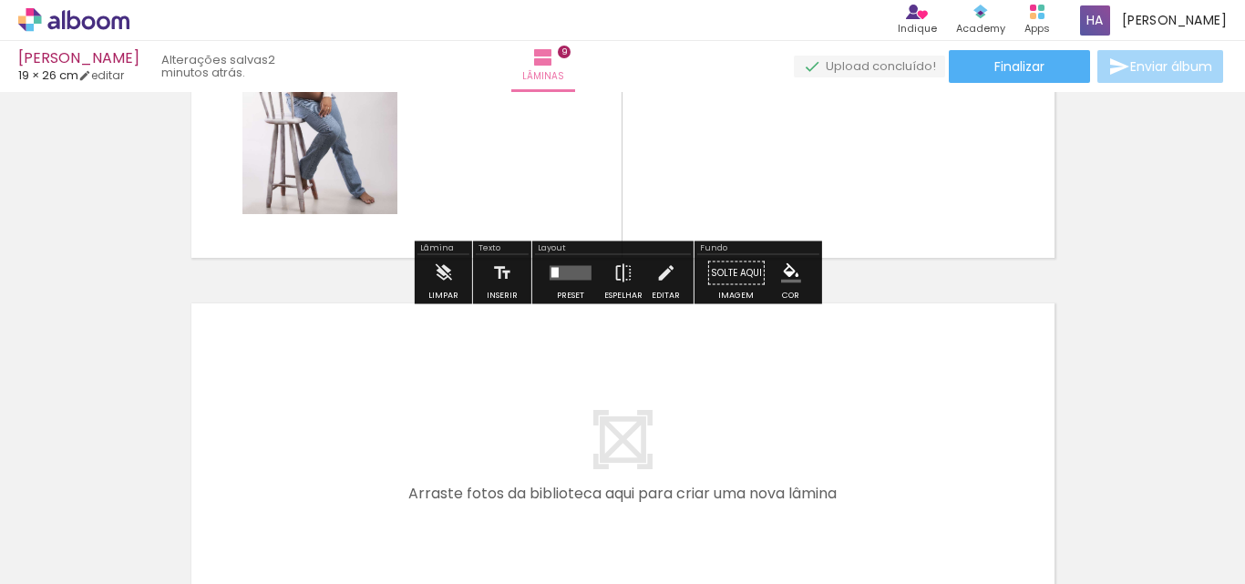
click at [546, 279] on div at bounding box center [570, 273] width 49 height 36
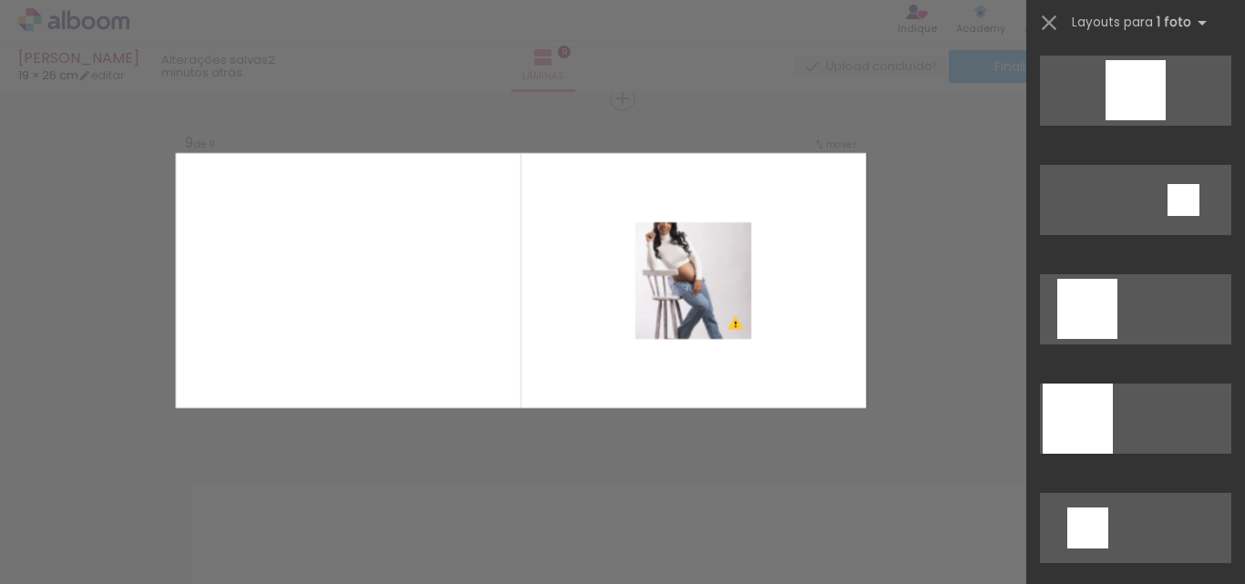
scroll to position [1713, 0]
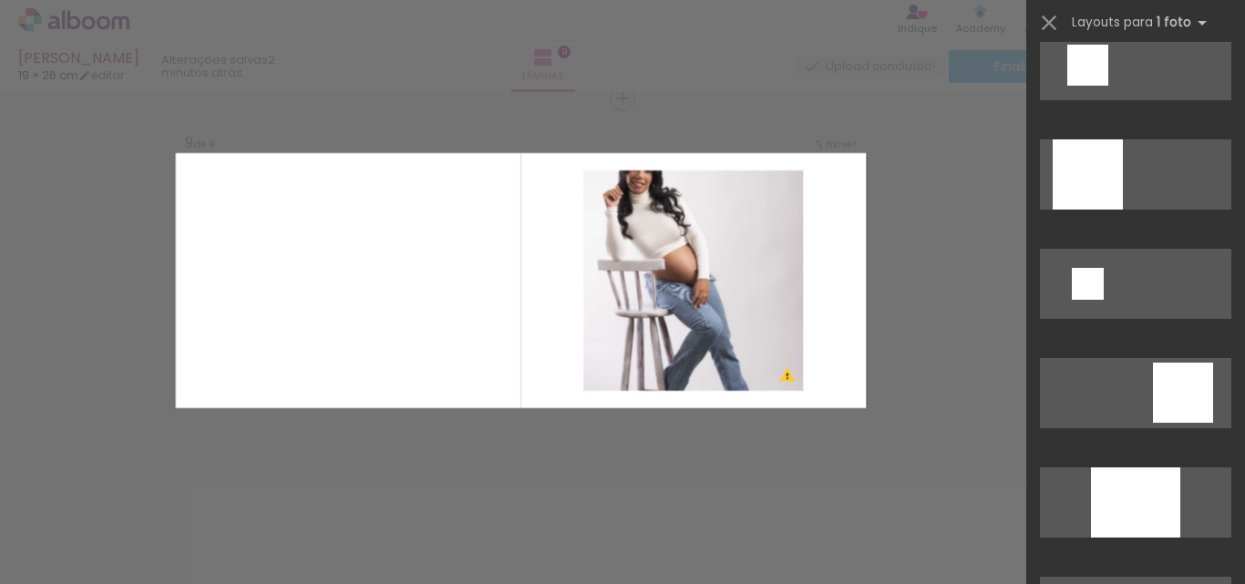
scroll to position [2097, 0]
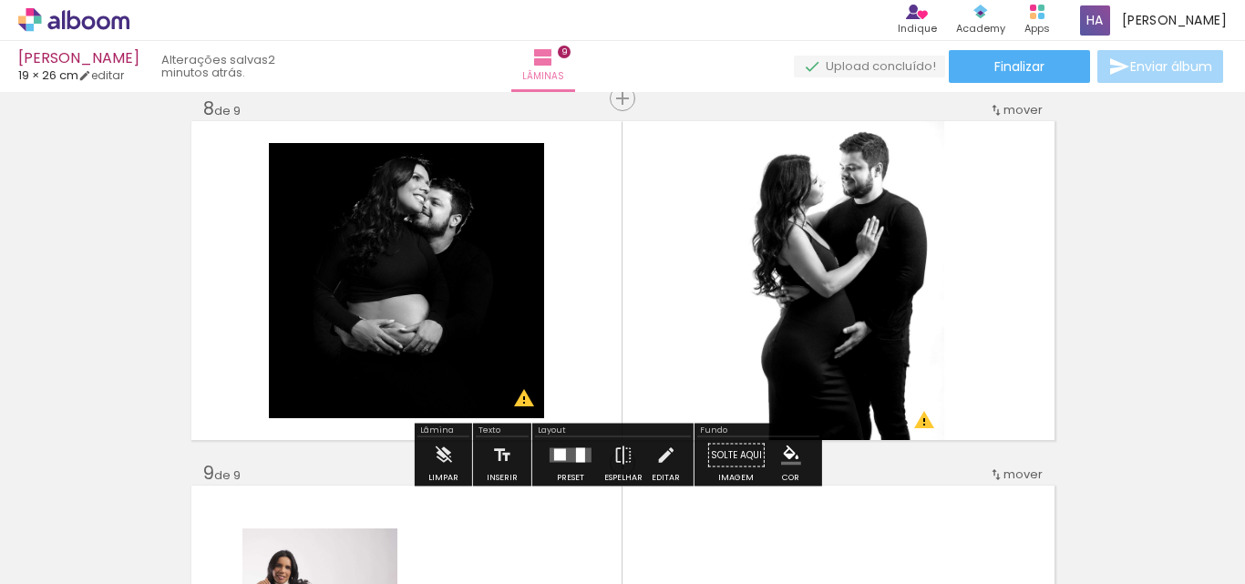
scroll to position [2668, 0]
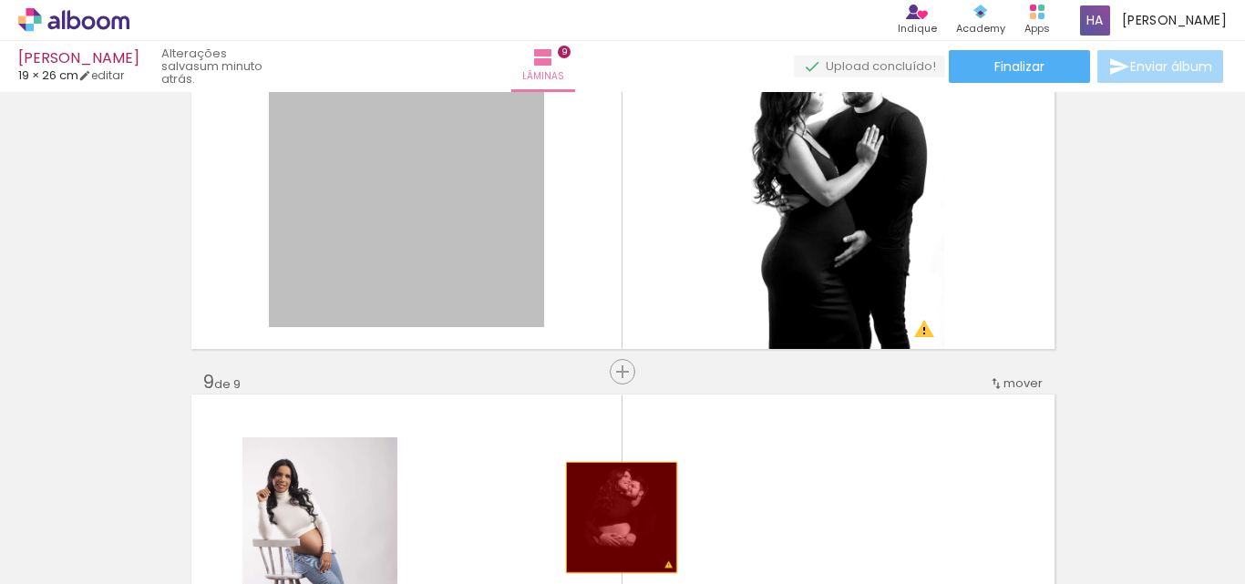
drag, startPoint x: 387, startPoint y: 160, endPoint x: 613, endPoint y: 516, distance: 420.9
click at [614, 520] on quentale-workspace at bounding box center [622, 292] width 1245 height 584
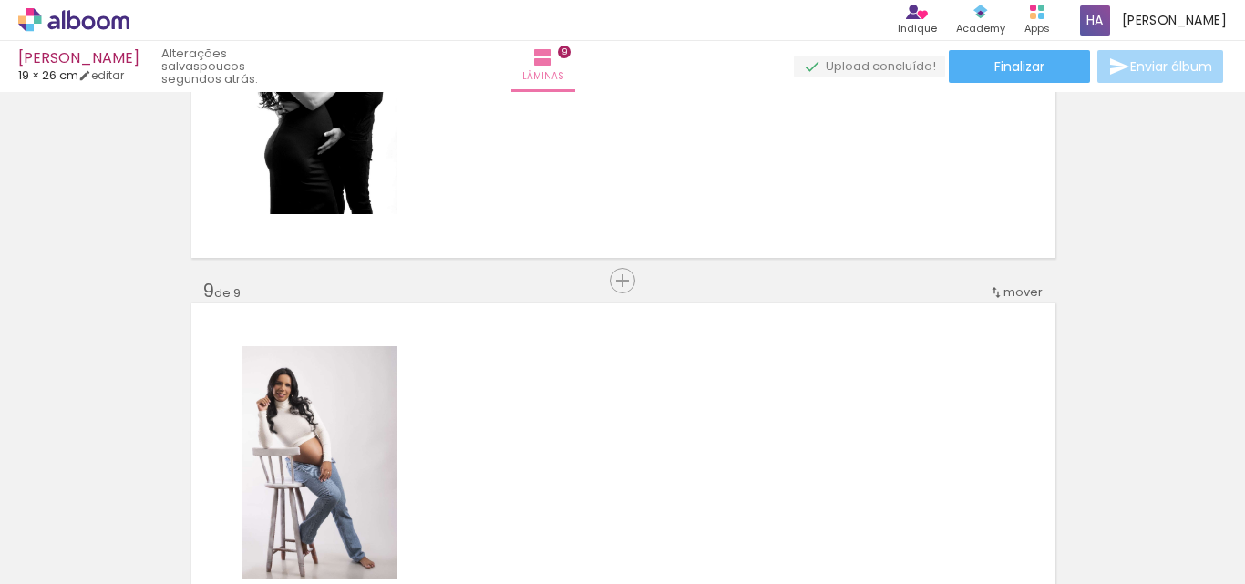
scroll to position [0, 850]
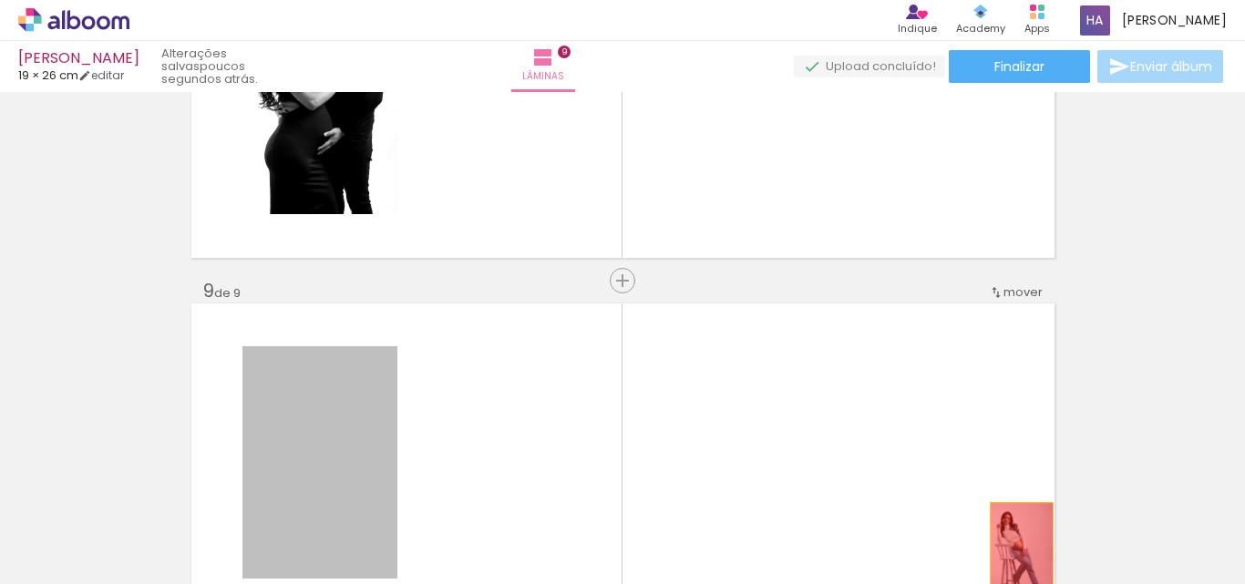
drag, startPoint x: 284, startPoint y: 424, endPoint x: 1015, endPoint y: 550, distance: 741.9
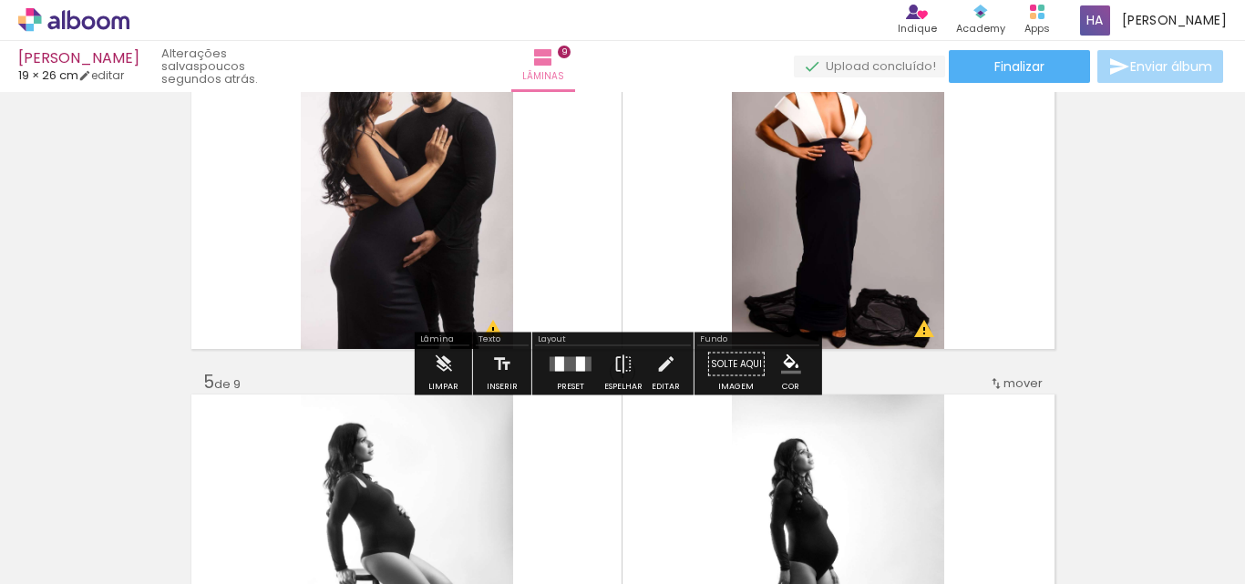
scroll to position [1118, 0]
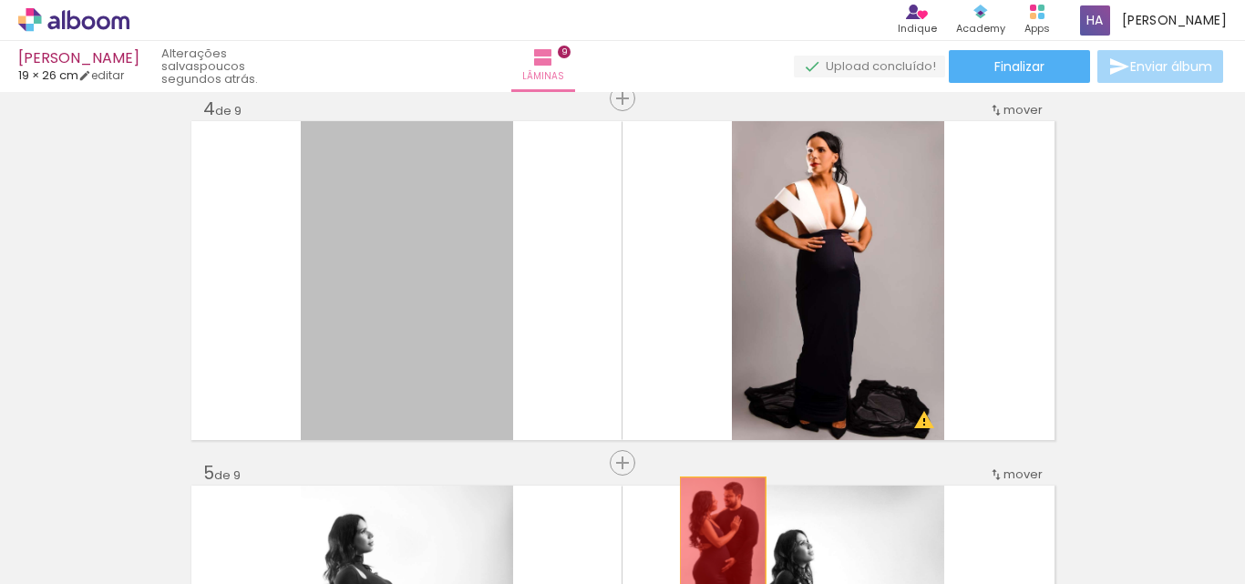
drag, startPoint x: 412, startPoint y: 290, endPoint x: 716, endPoint y: 542, distance: 394.3
click at [716, 542] on quentale-workspace at bounding box center [622, 292] width 1245 height 584
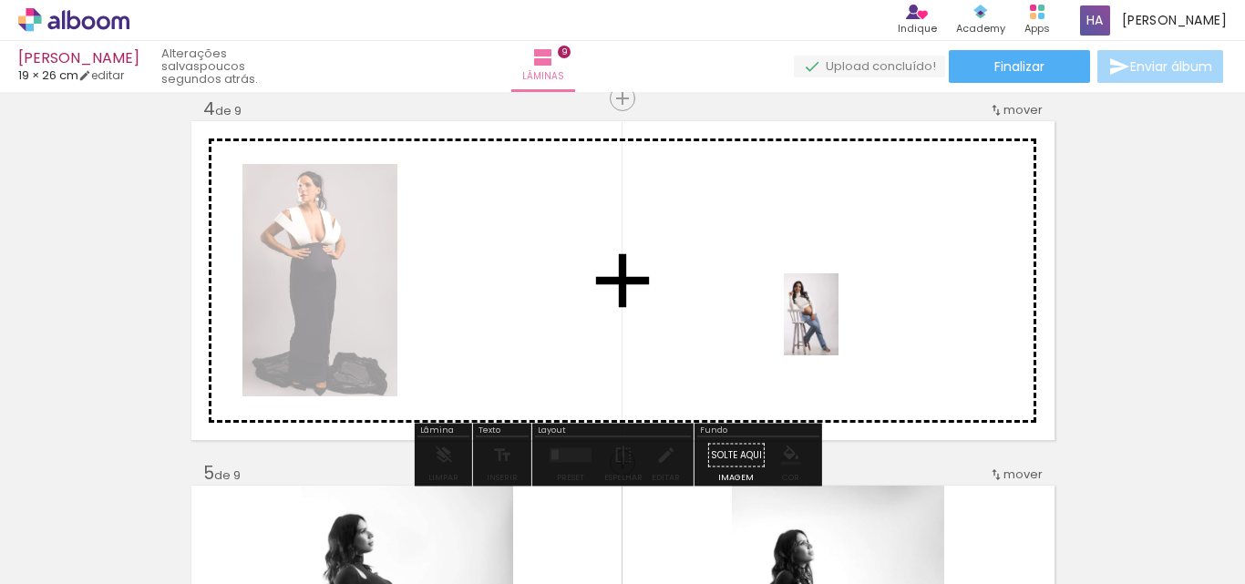
drag, startPoint x: 869, startPoint y: 549, endPoint x: 839, endPoint y: 328, distance: 222.7
click at [839, 328] on quentale-workspace at bounding box center [622, 292] width 1245 height 584
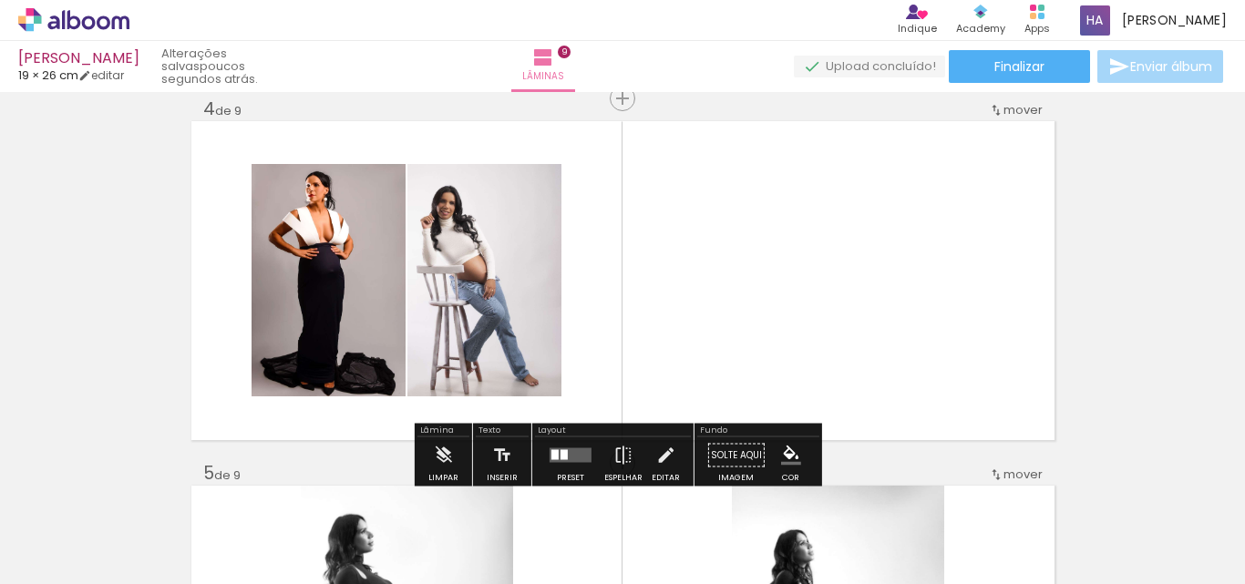
click at [577, 455] on quentale-layouter at bounding box center [571, 456] width 42 height 15
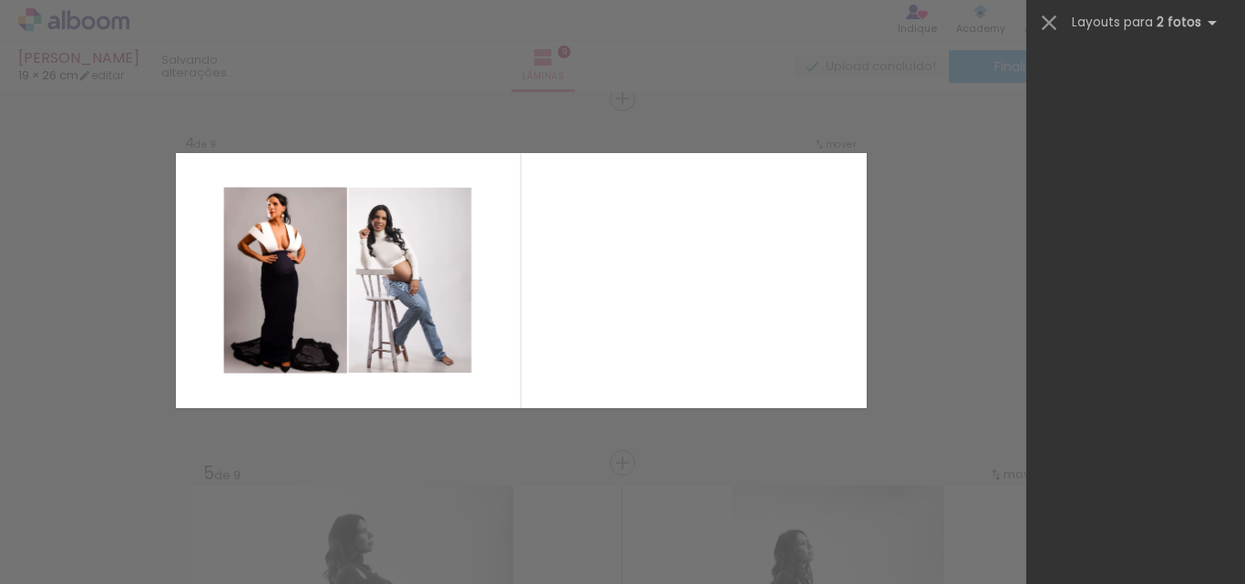
scroll to position [0, 0]
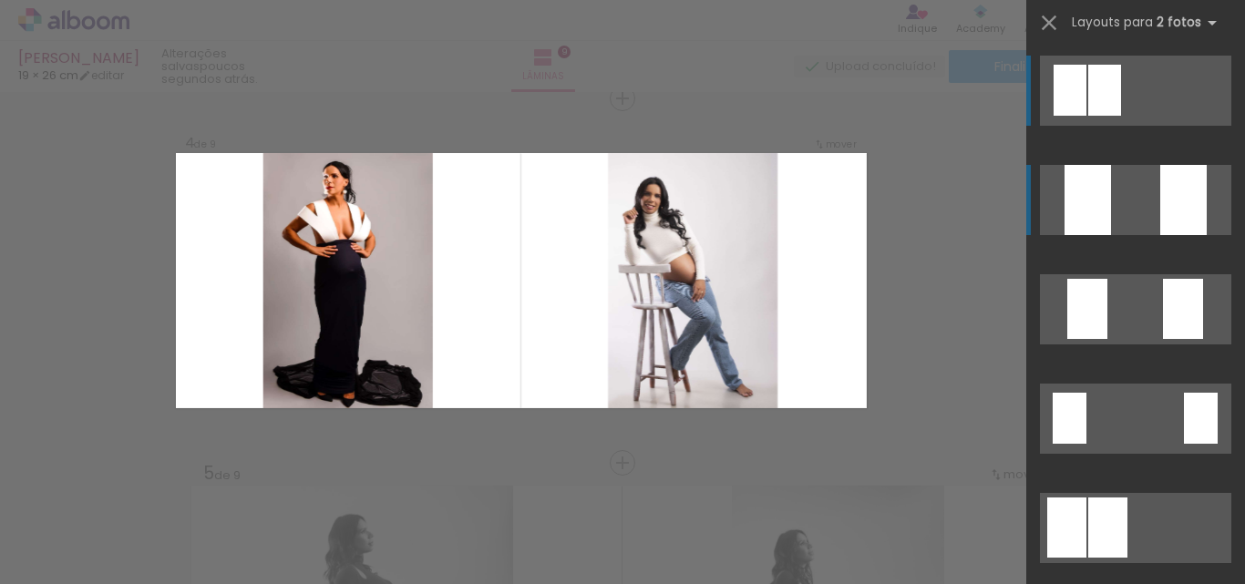
click at [1171, 181] on div at bounding box center [1184, 200] width 46 height 70
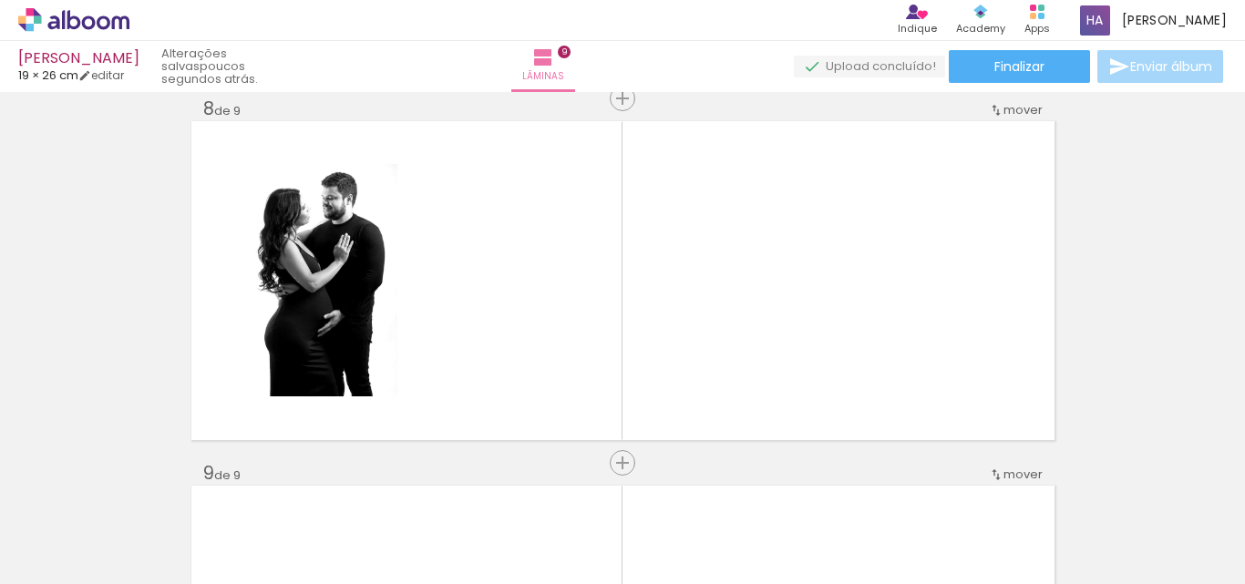
scroll to position [0, 106]
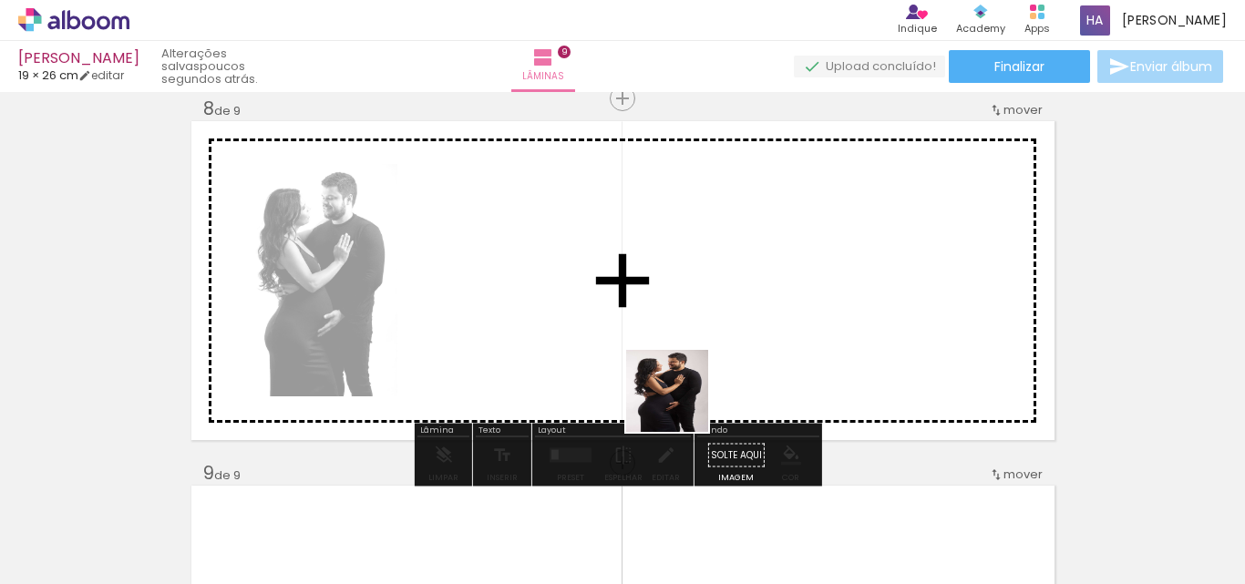
drag, startPoint x: 474, startPoint y: 552, endPoint x: 718, endPoint y: 379, distance: 299.0
click at [718, 379] on quentale-workspace at bounding box center [622, 292] width 1245 height 584
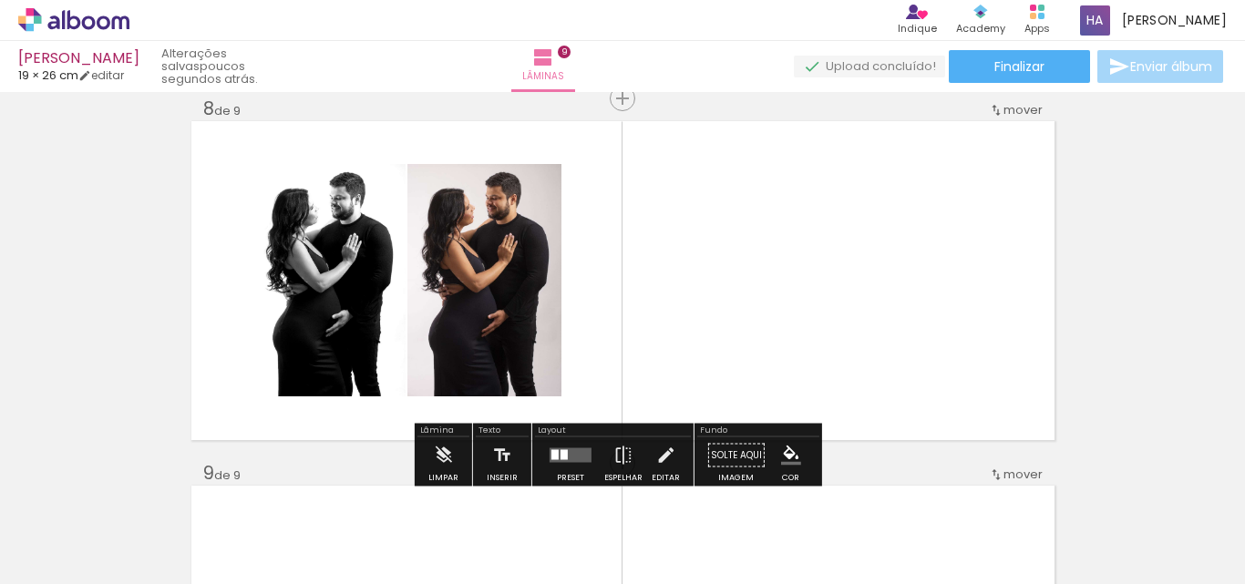
click at [552, 459] on div at bounding box center [555, 455] width 7 height 10
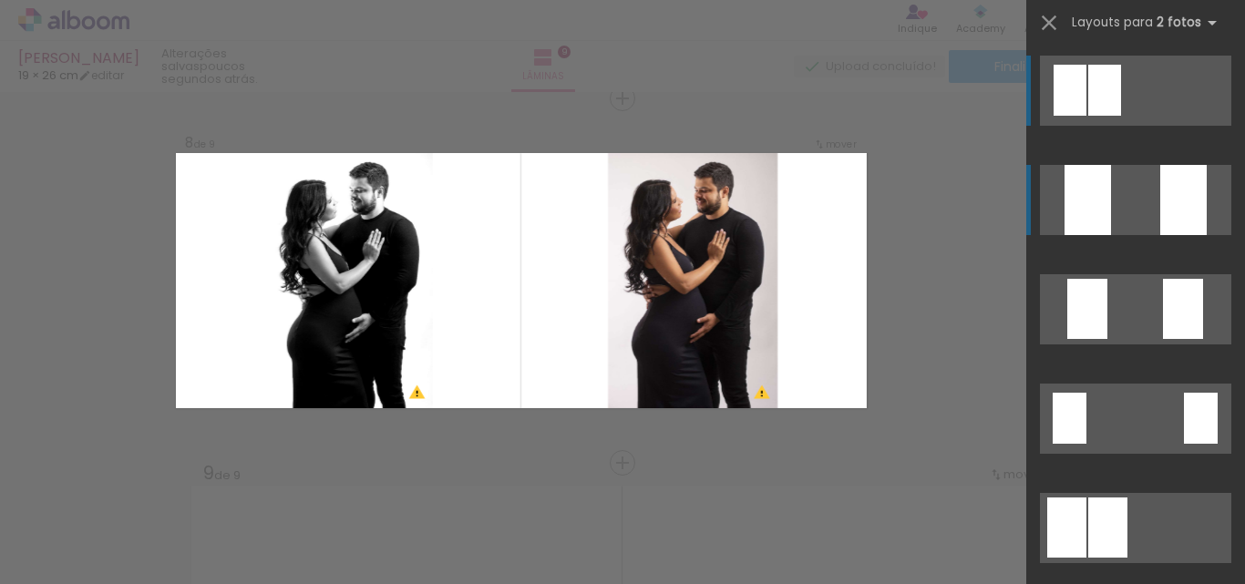
click at [1187, 194] on div at bounding box center [1184, 200] width 46 height 70
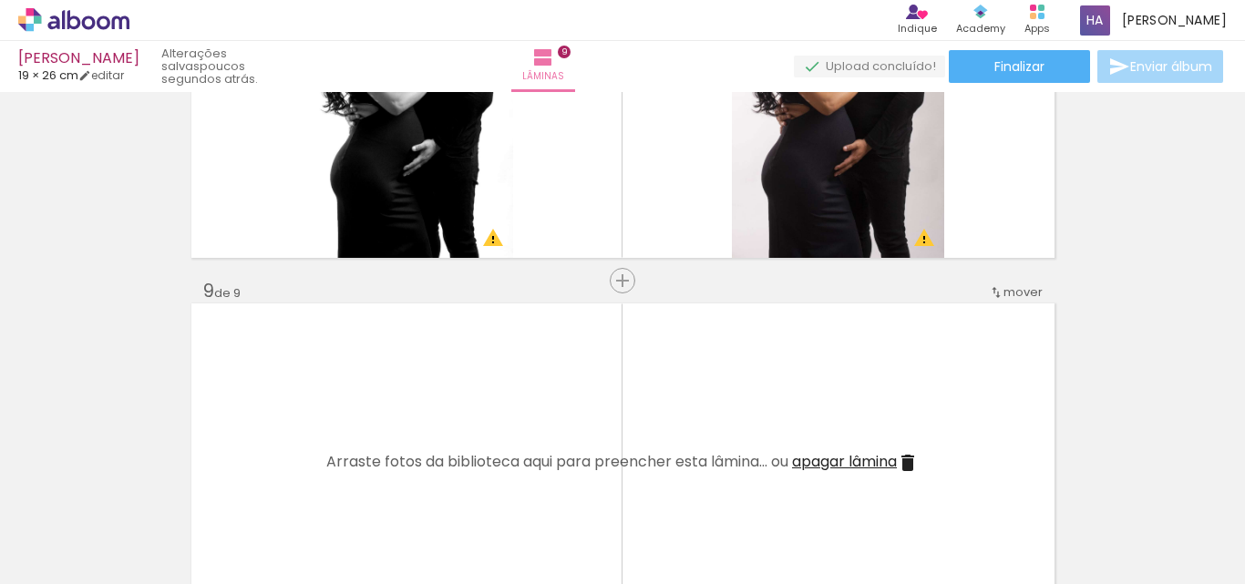
scroll to position [0, 565]
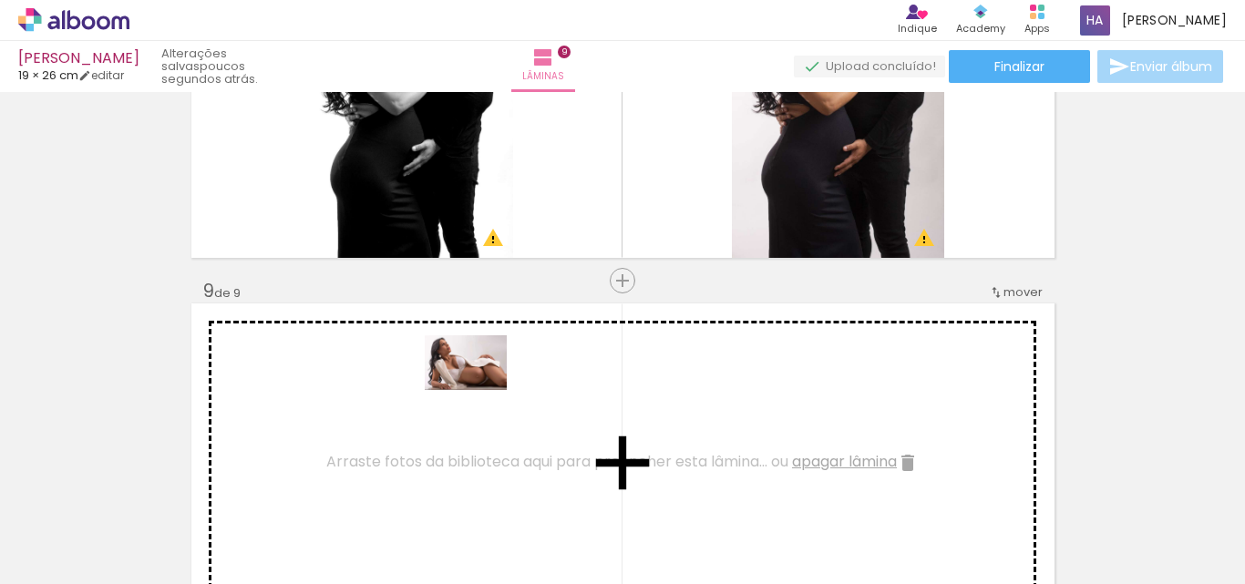
drag, startPoint x: 331, startPoint y: 527, endPoint x: 480, endPoint y: 390, distance: 202.0
click at [480, 390] on quentale-workspace at bounding box center [622, 292] width 1245 height 584
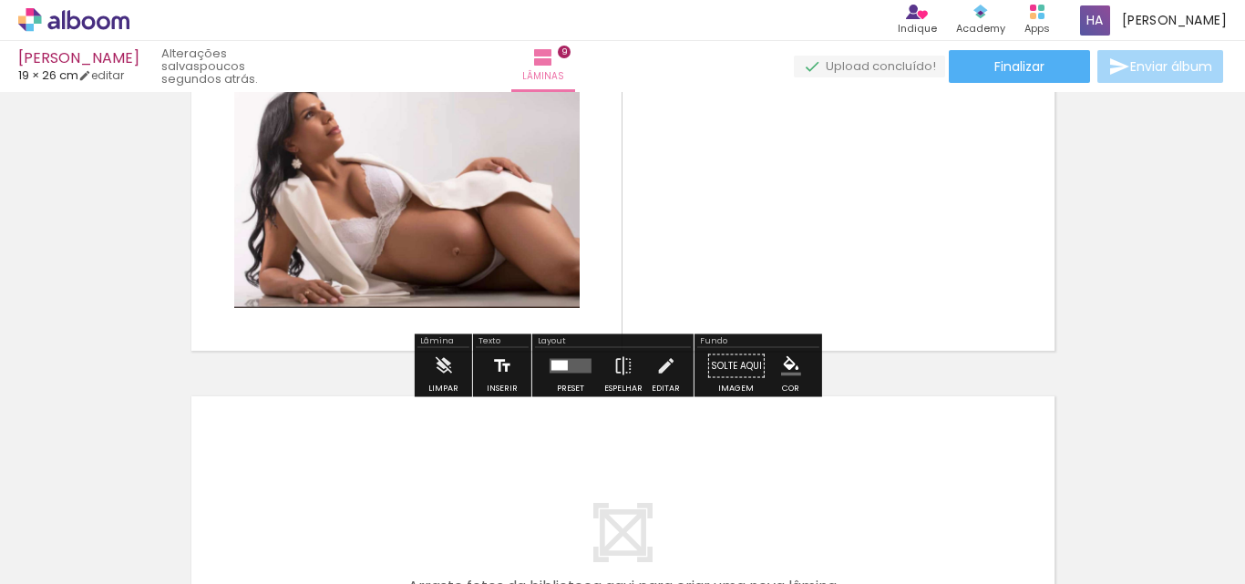
scroll to position [3032, 0]
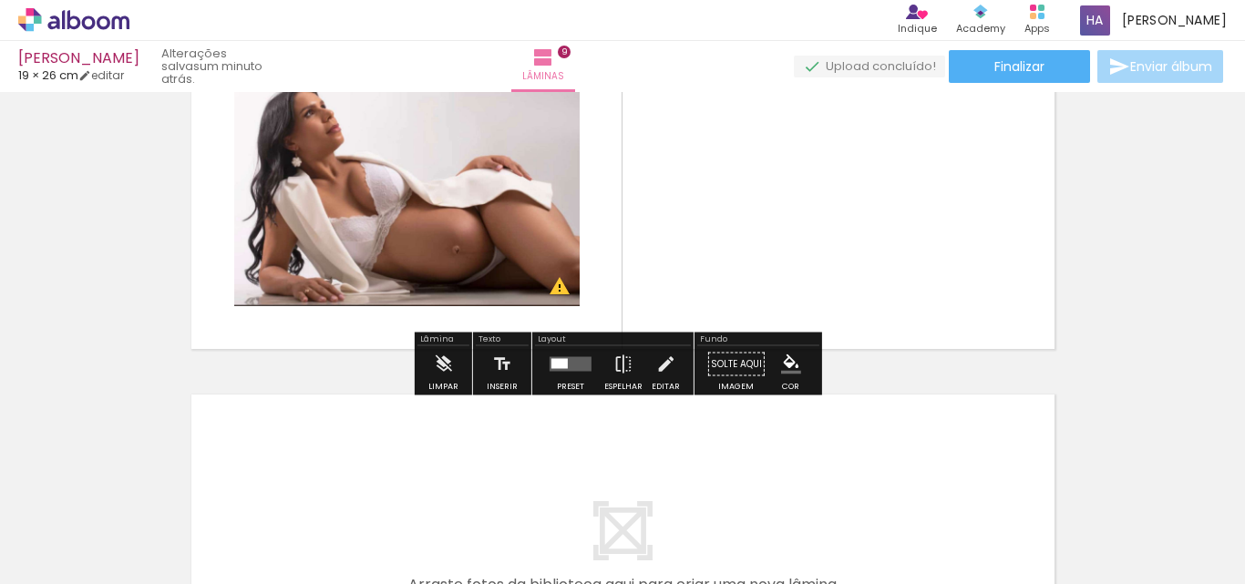
click at [562, 360] on div at bounding box center [560, 364] width 16 height 10
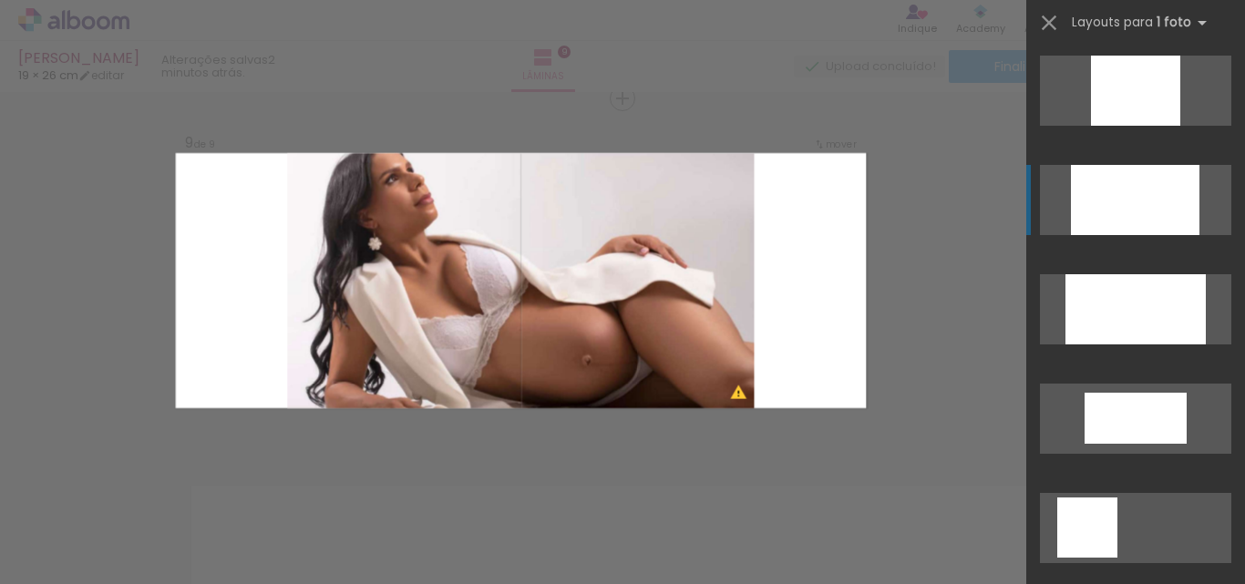
scroll to position [1003, 0]
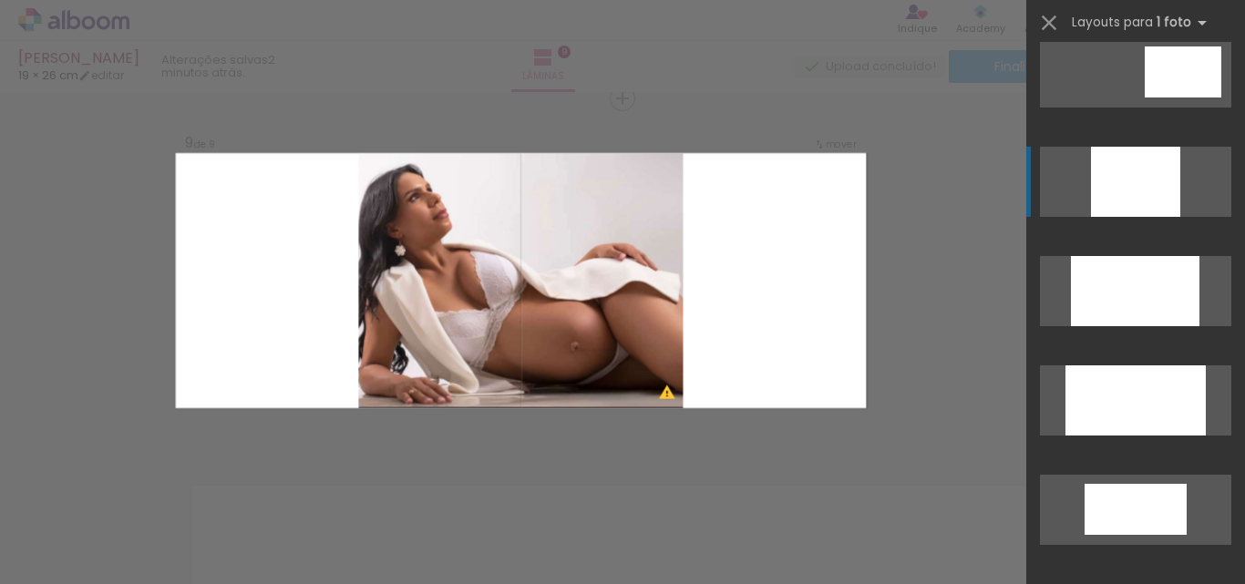
click at [1141, 484] on div at bounding box center [1136, 509] width 102 height 51
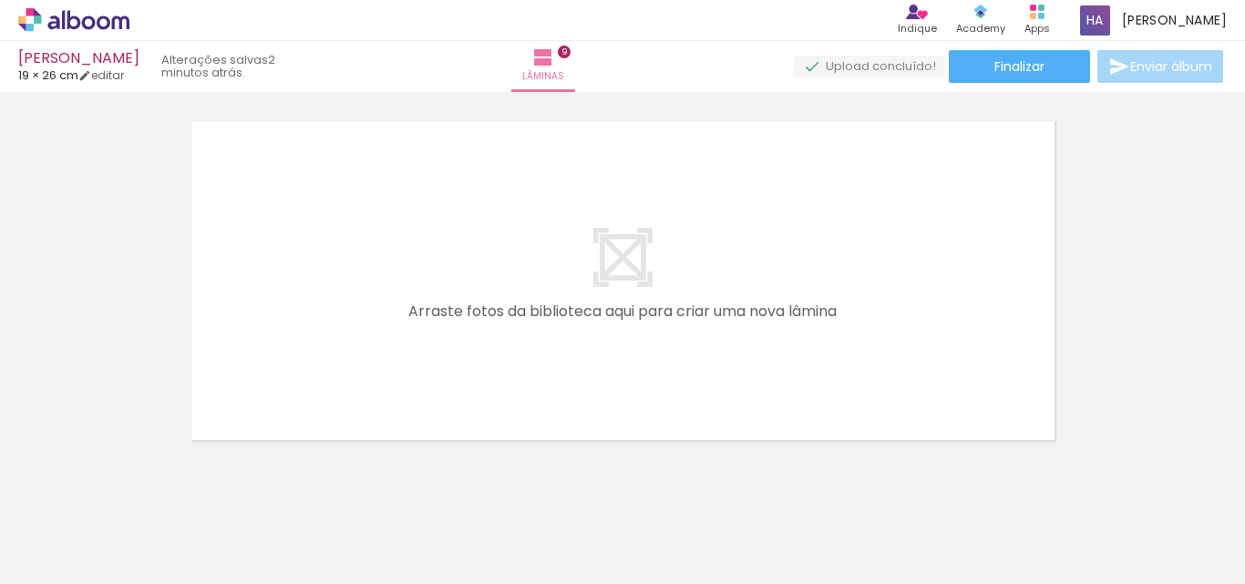
scroll to position [3032, 0]
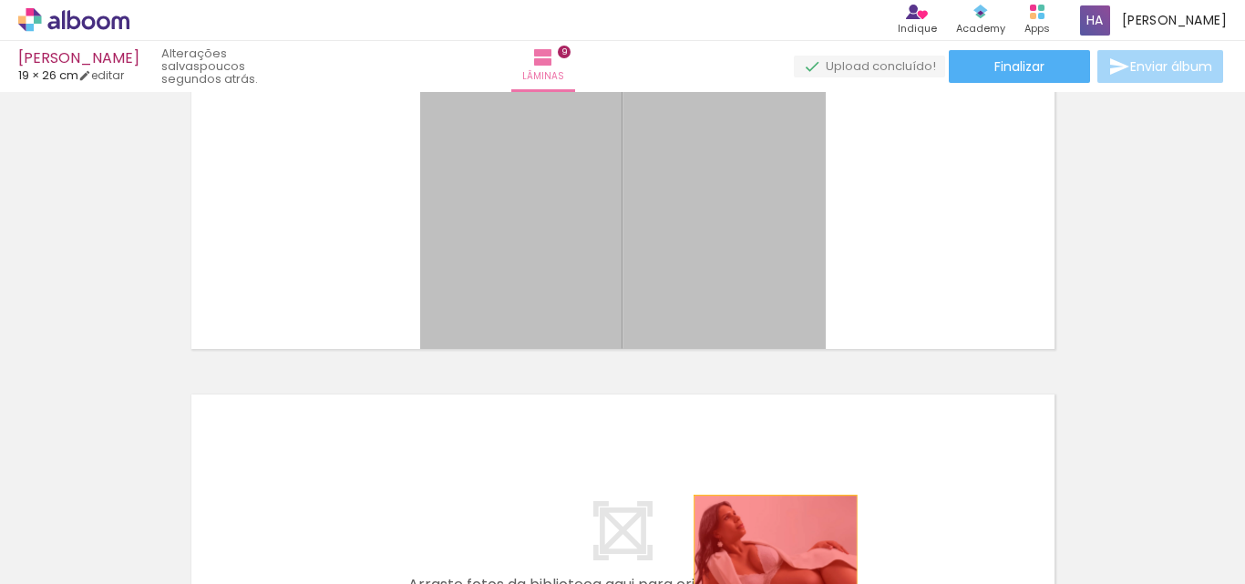
drag, startPoint x: 563, startPoint y: 293, endPoint x: 769, endPoint y: 560, distance: 336.8
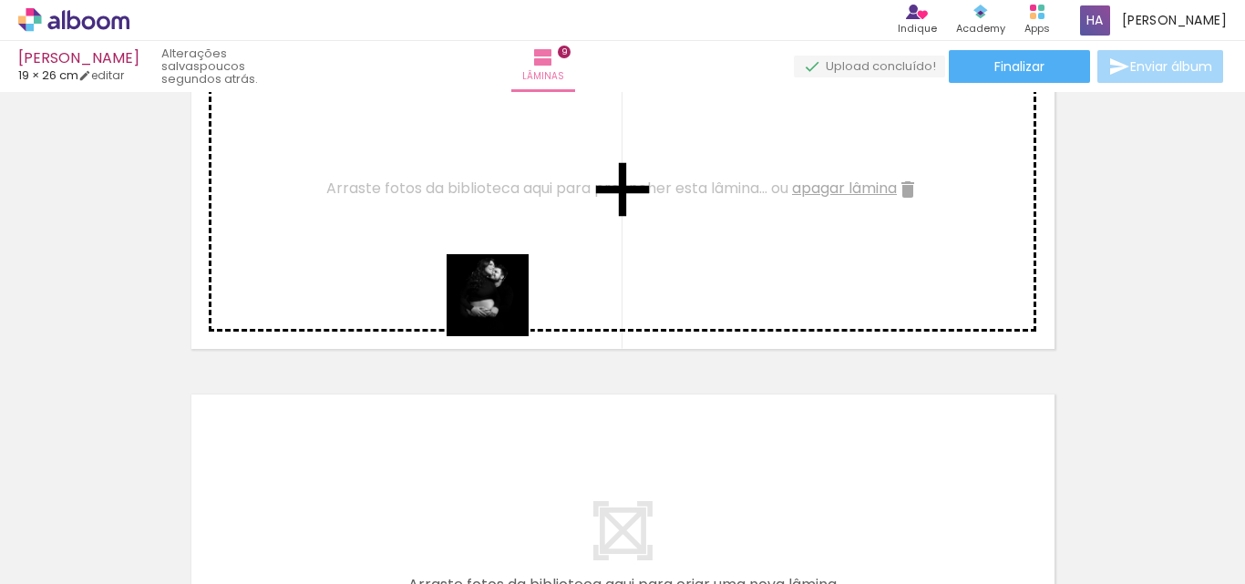
drag, startPoint x: 462, startPoint y: 533, endPoint x: 520, endPoint y: 256, distance: 283.0
click at [520, 256] on quentale-workspace at bounding box center [622, 292] width 1245 height 584
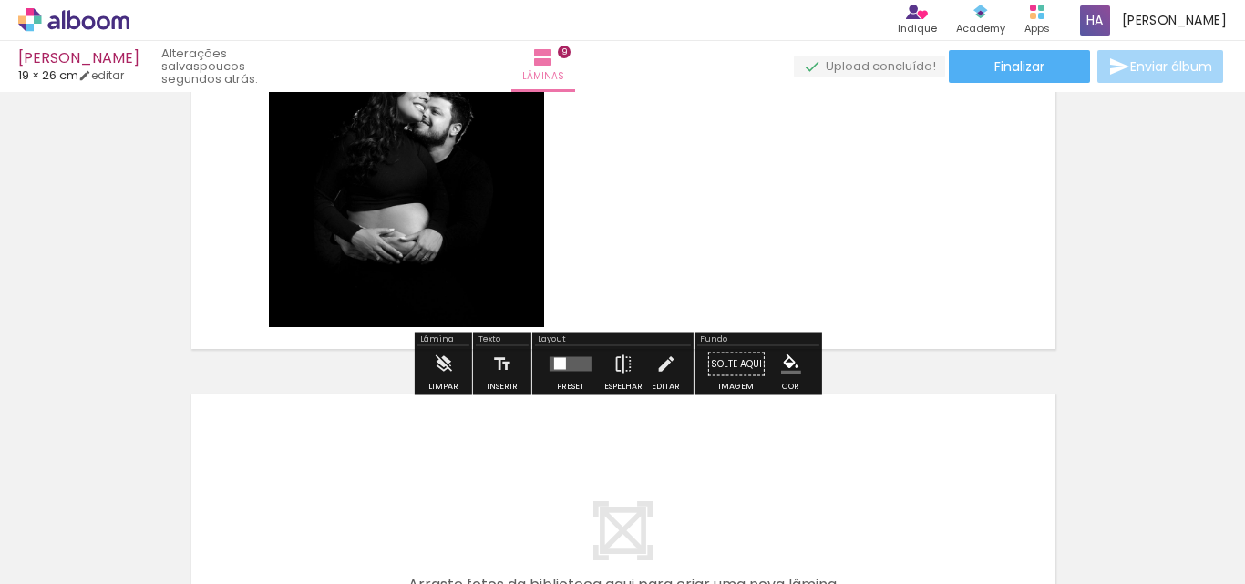
scroll to position [2941, 0]
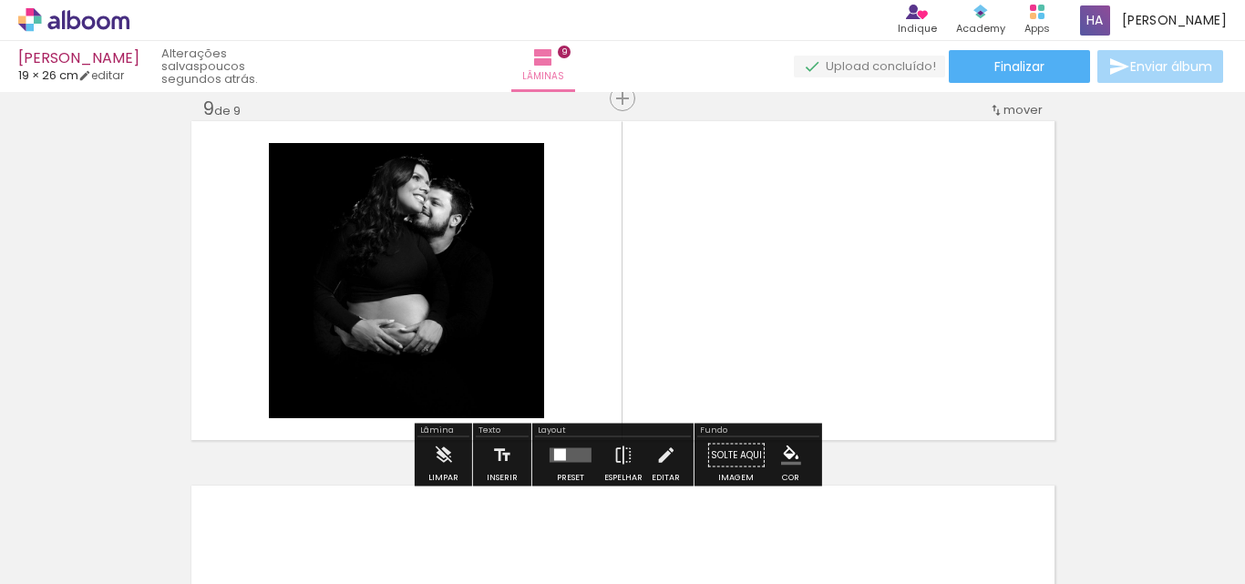
click at [554, 455] on div at bounding box center [560, 455] width 12 height 12
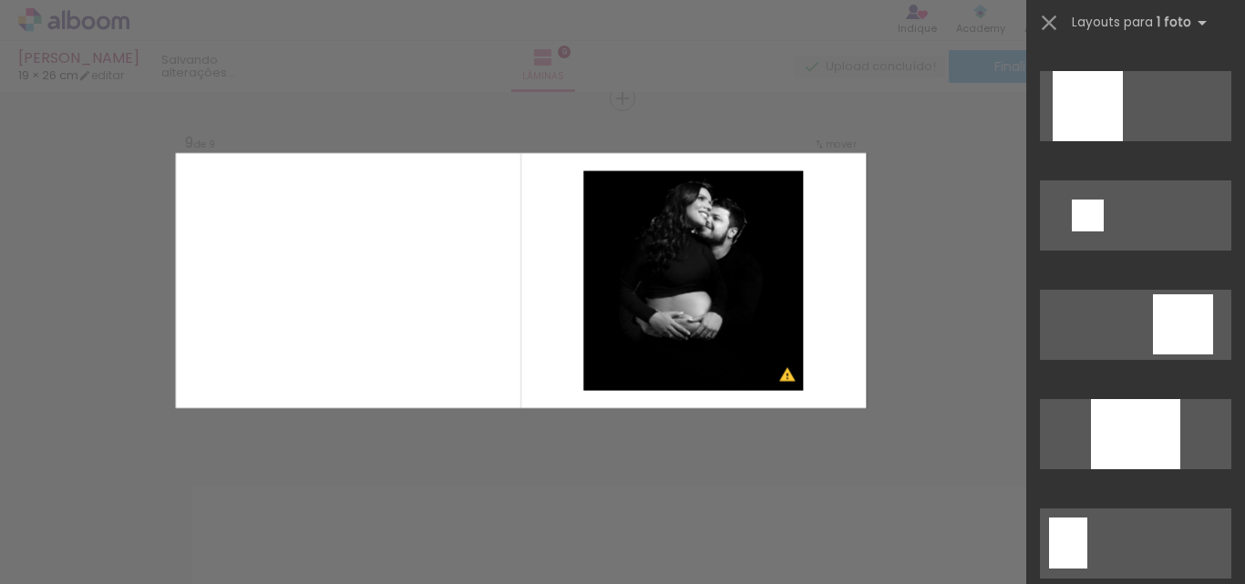
scroll to position [1003, 0]
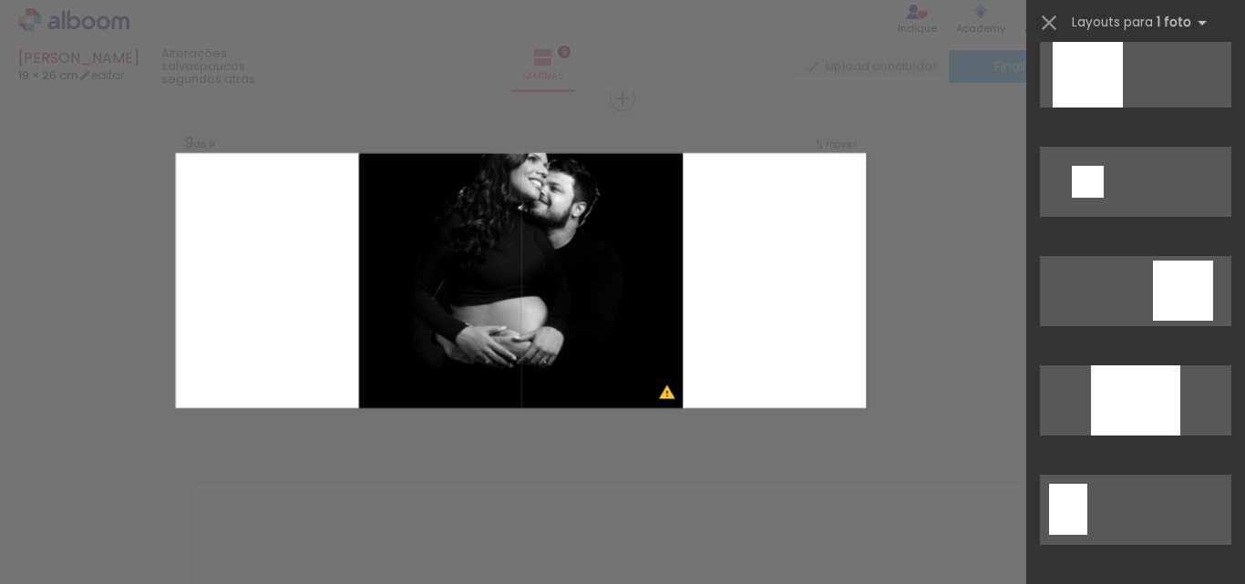
click at [1116, 396] on div at bounding box center [1135, 401] width 89 height 70
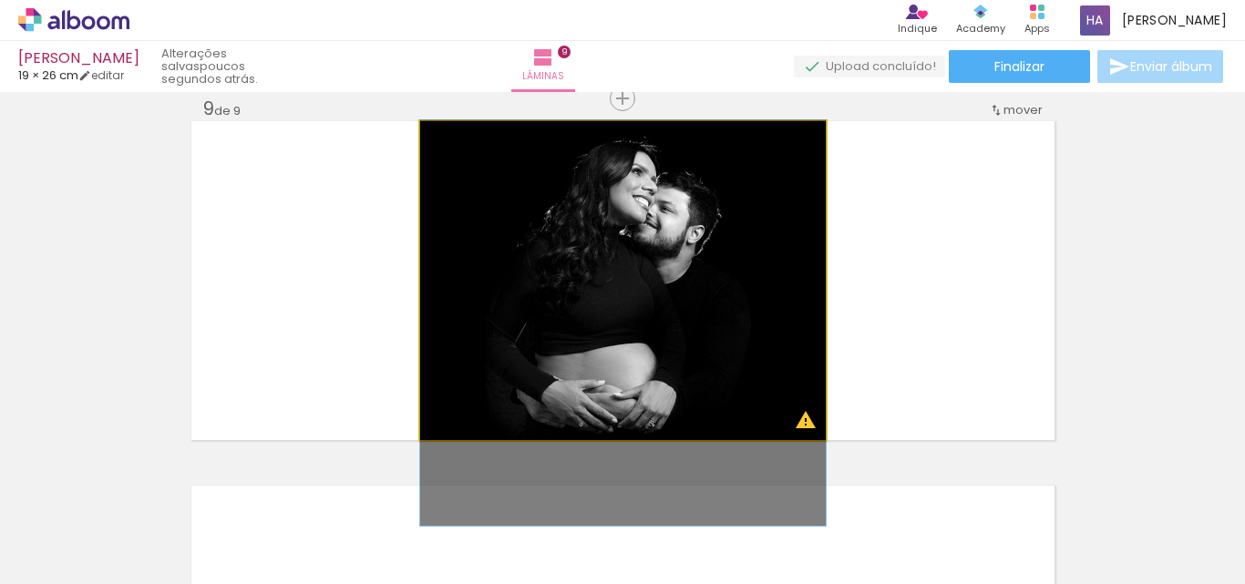
drag, startPoint x: 722, startPoint y: 274, endPoint x: 717, endPoint y: 316, distance: 43.2
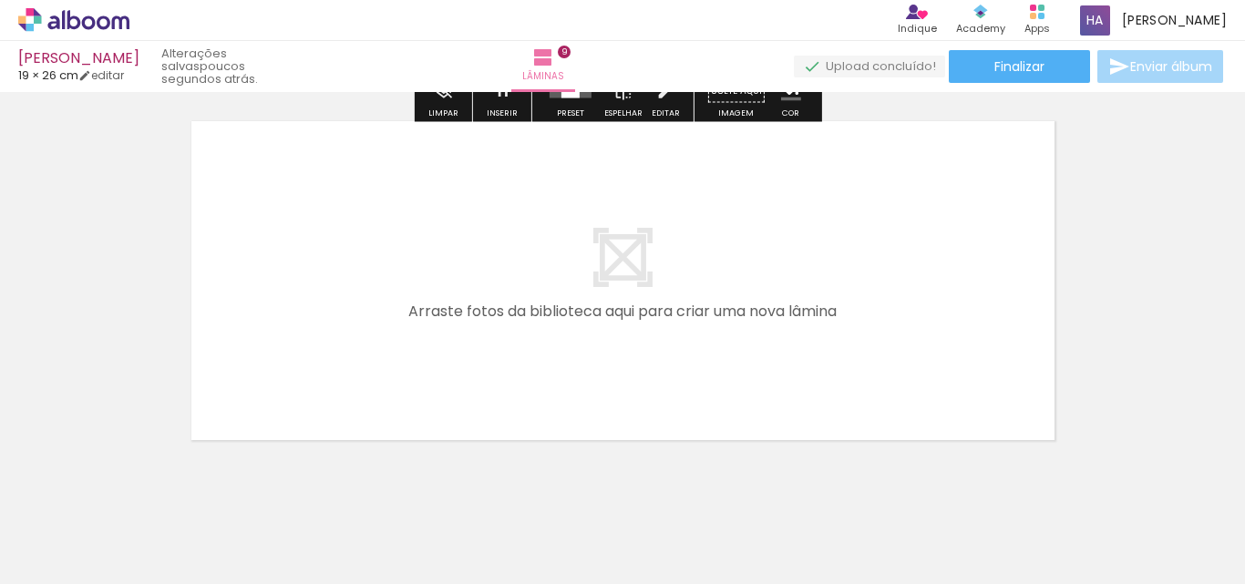
scroll to position [0, 850]
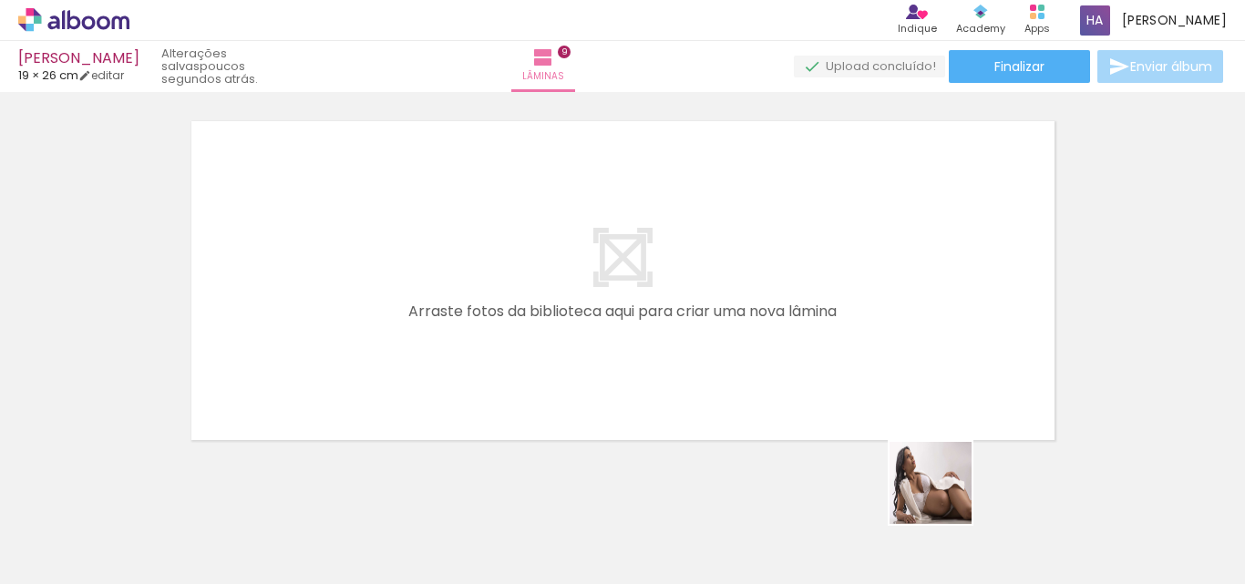
drag, startPoint x: 976, startPoint y: 534, endPoint x: 713, endPoint y: 355, distance: 318.1
click at [713, 355] on quentale-workspace at bounding box center [622, 292] width 1245 height 584
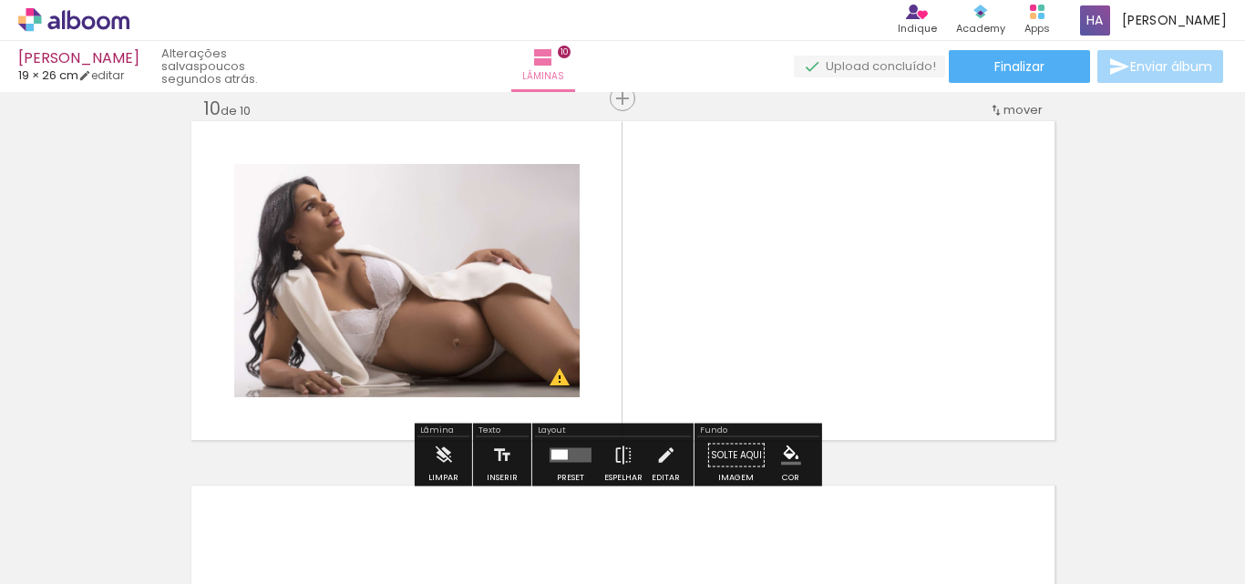
click at [565, 453] on quentale-layouter at bounding box center [571, 456] width 42 height 15
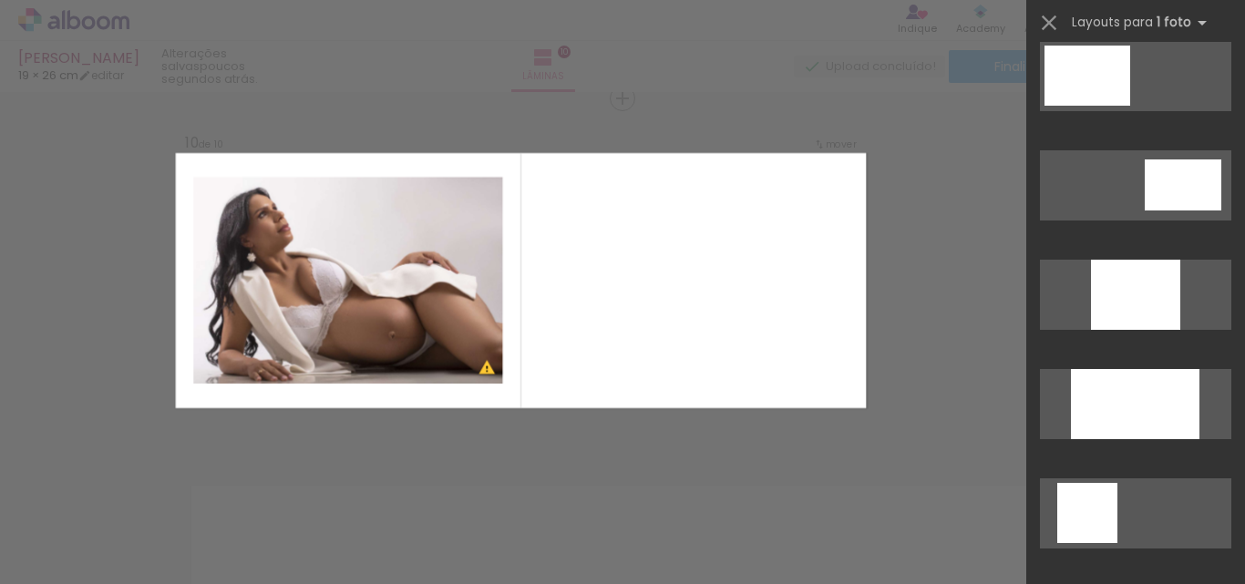
scroll to position [1003, 0]
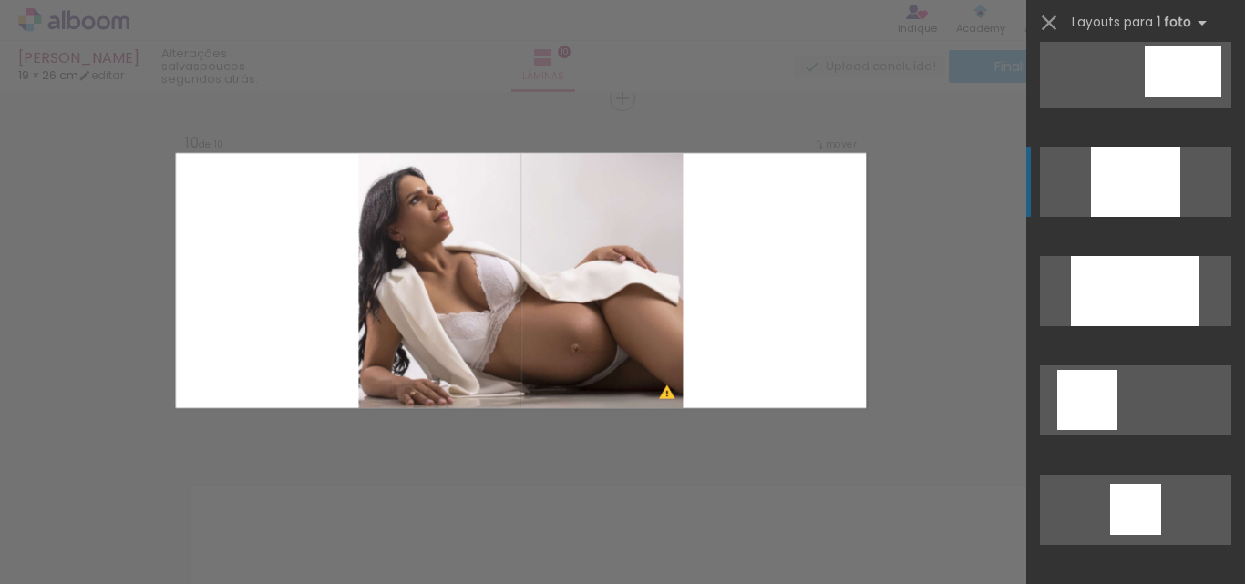
click at [1131, 484] on div at bounding box center [1135, 509] width 51 height 51
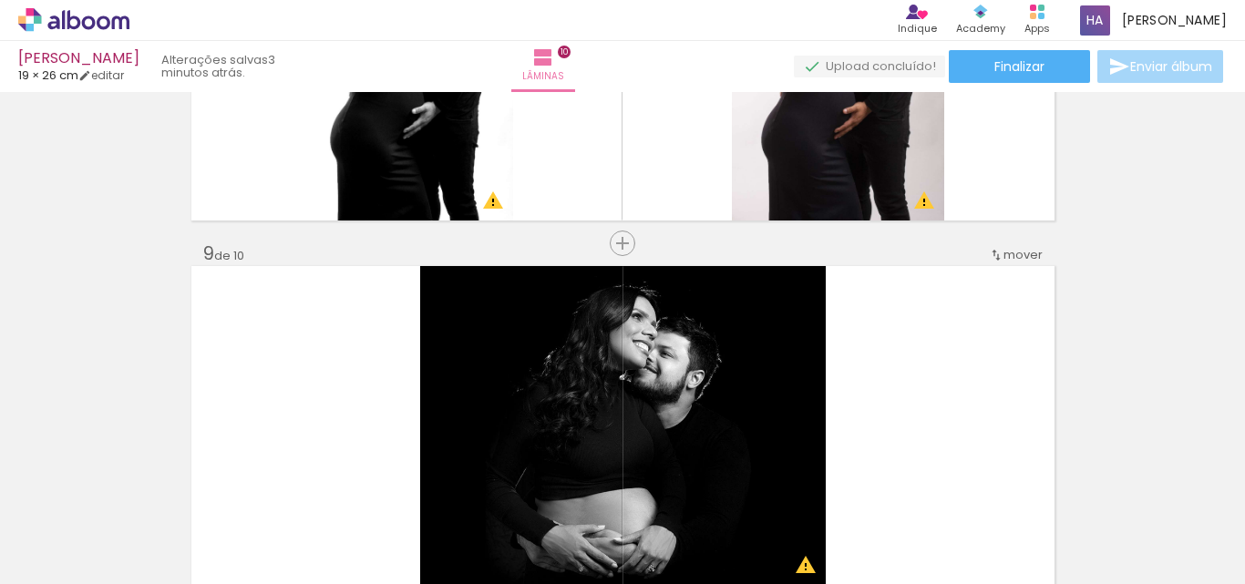
scroll to position [2793, 0]
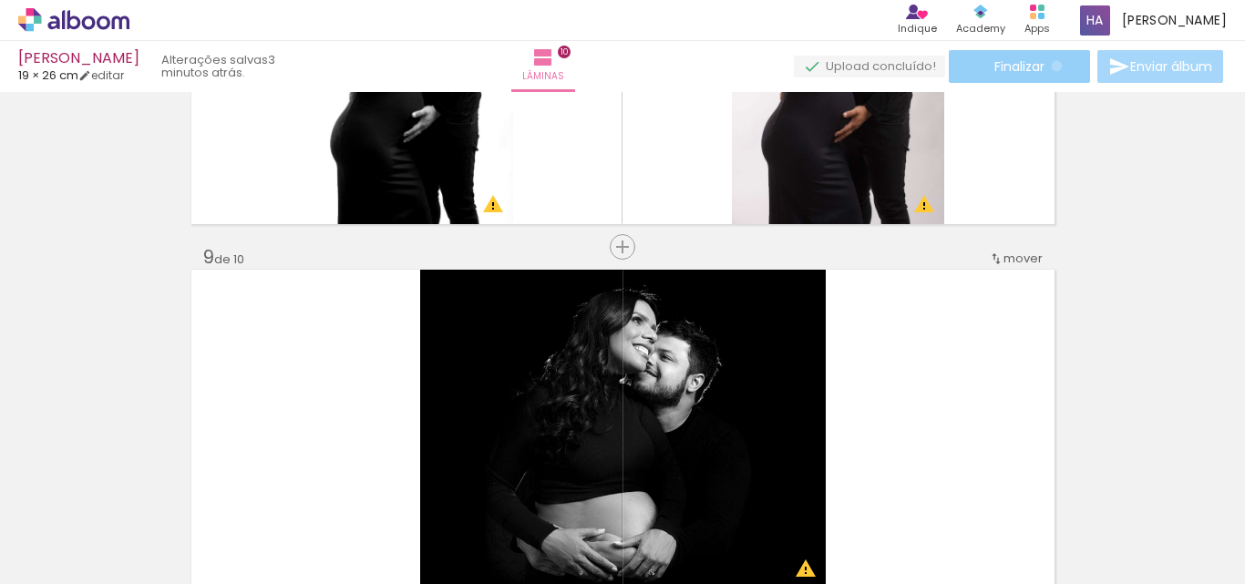
click at [1050, 66] on paper-button "Finalizar" at bounding box center [1019, 66] width 141 height 33
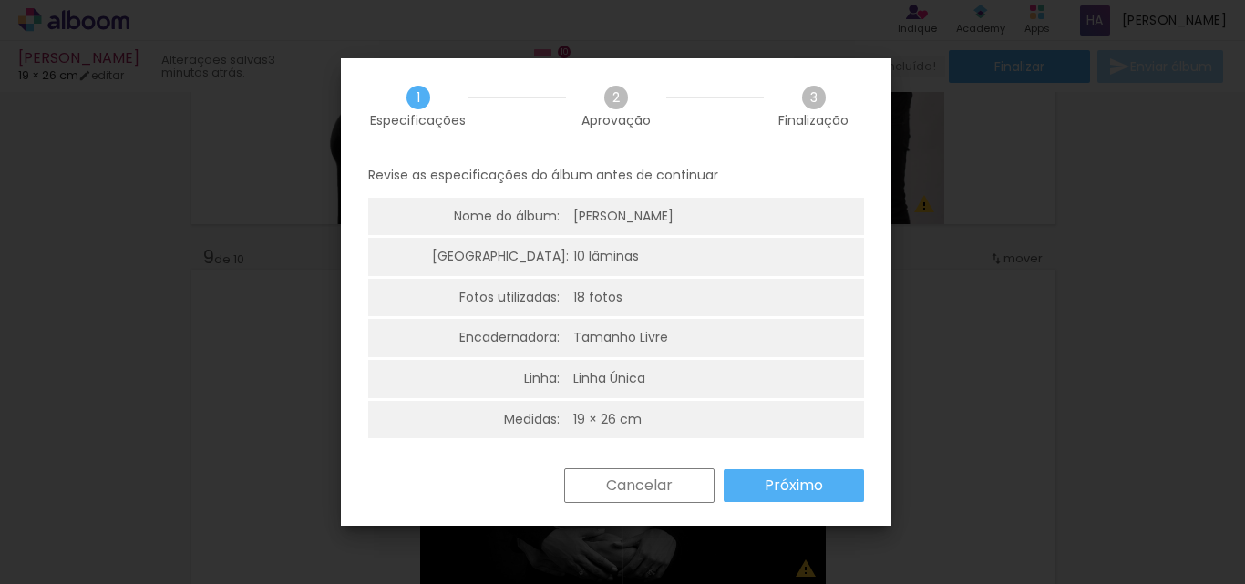
scroll to position [5, 0]
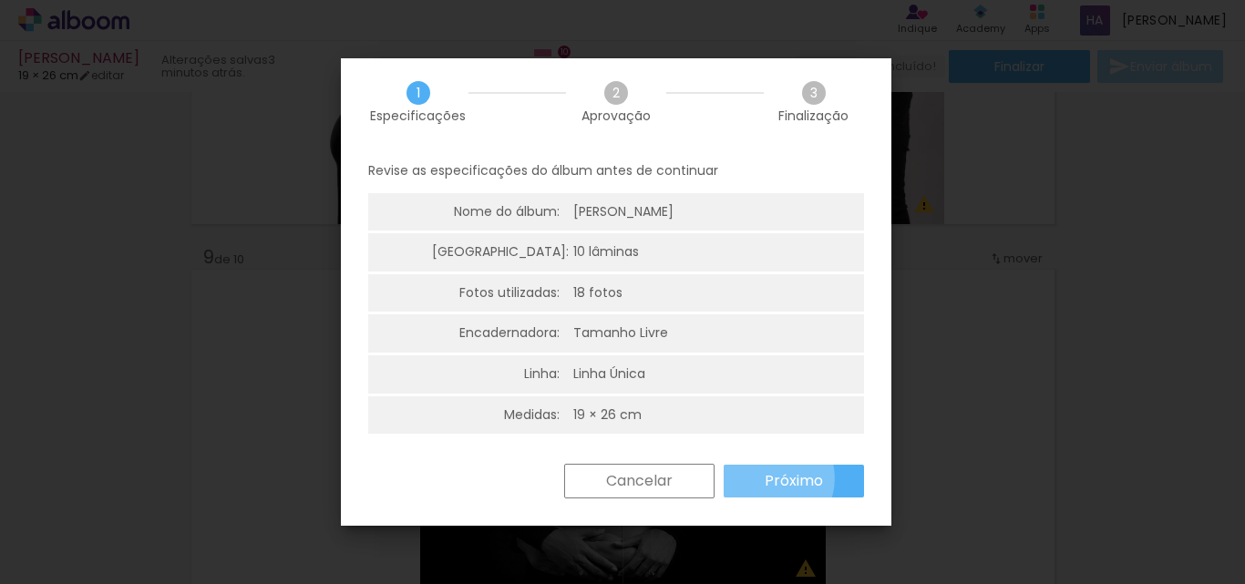
click at [764, 479] on paper-button "Próximo" at bounding box center [794, 481] width 140 height 33
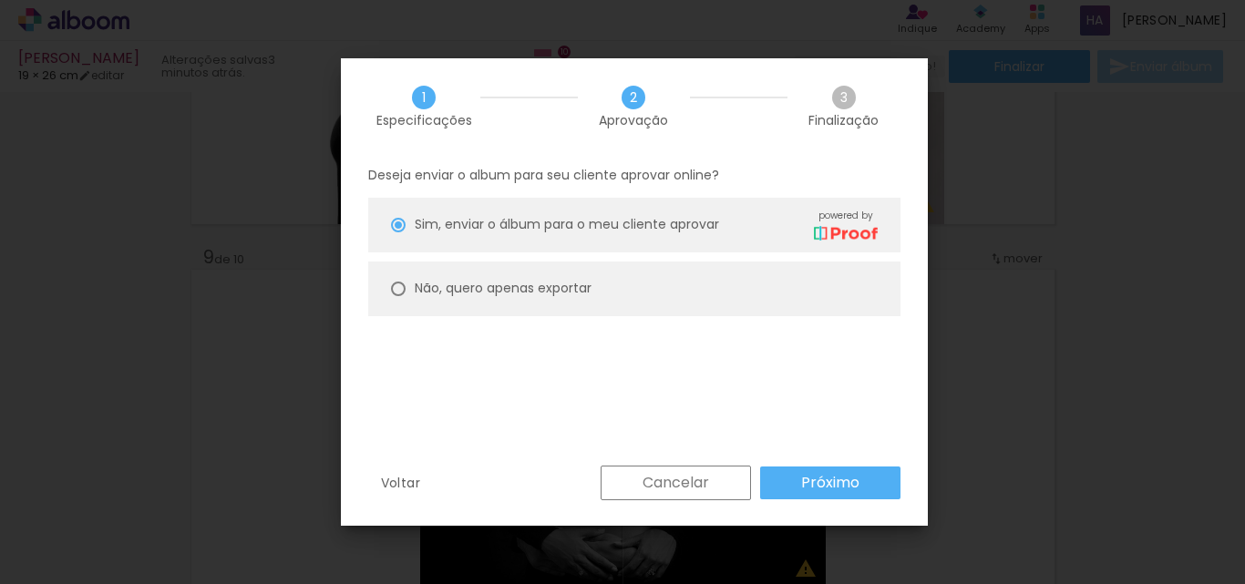
click at [387, 296] on paper-radio-button "Não, quero apenas exportar" at bounding box center [634, 289] width 532 height 55
type paper-radio-button "on"
click at [0, 0] on slot "Próximo" at bounding box center [0, 0] width 0 height 0
type input "Alta, 300 DPI"
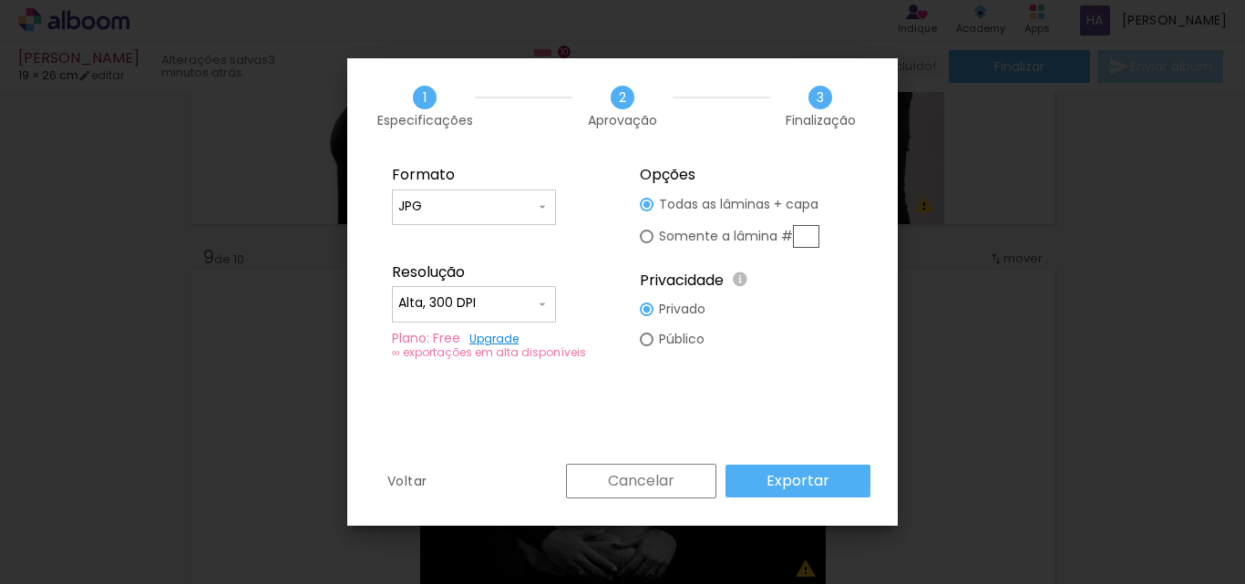
click at [510, 212] on input "JPG" at bounding box center [466, 207] width 137 height 18
click at [484, 233] on paper-item "PDF" at bounding box center [474, 240] width 164 height 36
type input "PDF"
click at [0, 0] on slot "Exportar" at bounding box center [0, 0] width 0 height 0
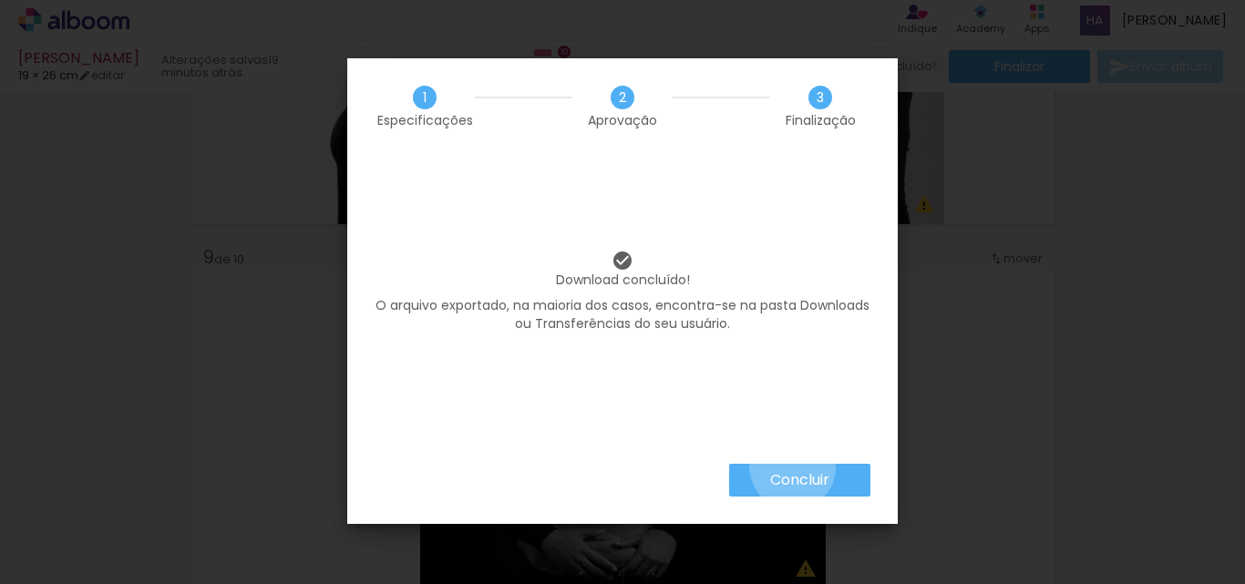
click at [791, 467] on paper-button "Concluir" at bounding box center [799, 480] width 141 height 33
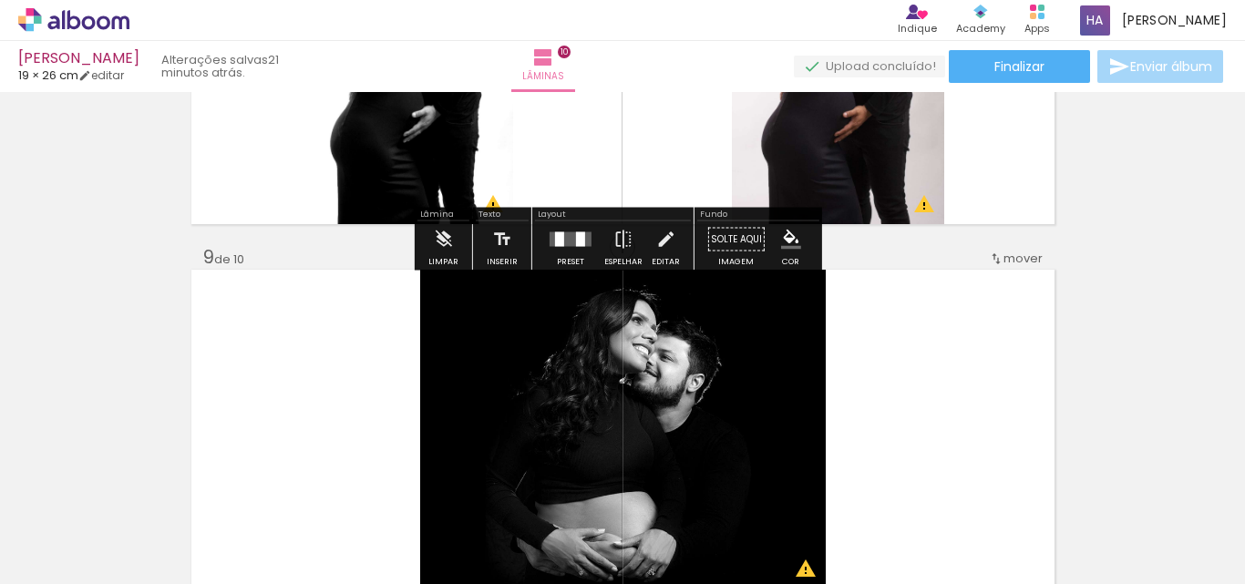
click at [78, 19] on icon at bounding box center [74, 19] width 14 height 19
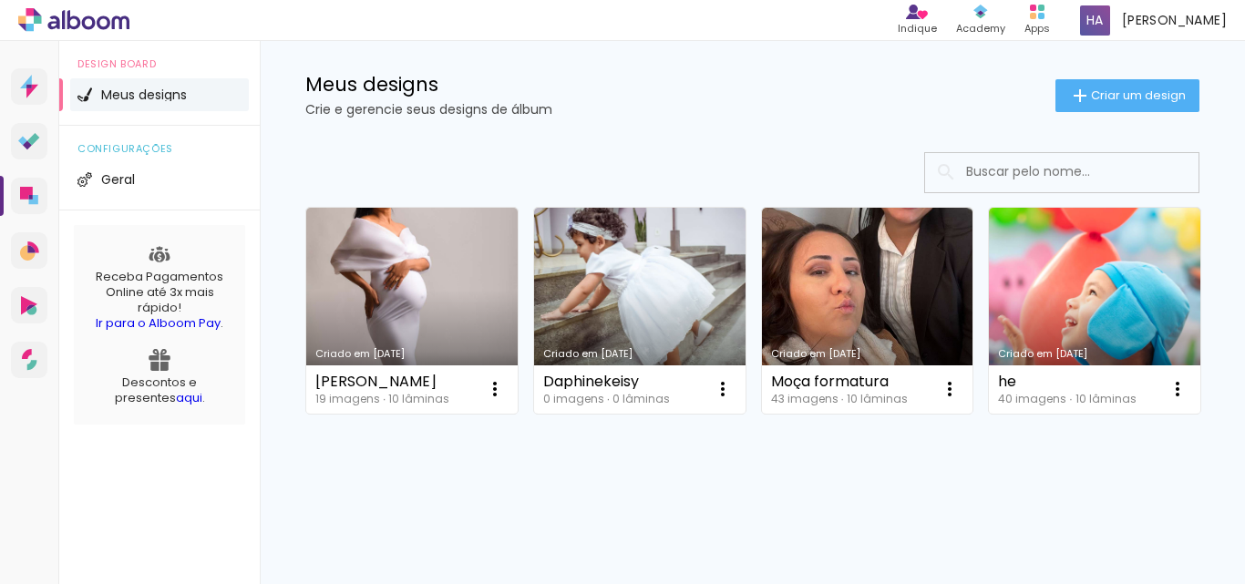
click at [748, 421] on div "Criado em [DATE] [PERSON_NAME] 19 imagens ∙ 10 lâminas Abrir Fazer uma cópia Ex…" at bounding box center [752, 310] width 911 height 222
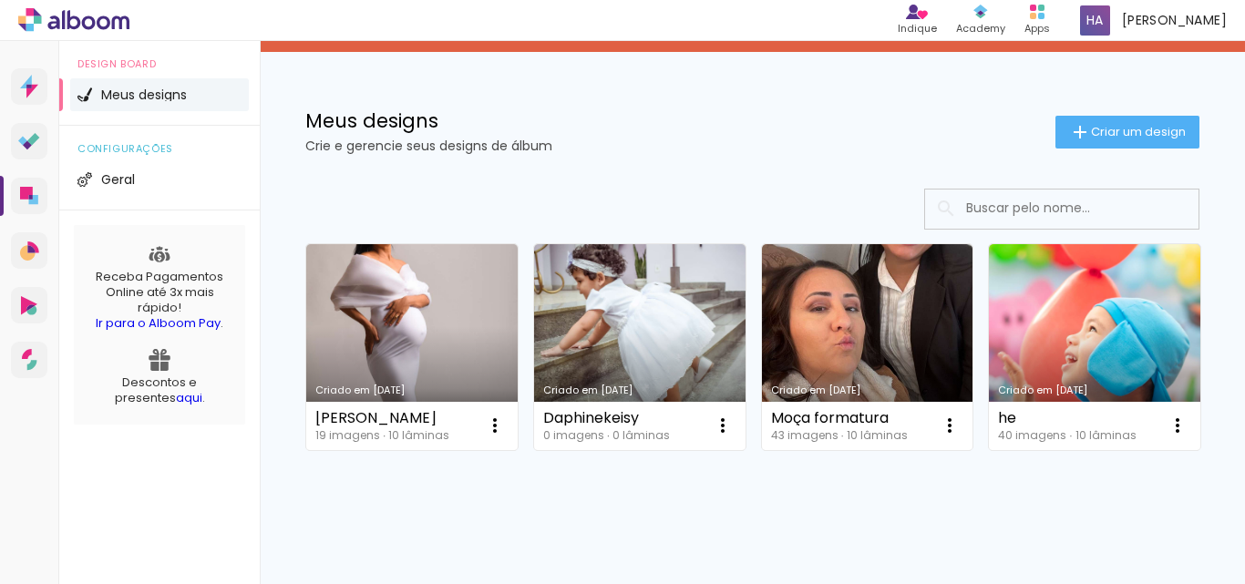
scroll to position [91, 0]
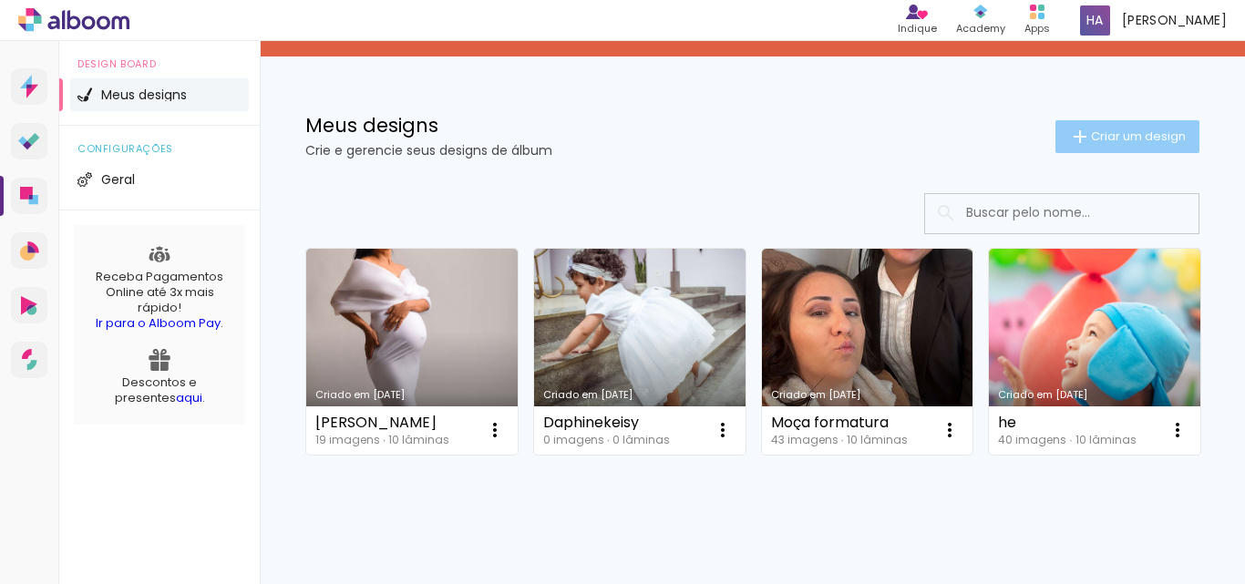
click at [1136, 134] on span "Criar um design" at bounding box center [1138, 136] width 95 height 12
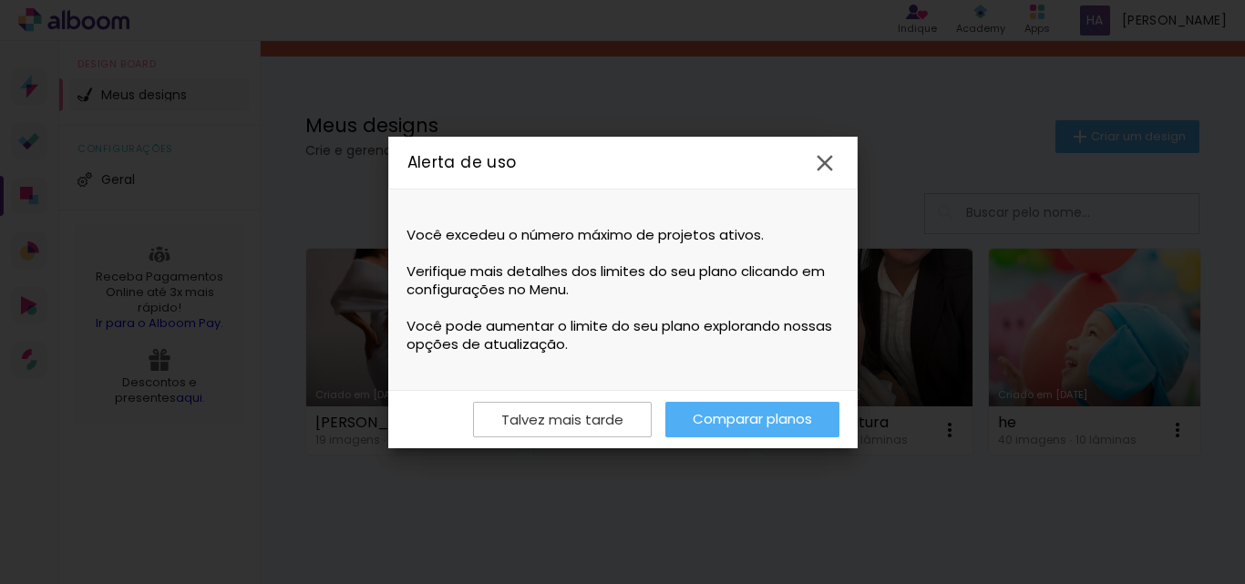
click at [830, 155] on iron-icon at bounding box center [824, 163] width 27 height 27
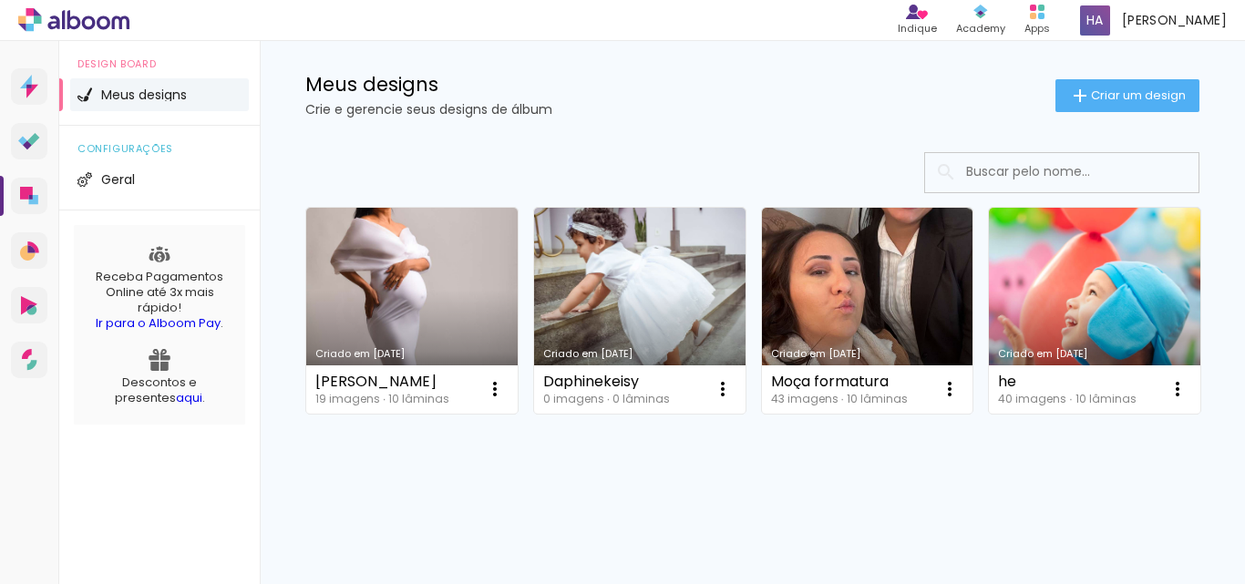
scroll to position [274, 0]
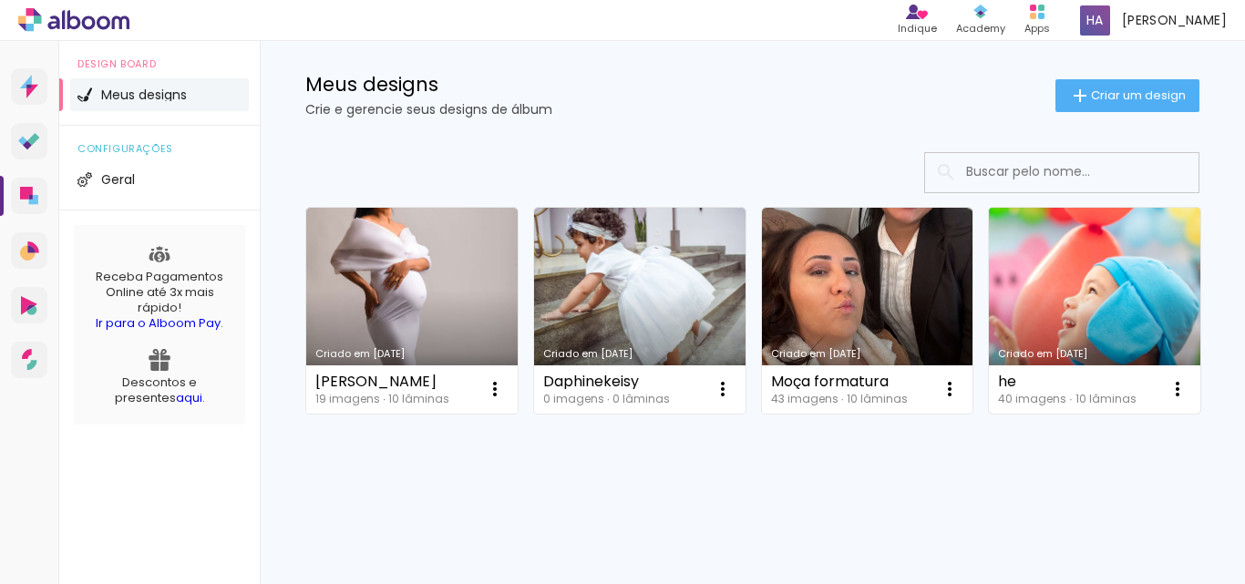
click at [989, 371] on link "Criado em [DATE]" at bounding box center [1095, 311] width 212 height 206
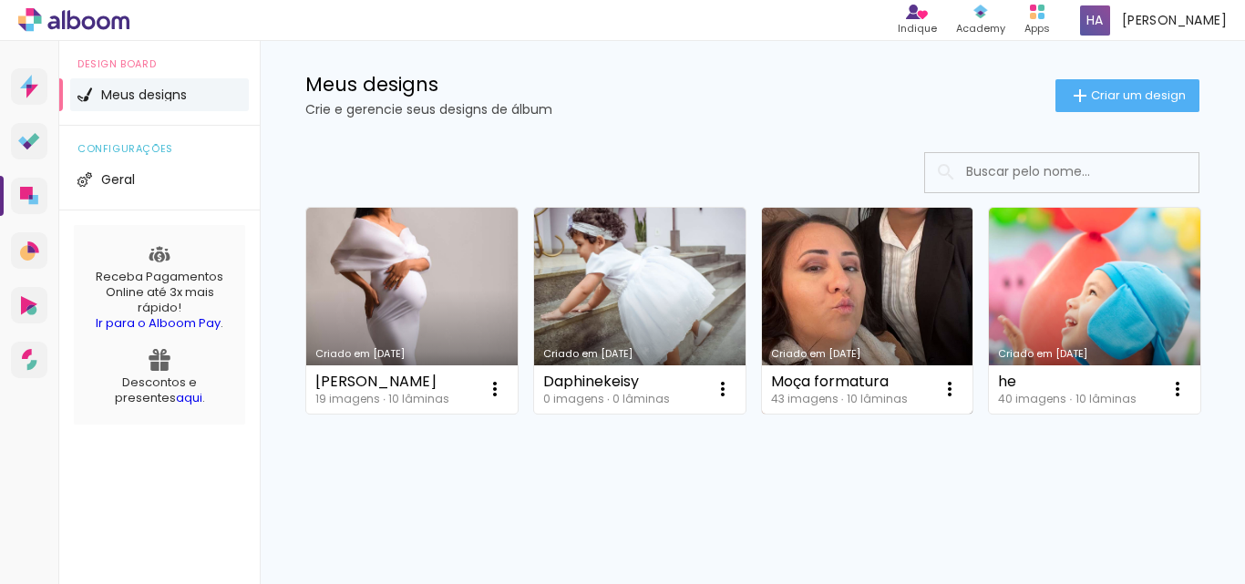
scroll to position [91, 0]
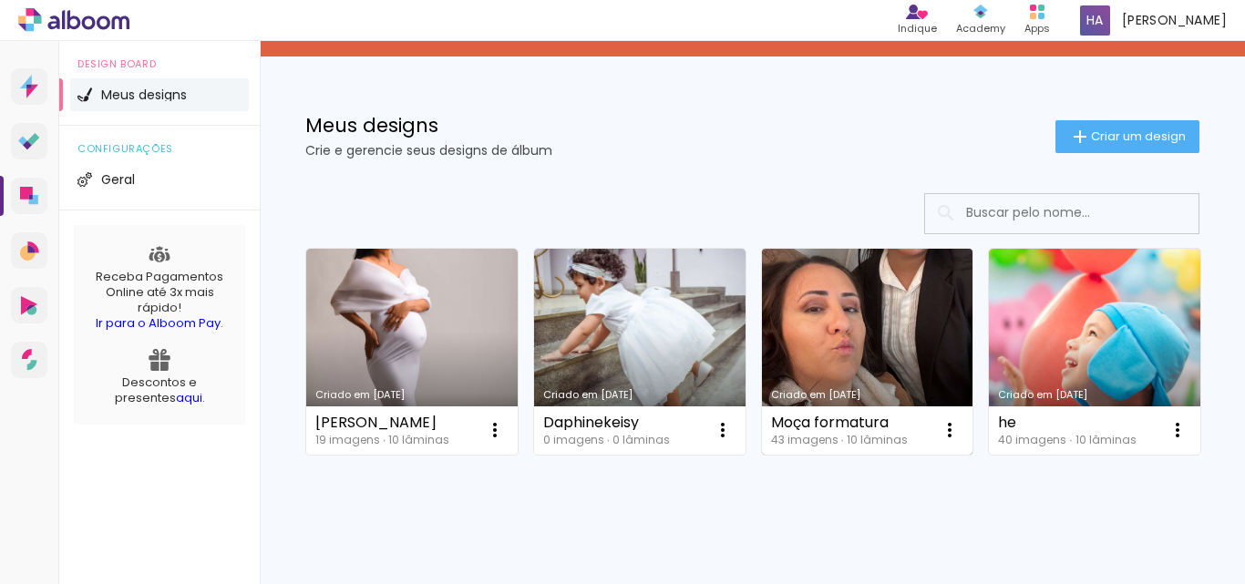
click at [883, 368] on link "Criado em [DATE]" at bounding box center [868, 352] width 212 height 206
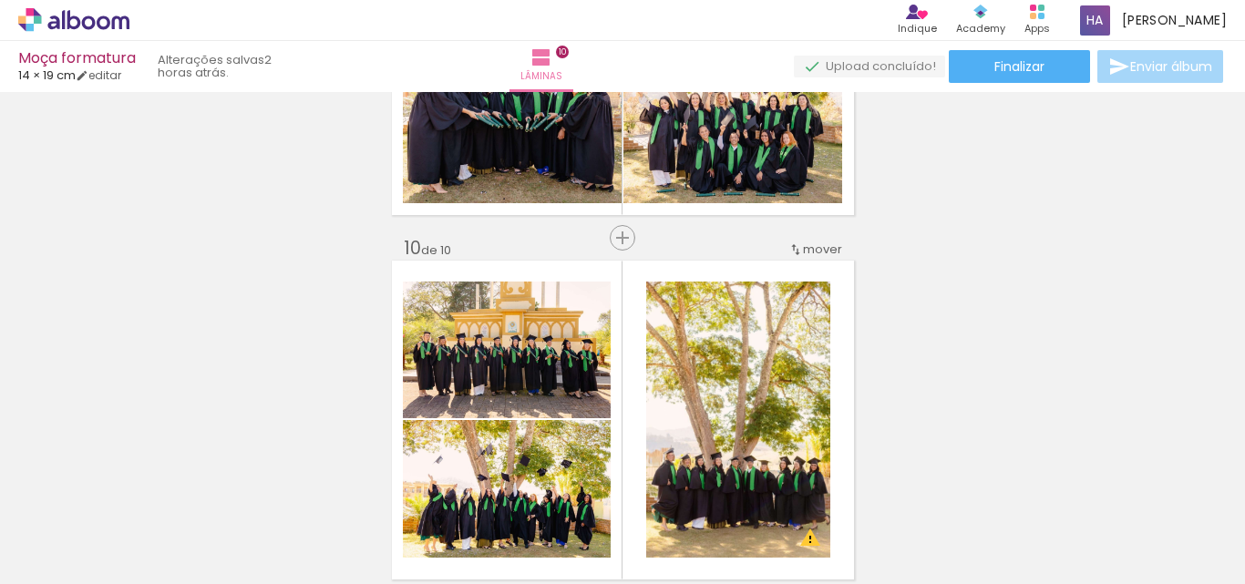
scroll to position [3157, 0]
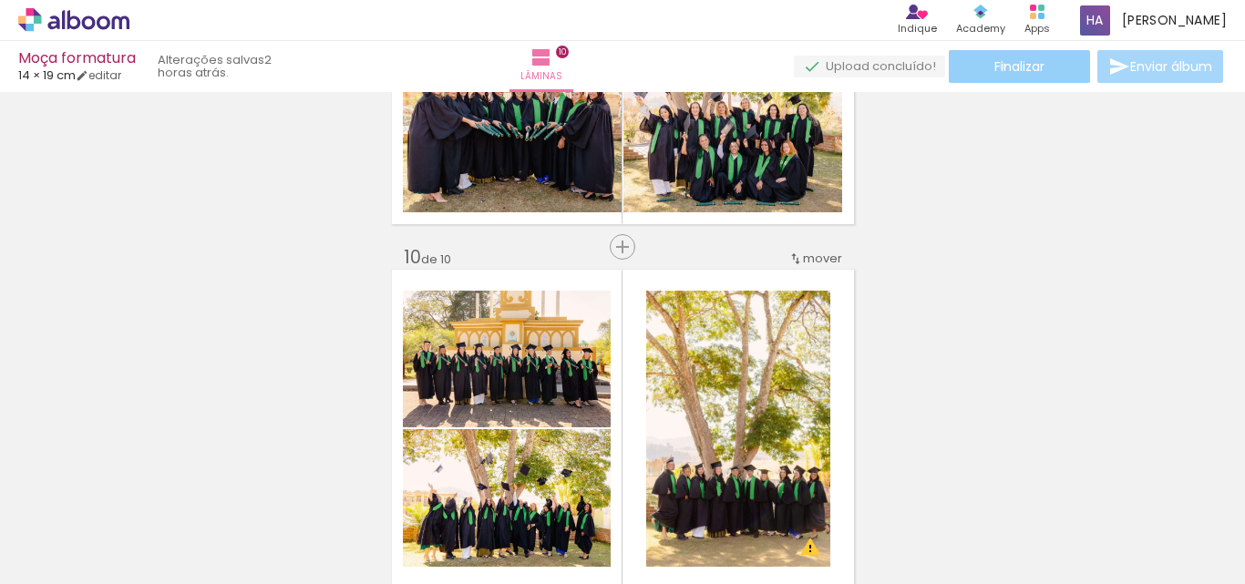
click at [996, 66] on span "Finalizar" at bounding box center [1020, 66] width 50 height 13
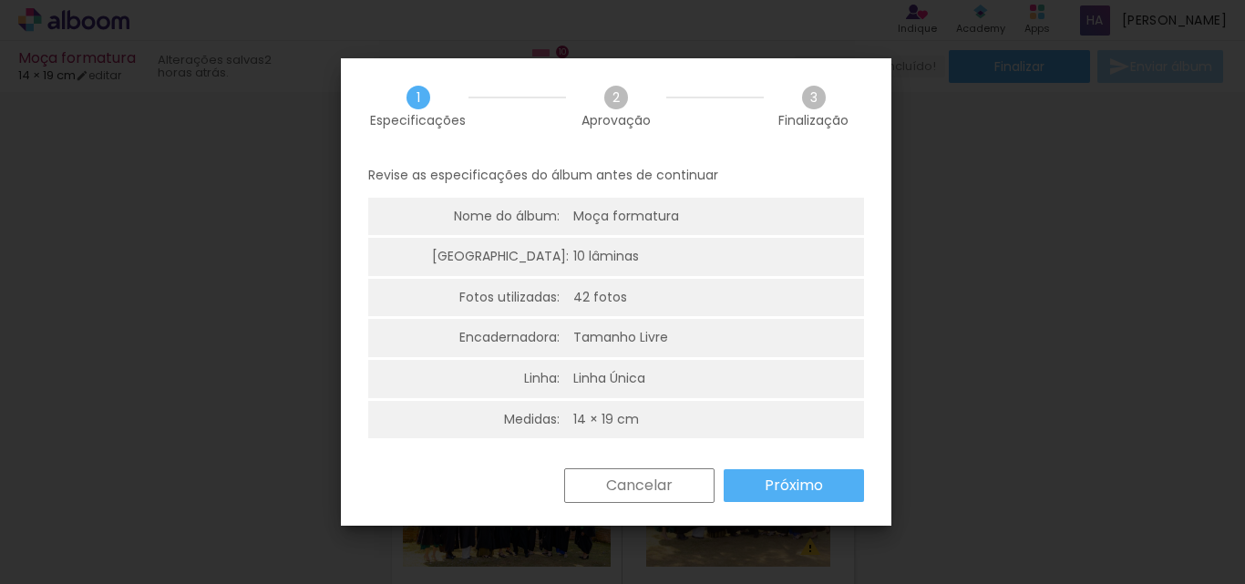
click at [0, 0] on slot "Próximo" at bounding box center [0, 0] width 0 height 0
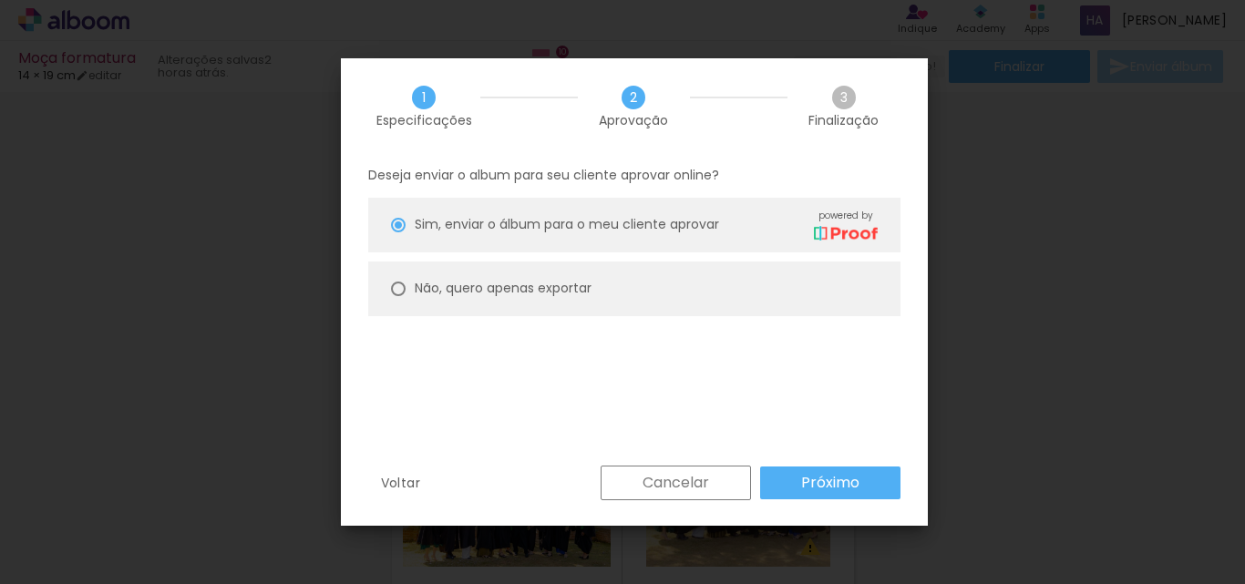
click at [398, 232] on div at bounding box center [398, 225] width 15 height 15
type paper-radio-button "on"
click at [0, 0] on slot "Próximo" at bounding box center [0, 0] width 0 height 0
type input "Alta, 300 DPI"
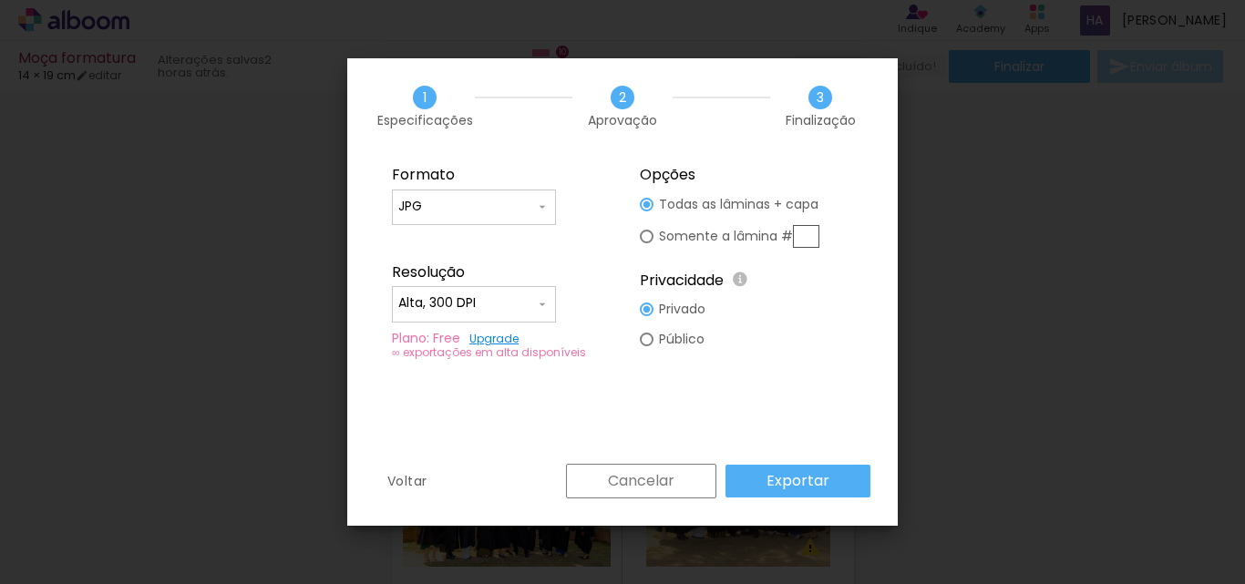
click at [451, 200] on input "JPG" at bounding box center [466, 207] width 137 height 18
click at [434, 233] on paper-item "PDF" at bounding box center [474, 240] width 164 height 36
type input "PDF"
click at [833, 483] on paper-button "Exportar" at bounding box center [798, 481] width 145 height 33
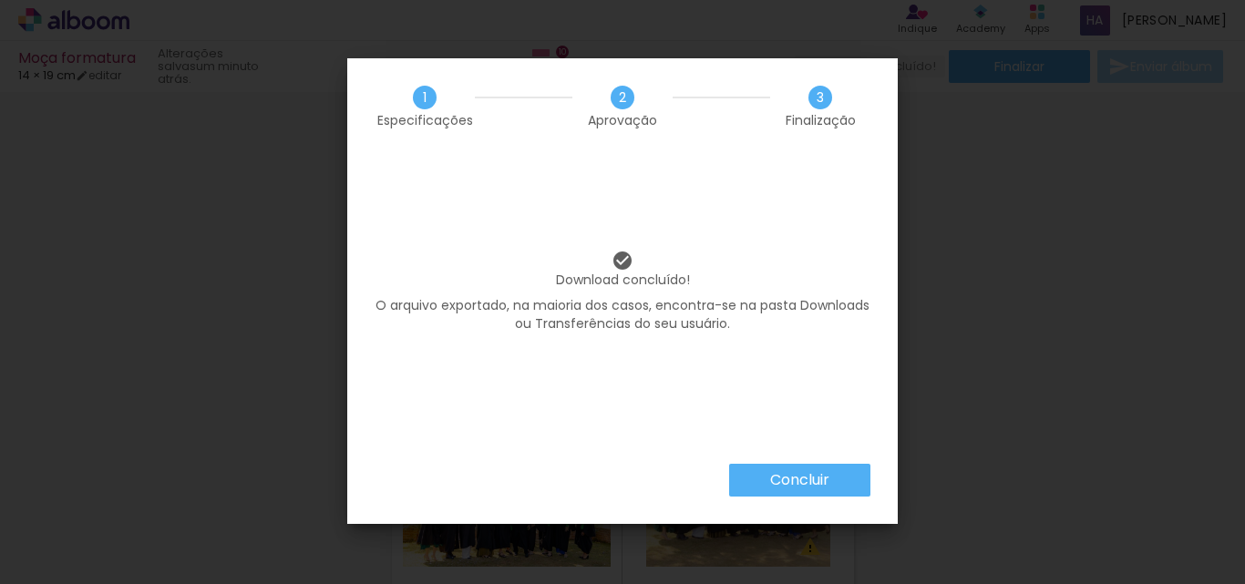
click at [0, 0] on slot "Concluir" at bounding box center [0, 0] width 0 height 0
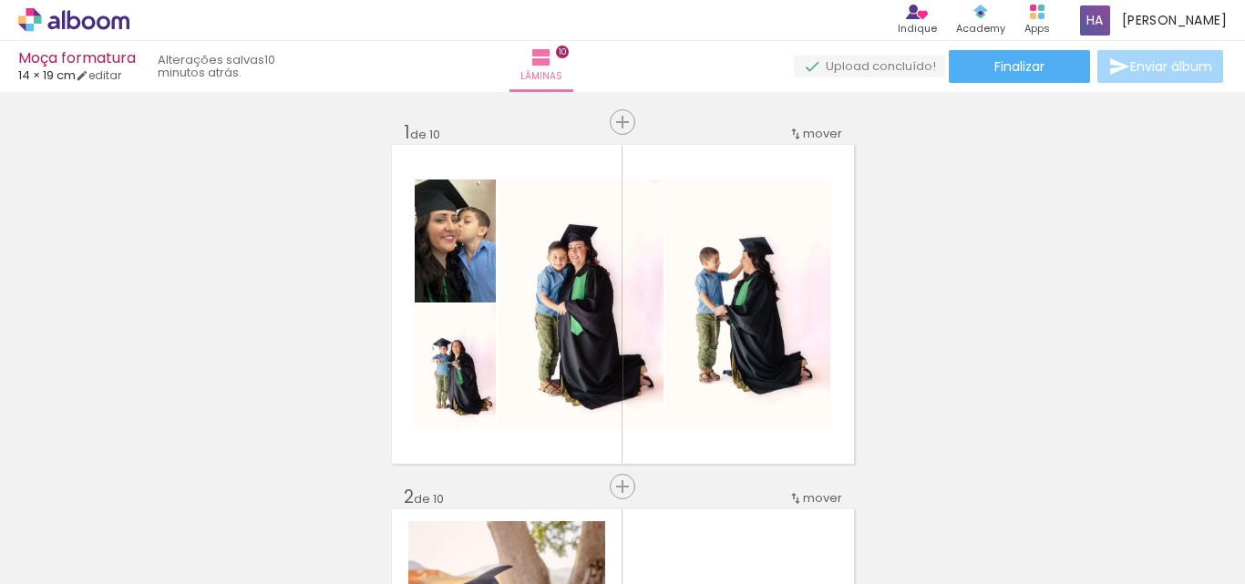
scroll to position [3157, 0]
